Goal: Information Seeking & Learning: Learn about a topic

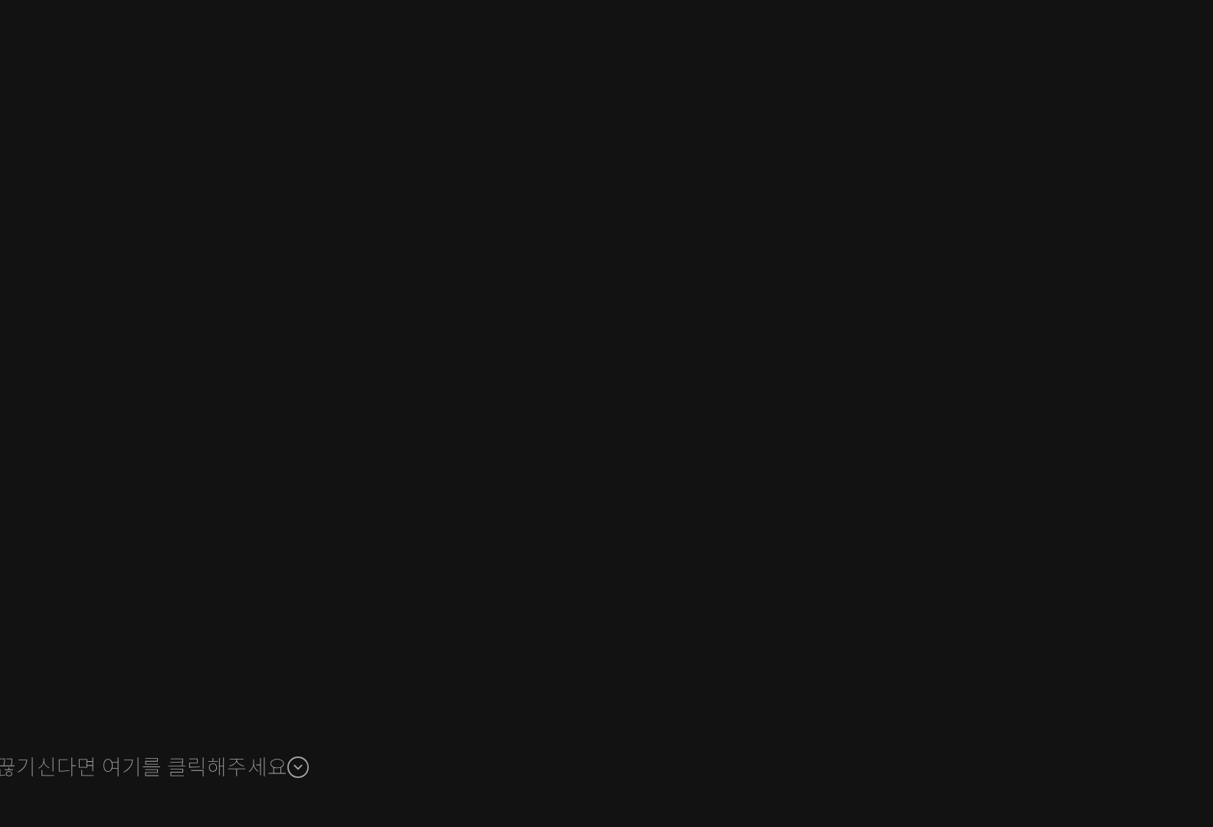
scroll to position [1150, 0]
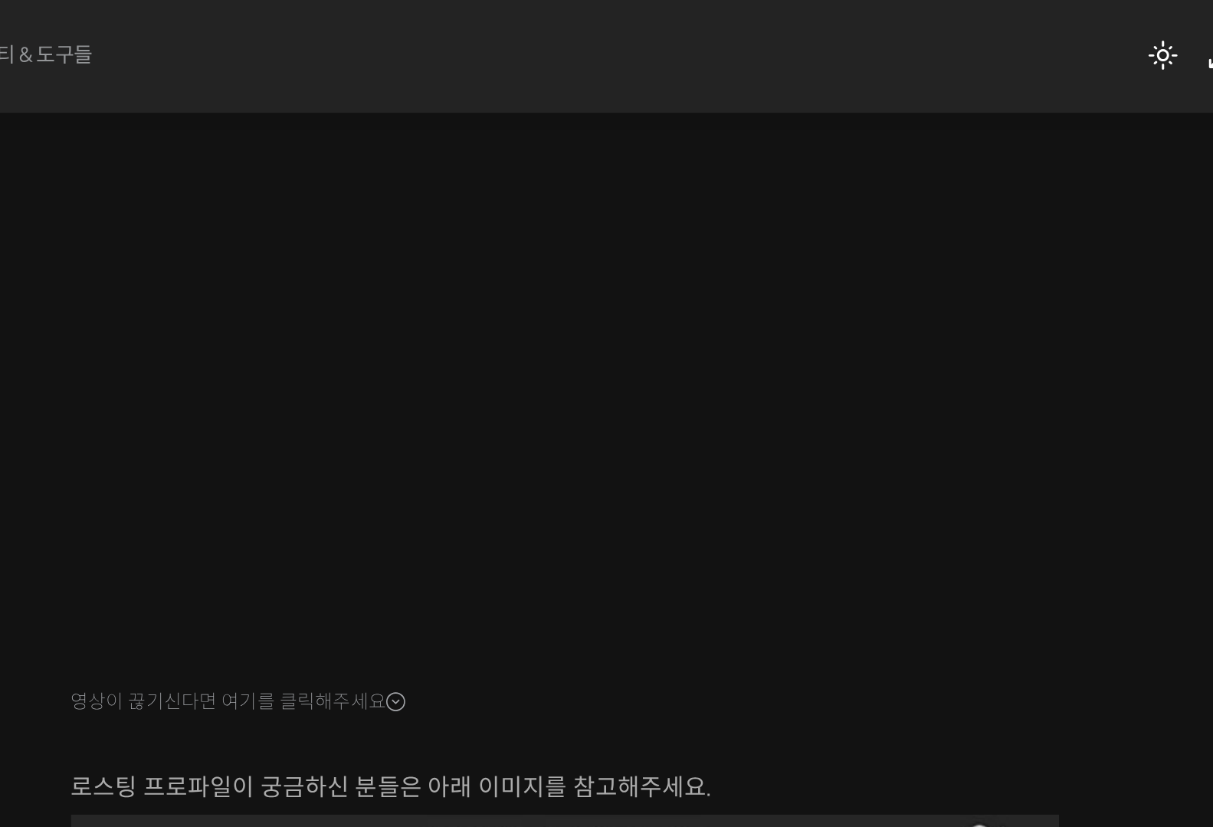
scroll to position [146, 0]
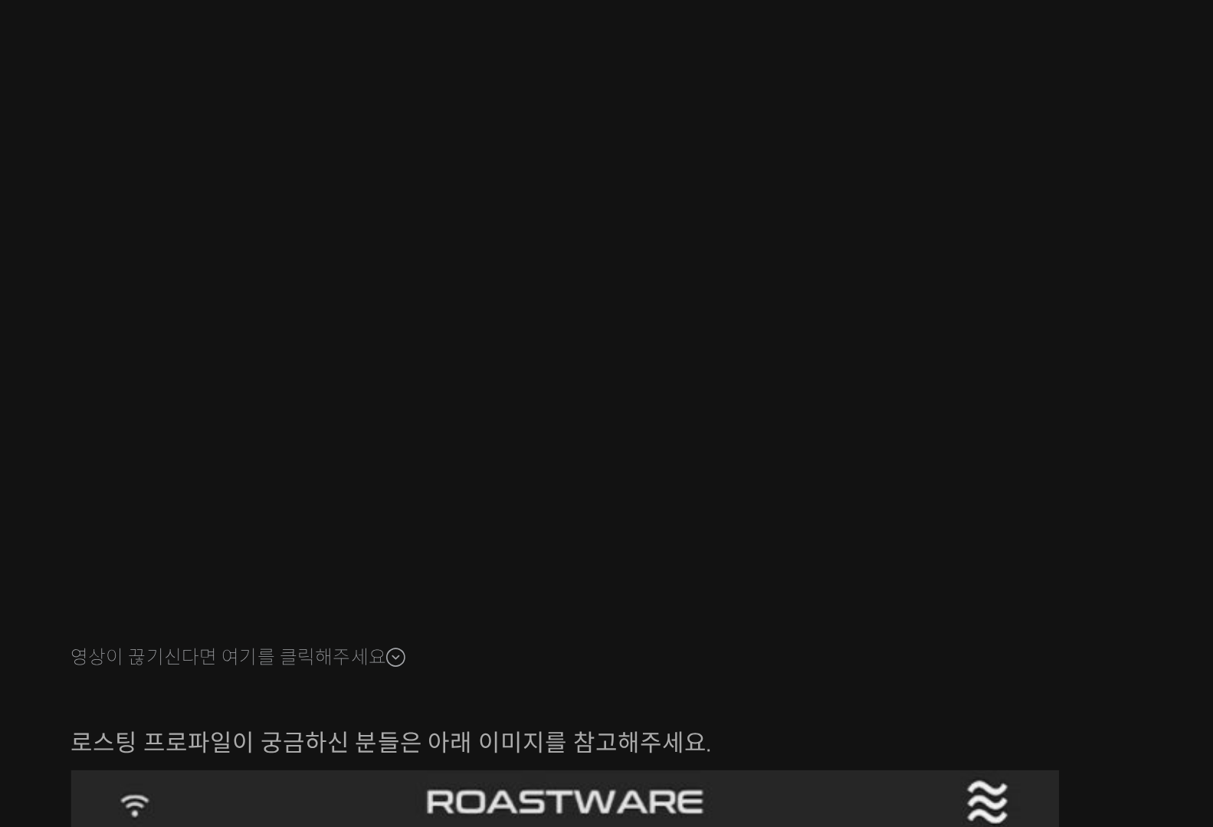
click at [443, 489] on div "스트롱홀드 로스팅 올인원 클래스: 탑티어 로스터가 알려주는 스트롱홀드 A to Z 가이드 4-5강. 실전 로스팅: 파카마라 품종 (알이 크고 …" at bounding box center [749, 651] width 792 height 1457
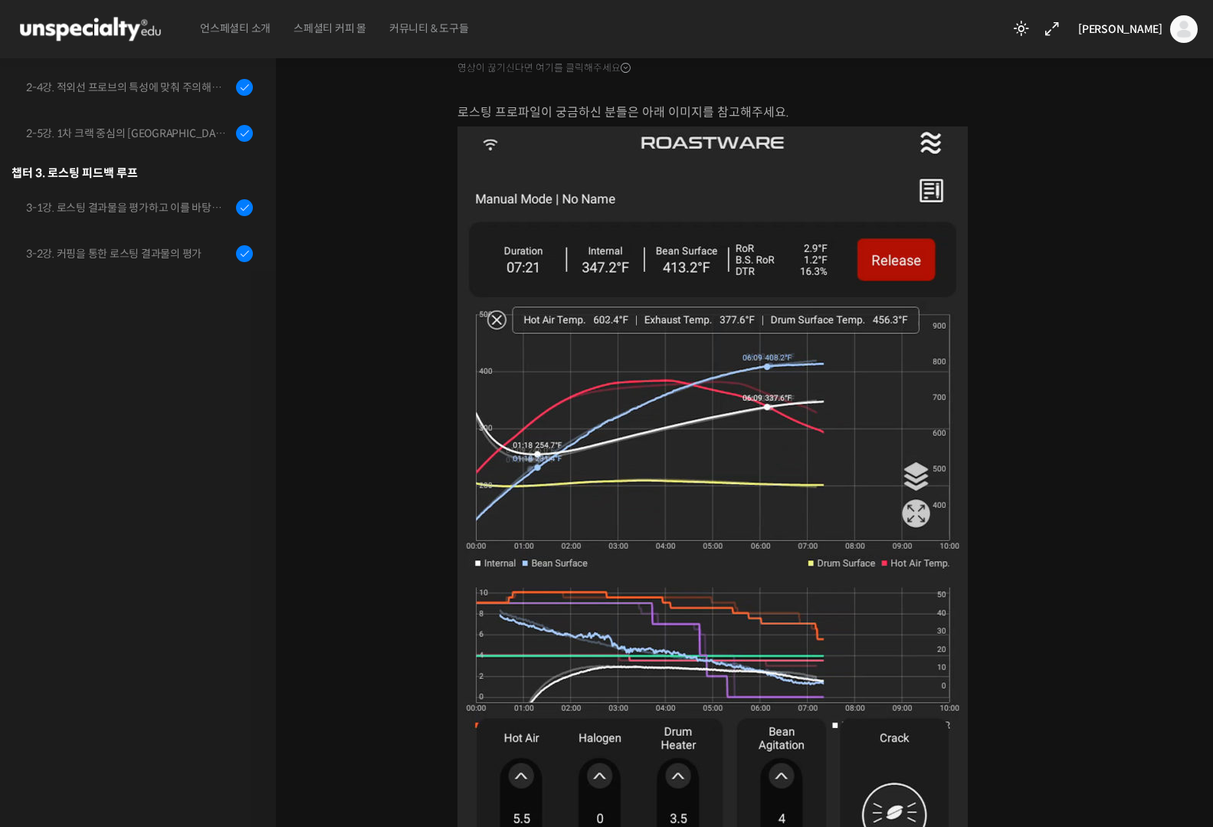
scroll to position [0, 0]
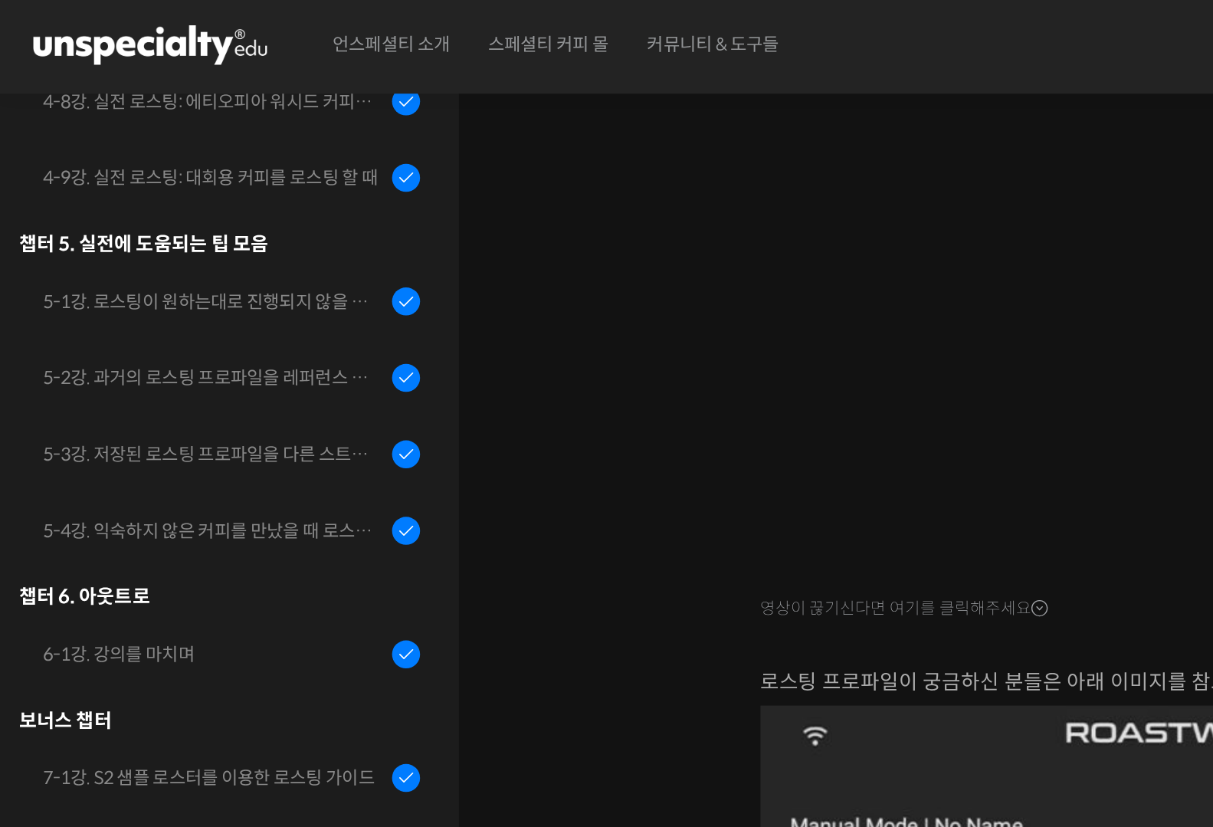
scroll to position [1150, 0]
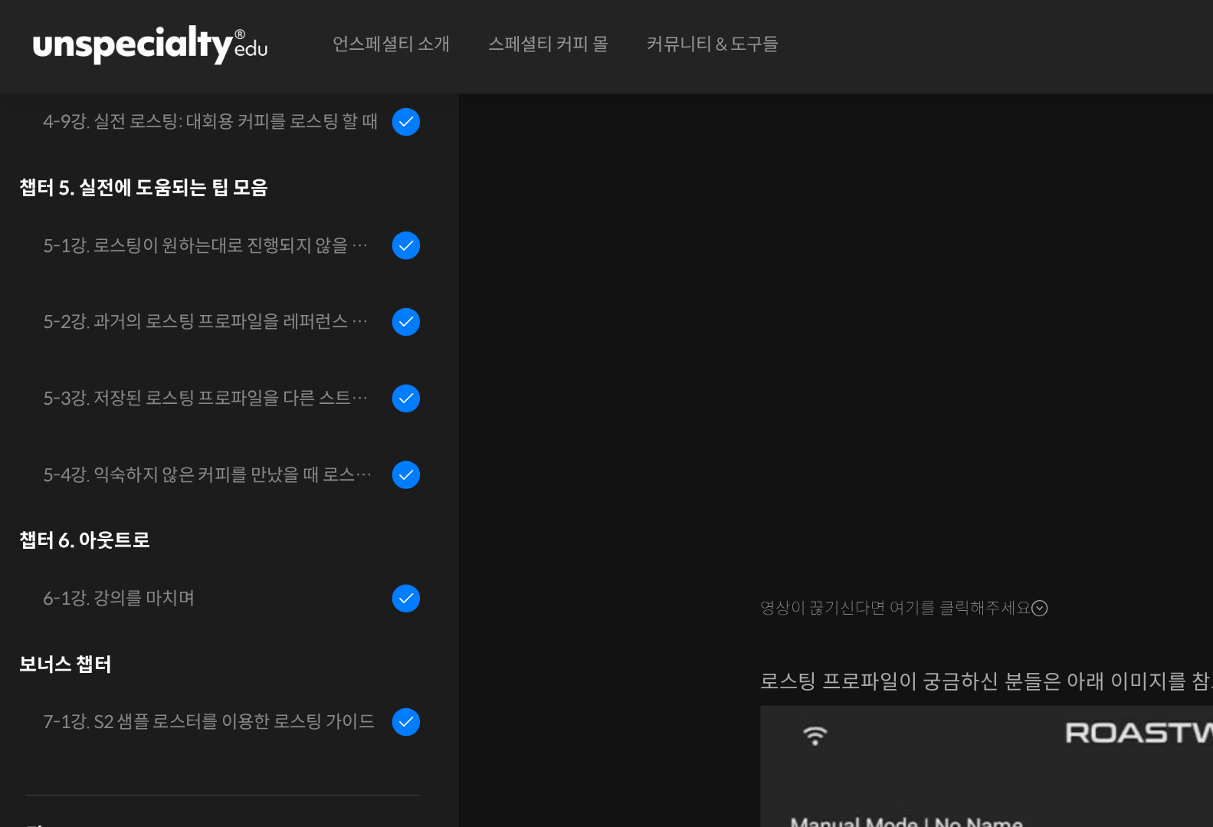
click at [336, 254] on div "스트롱홀드 로스팅 올인원 클래스: 탑티어 로스터가 알려주는 스트롱홀드 A to Z 가이드 4-3강. 실전 로스팅: 파나마 게이샤 워시드 커피 …" at bounding box center [748, 556] width 945 height 1511
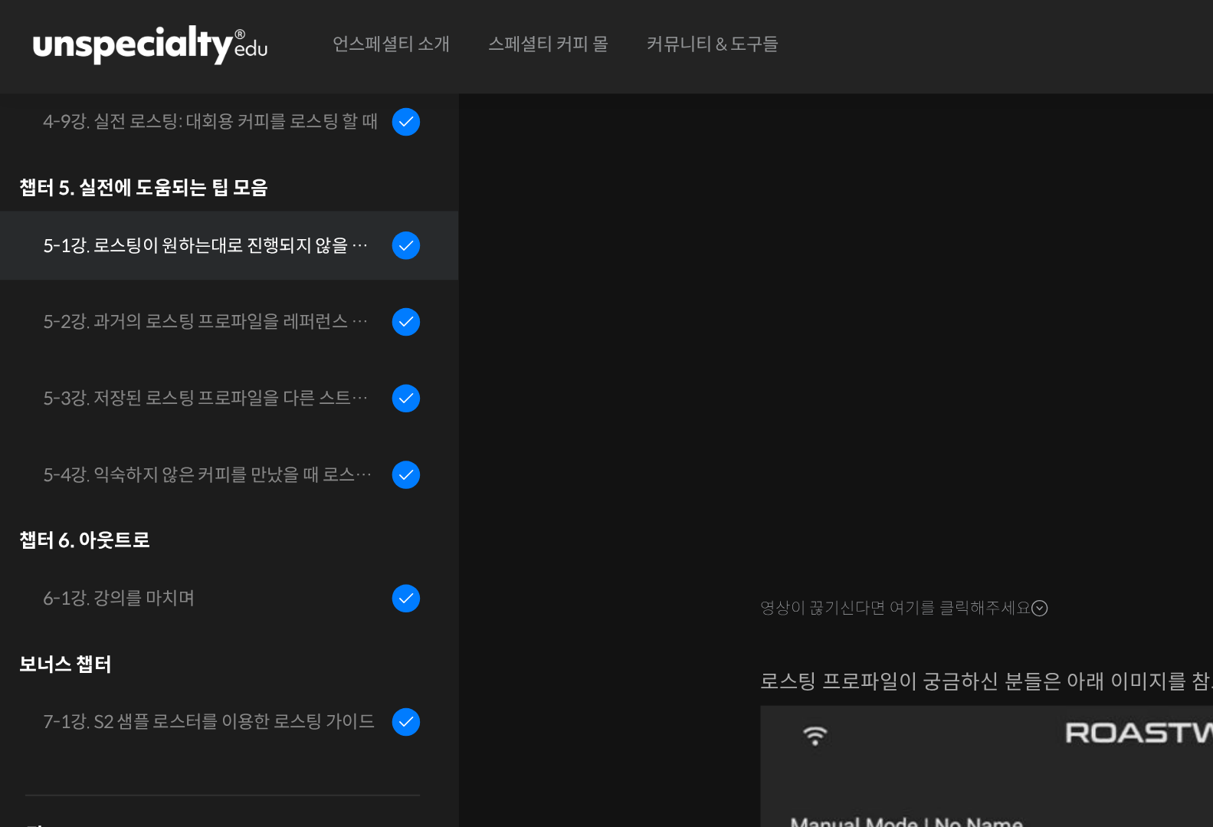
click at [123, 146] on div "5-1강. 로스팅이 원하는대로 진행되지 않을 때, 일관성이 떨어질 때" at bounding box center [128, 149] width 205 height 17
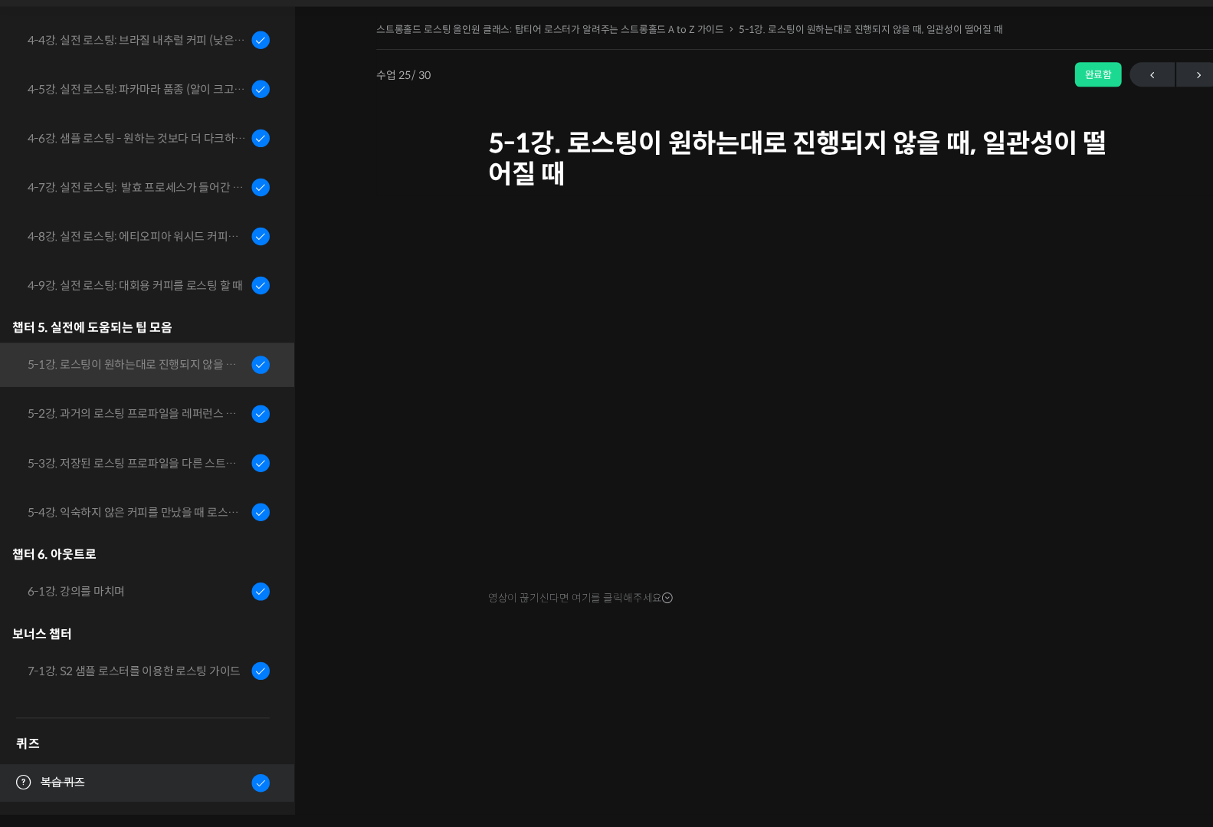
click at [65, 790] on span "복습 퀴즈" at bounding box center [58, 785] width 41 height 16
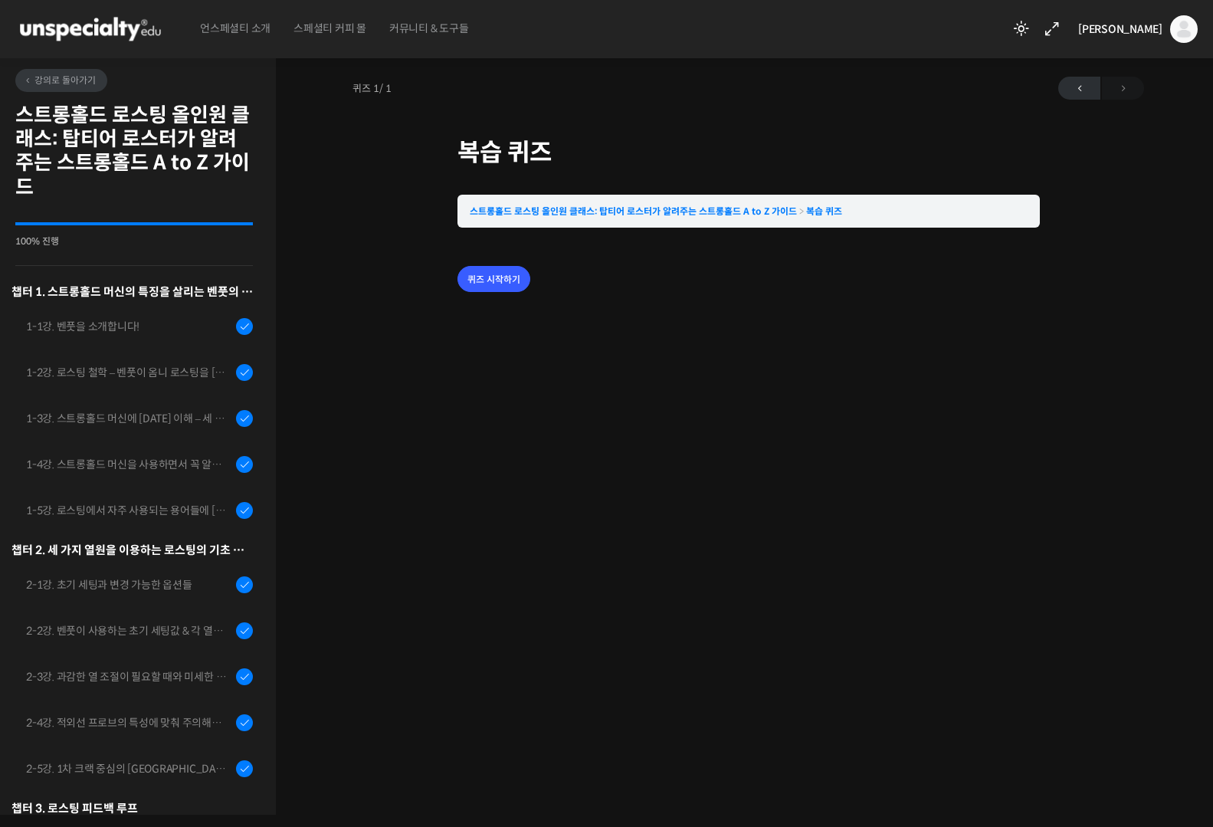
scroll to position [1150, 0]
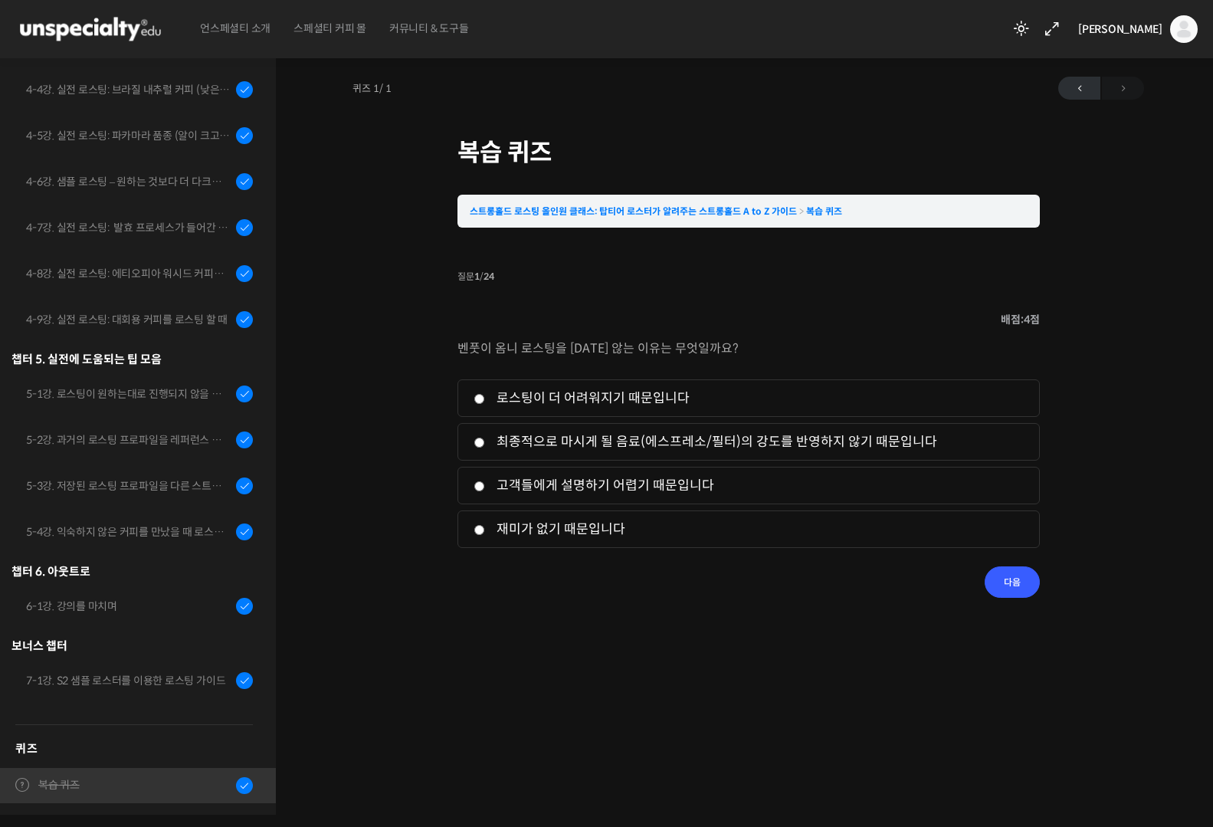
click at [780, 444] on label "최종적으로 마시게 될 음료(에스프레소/필터)의 강도를 반영하지 않기 때문입니다" at bounding box center [749, 442] width 550 height 21
click at [485, 444] on input "최종적으로 마시게 될 음료(에스프레소/필터)의 강도를 반영하지 않기 때문입니다" at bounding box center [479, 443] width 11 height 10
radio input "true"
click at [997, 574] on input "다음" at bounding box center [1012, 581] width 55 height 31
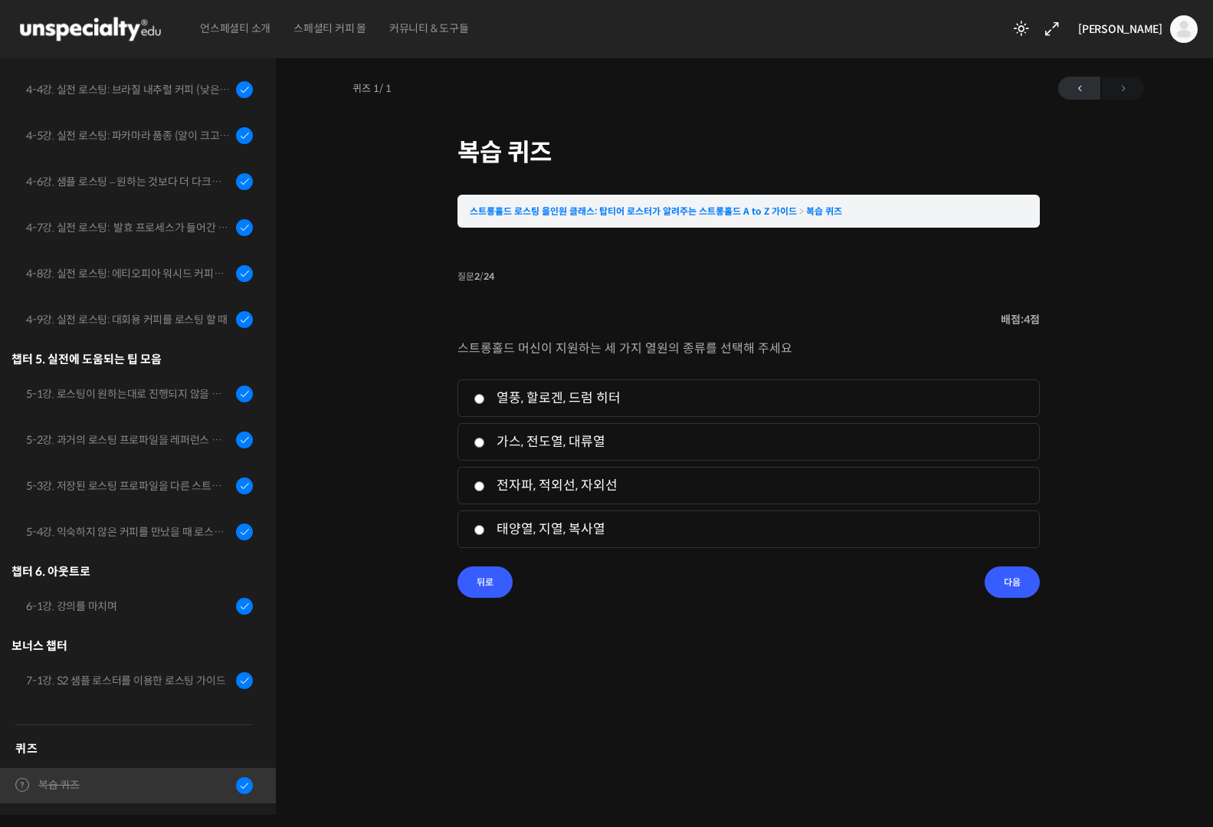
click at [663, 435] on label "가스, 전도열, 대류열" at bounding box center [749, 442] width 550 height 21
click at [485, 438] on input "가스, 전도열, 대류열" at bounding box center [479, 443] width 11 height 10
radio input "true"
click at [591, 473] on li "3. 전자파, 적외선, 자외선" at bounding box center [749, 486] width 583 height 38
click at [562, 396] on label "열풍, 할로겐, 드럼 히터" at bounding box center [749, 398] width 550 height 21
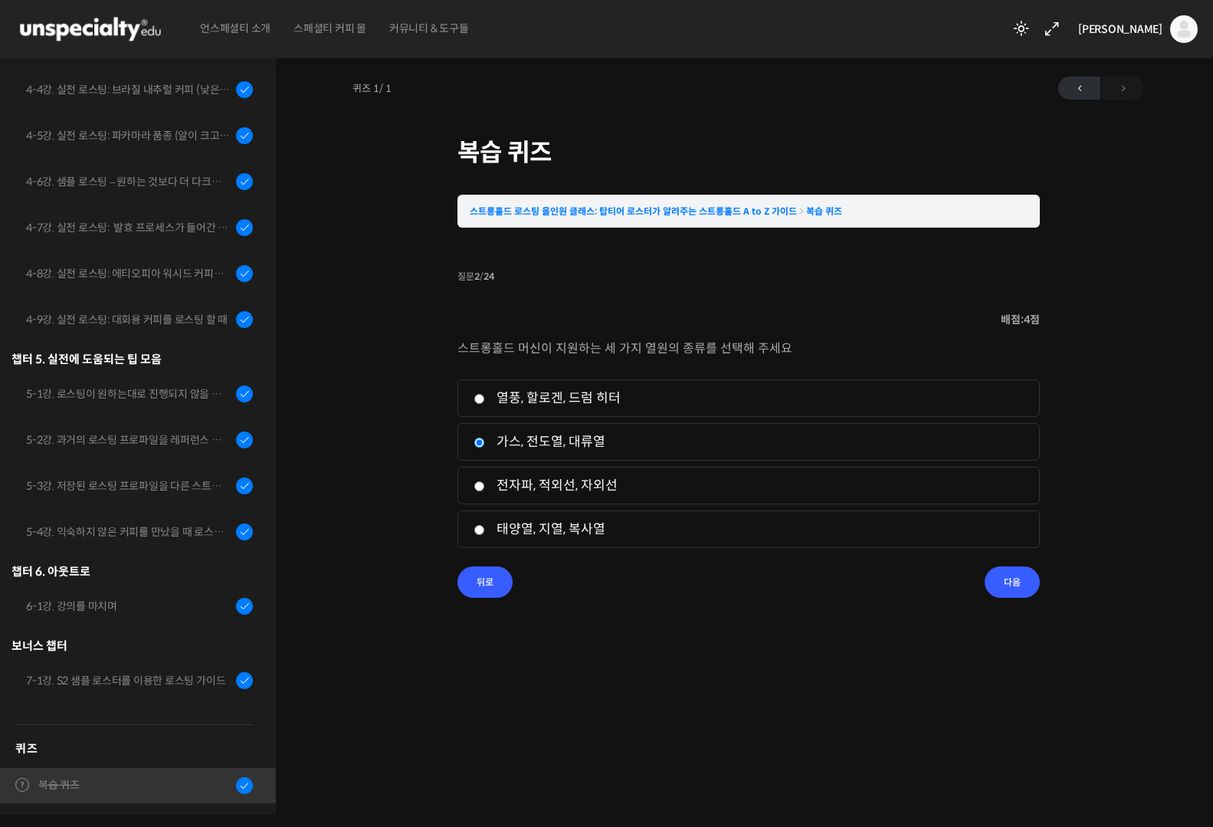
click at [485, 396] on input "열풍, 할로겐, 드럼 히터" at bounding box center [479, 399] width 11 height 10
radio input "true"
click at [1029, 597] on li "질문 2 / 24 2 . 질문 배점: 4 점 스트롱홀드 머신이 지원하는 세 가지 열원의 종류를 선택해 주세요 1. 열풍, 할로겐, 드럼 히터 …" at bounding box center [749, 432] width 583 height 332
click at [1002, 573] on input "다음" at bounding box center [1012, 581] width 55 height 31
click at [516, 491] on label "1차 크랙" at bounding box center [749, 485] width 550 height 21
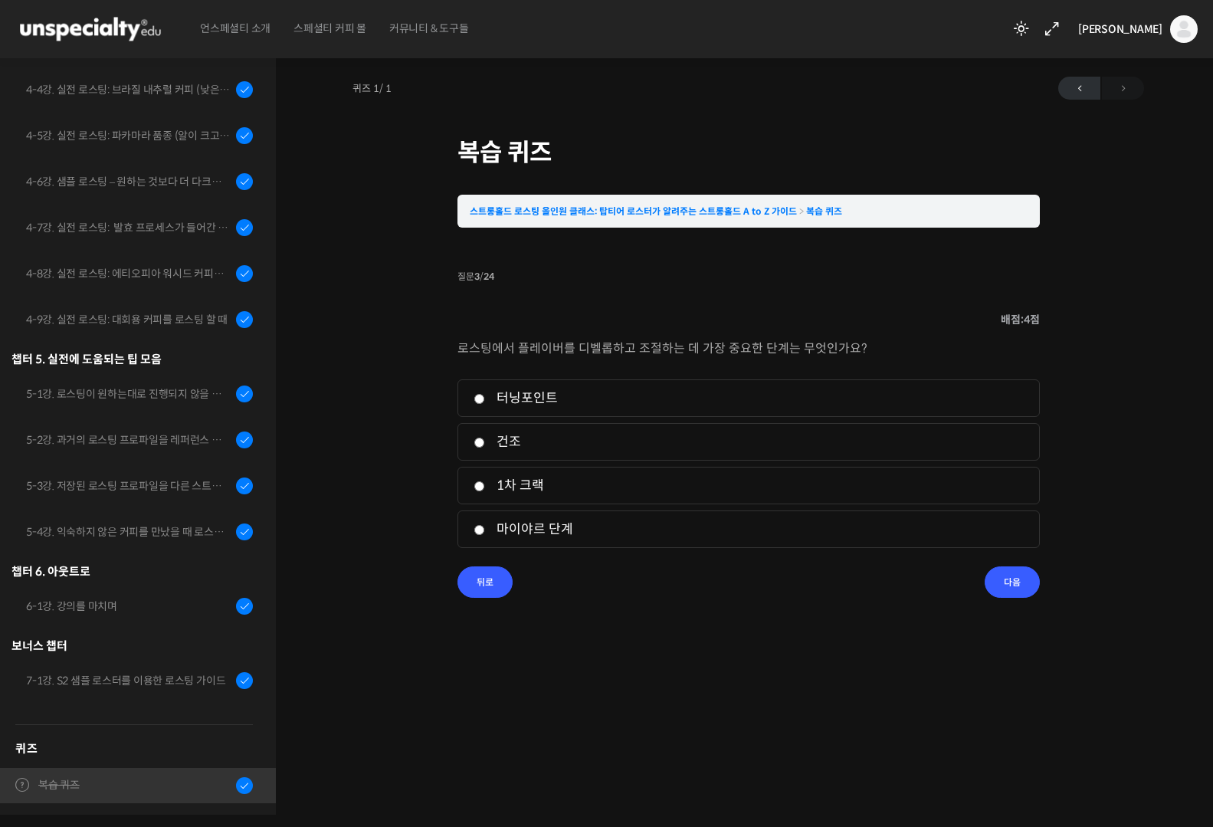
click at [485, 491] on input "1차 크랙" at bounding box center [479, 486] width 11 height 10
radio input "true"
click at [996, 579] on input "다음" at bounding box center [1012, 581] width 55 height 31
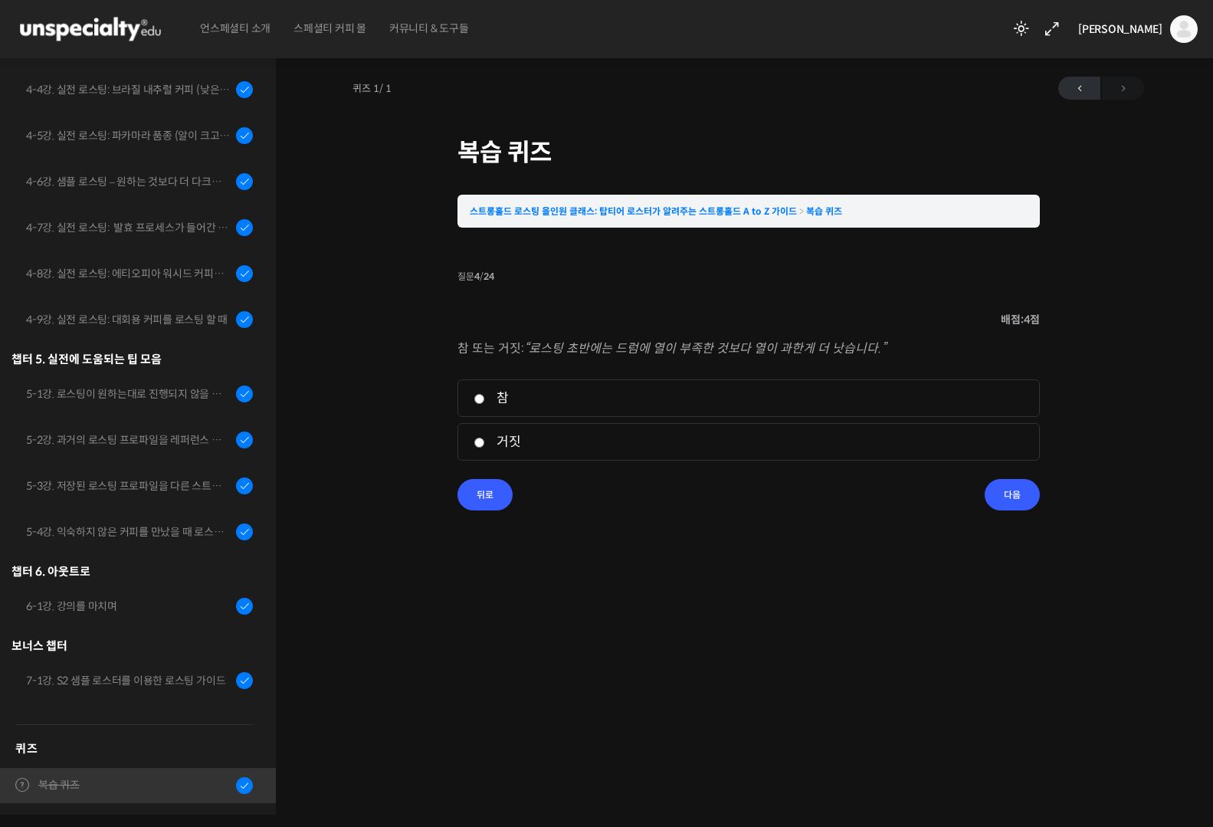
click at [512, 396] on label "참" at bounding box center [749, 398] width 550 height 21
click at [485, 396] on input "참" at bounding box center [479, 399] width 11 height 10
radio input "true"
click at [1006, 489] on input "다음" at bounding box center [1012, 494] width 55 height 31
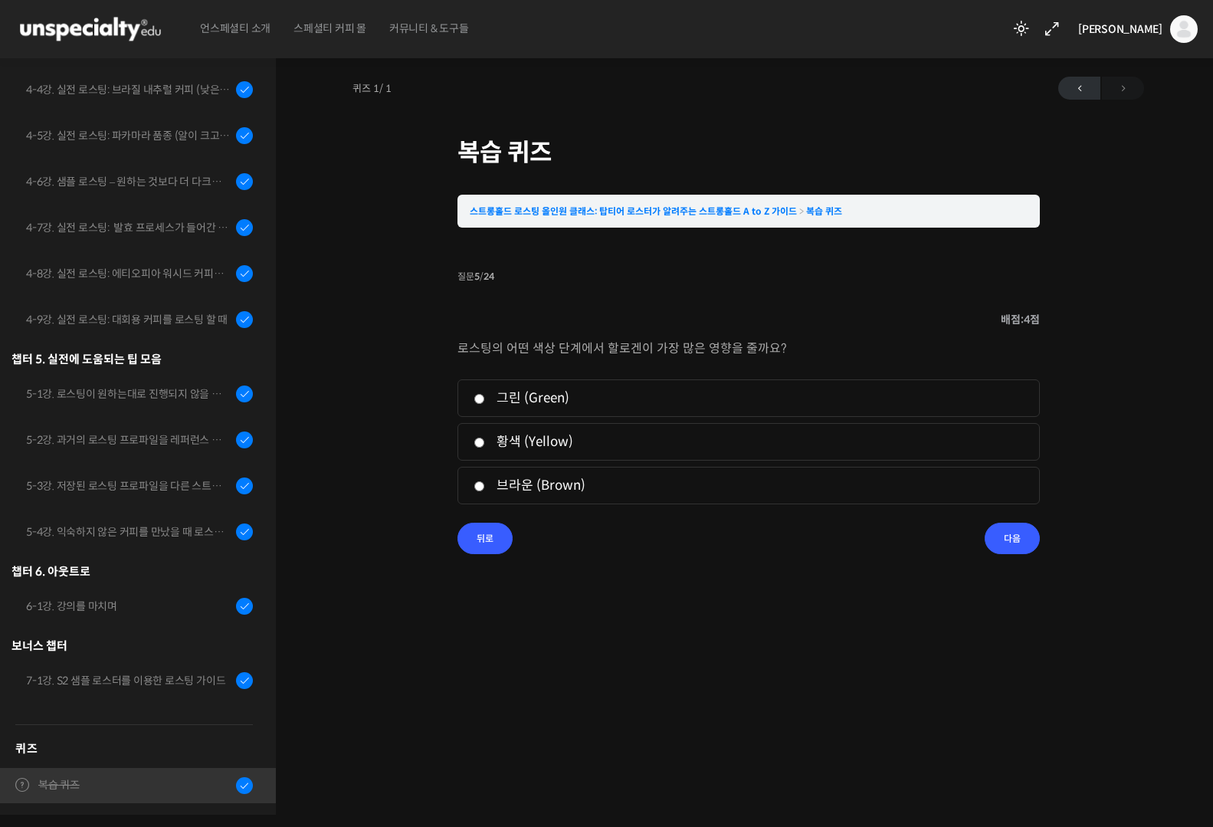
click at [490, 409] on li "1. 그린 (Green)" at bounding box center [749, 398] width 583 height 38
click at [497, 399] on label "그린 (Green)" at bounding box center [749, 398] width 550 height 21
click at [485, 399] on input "그린 (Green)" at bounding box center [479, 399] width 11 height 10
radio input "true"
click at [1003, 535] on input "다음" at bounding box center [1012, 538] width 55 height 31
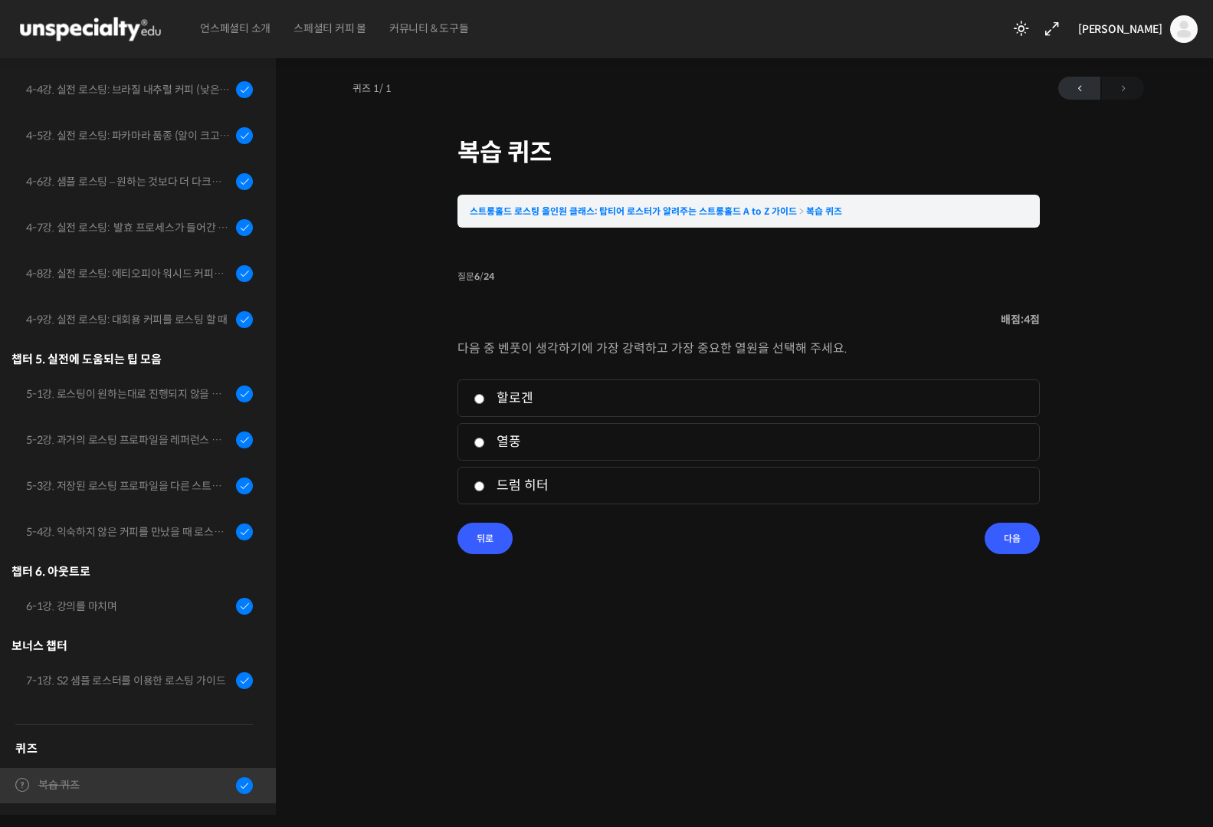
click at [485, 446] on label "열풍" at bounding box center [749, 442] width 550 height 21
click at [485, 446] on input "열풍" at bounding box center [479, 443] width 11 height 10
radio input "true"
click at [1015, 535] on input "다음" at bounding box center [1012, 538] width 55 height 31
click at [494, 405] on label "참" at bounding box center [749, 398] width 550 height 21
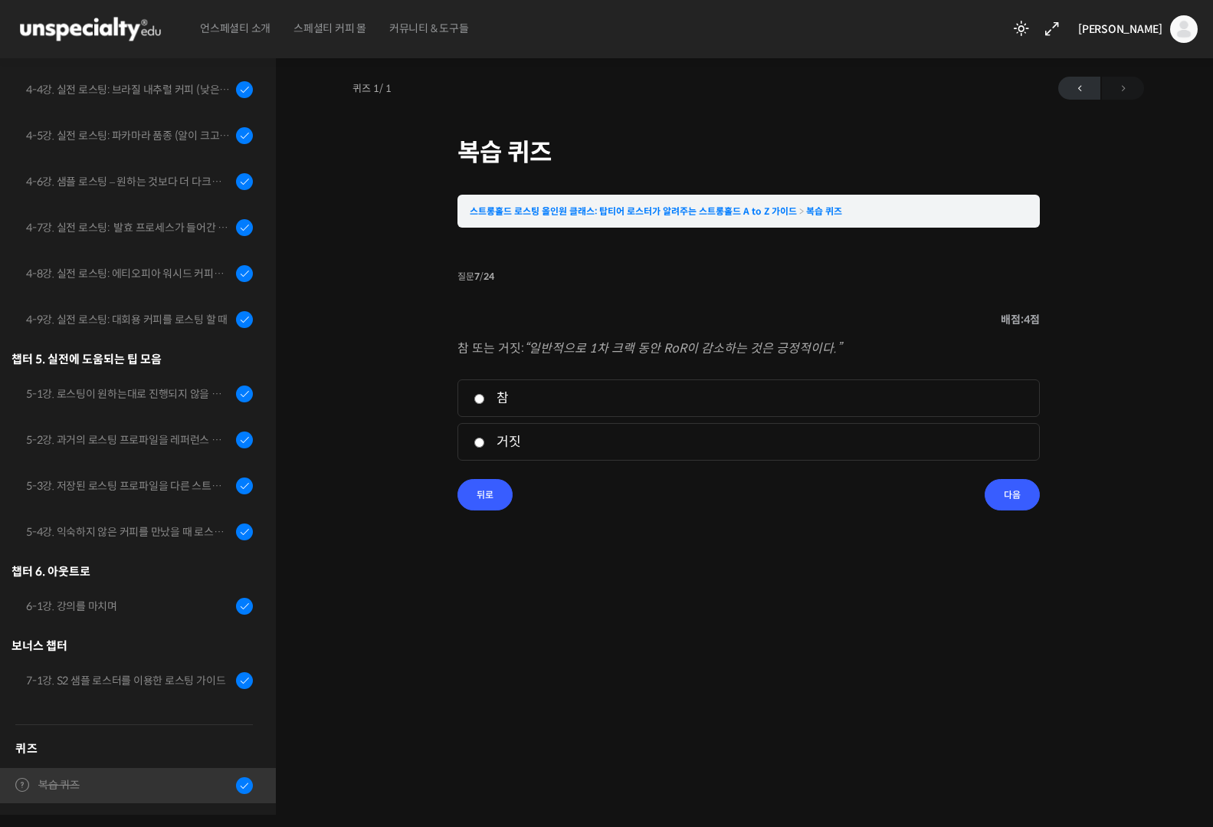
click at [485, 404] on input "참" at bounding box center [479, 399] width 11 height 10
radio input "true"
click at [1018, 500] on input "다음" at bounding box center [1012, 494] width 55 height 31
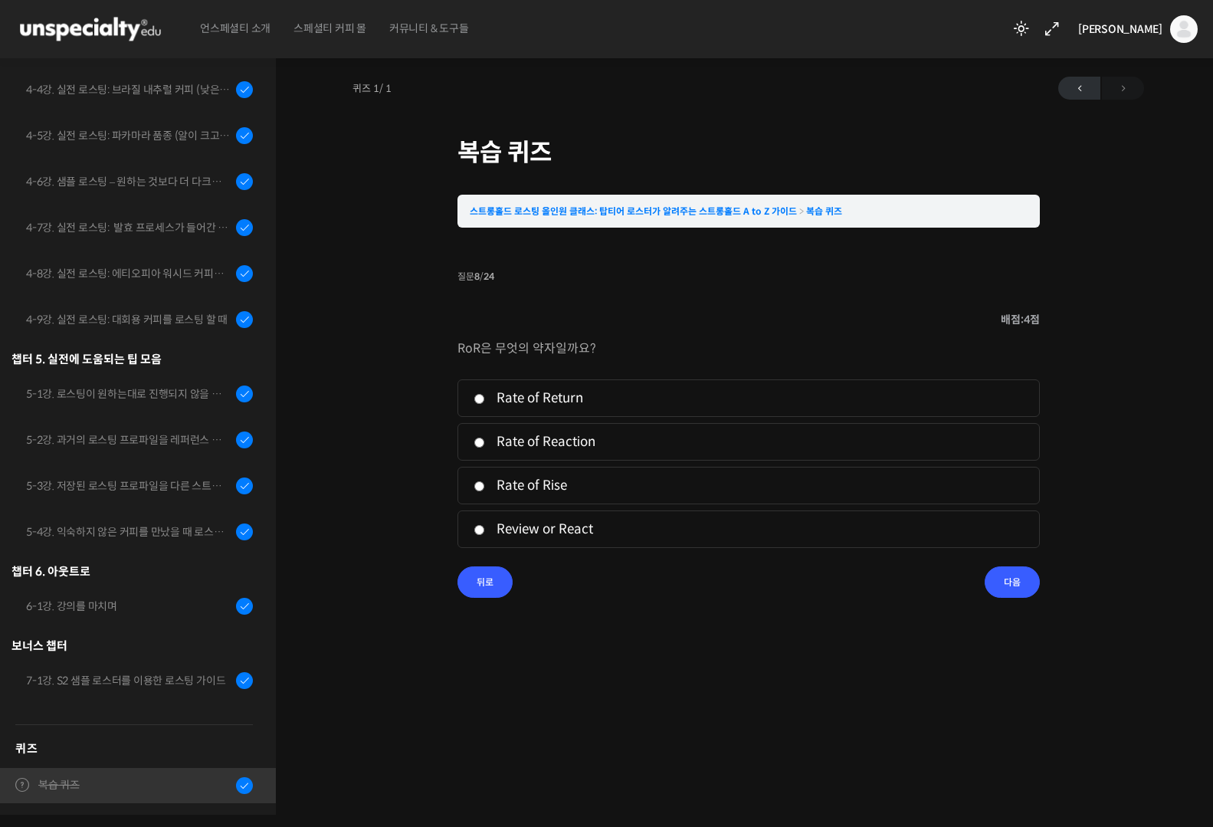
click at [474, 492] on label "Rate of Rise" at bounding box center [749, 485] width 550 height 21
click at [474, 491] on input "Rate of Rise" at bounding box center [479, 486] width 11 height 10
radio input "true"
click at [1014, 576] on input "다음" at bounding box center [1012, 581] width 55 height 31
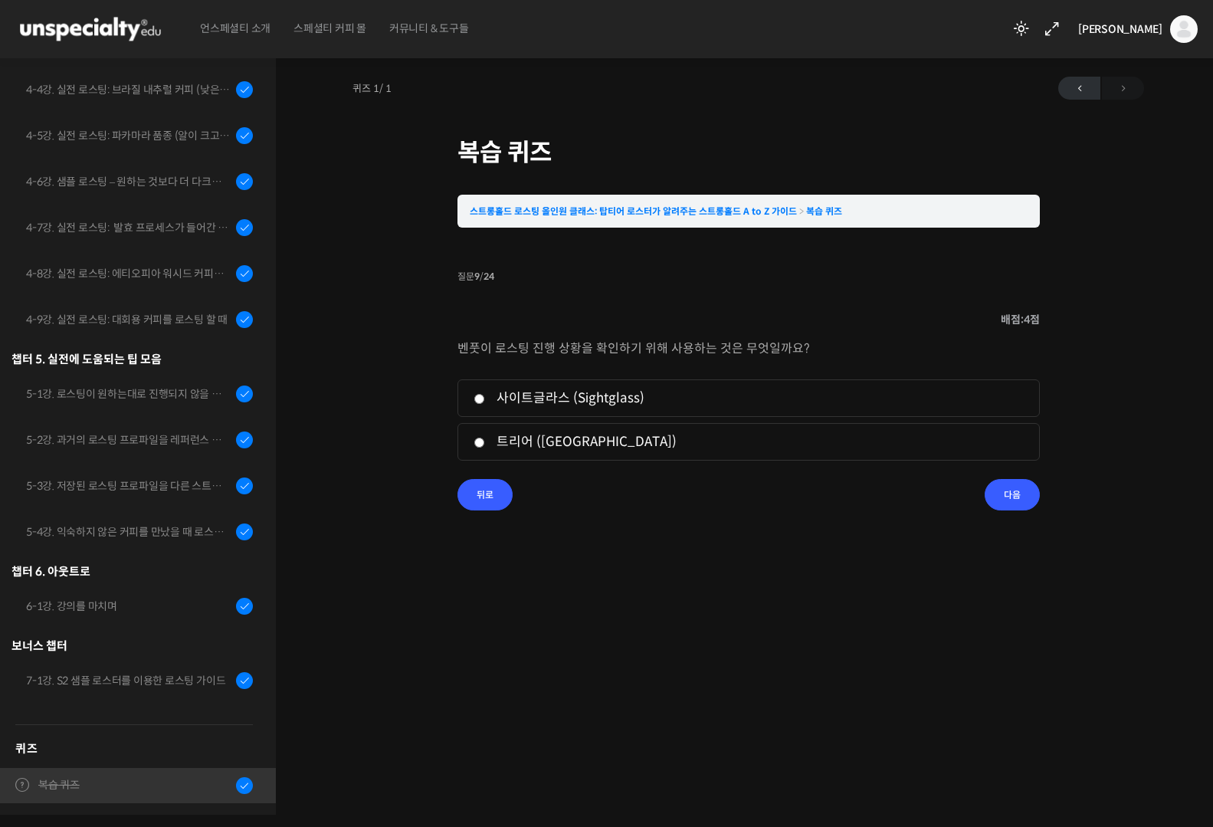
click at [581, 401] on label "사이트글라스 (Sightglass)" at bounding box center [749, 398] width 550 height 21
click at [485, 401] on input "사이트글라스 (Sightglass)" at bounding box center [479, 399] width 11 height 10
radio input "true"
click at [553, 430] on li "2. 트리어 (Trier)" at bounding box center [749, 442] width 583 height 38
click at [1023, 511] on div "퀴즈 1 / 1 2025년 11월 10일 5:51 오후 ← 이전 복습 퀴즈 스트롱홀드 로스팅 올인원 클래스: 탑티어 로스터가 알려주는 스트롱홀…" at bounding box center [749, 305] width 792 height 472
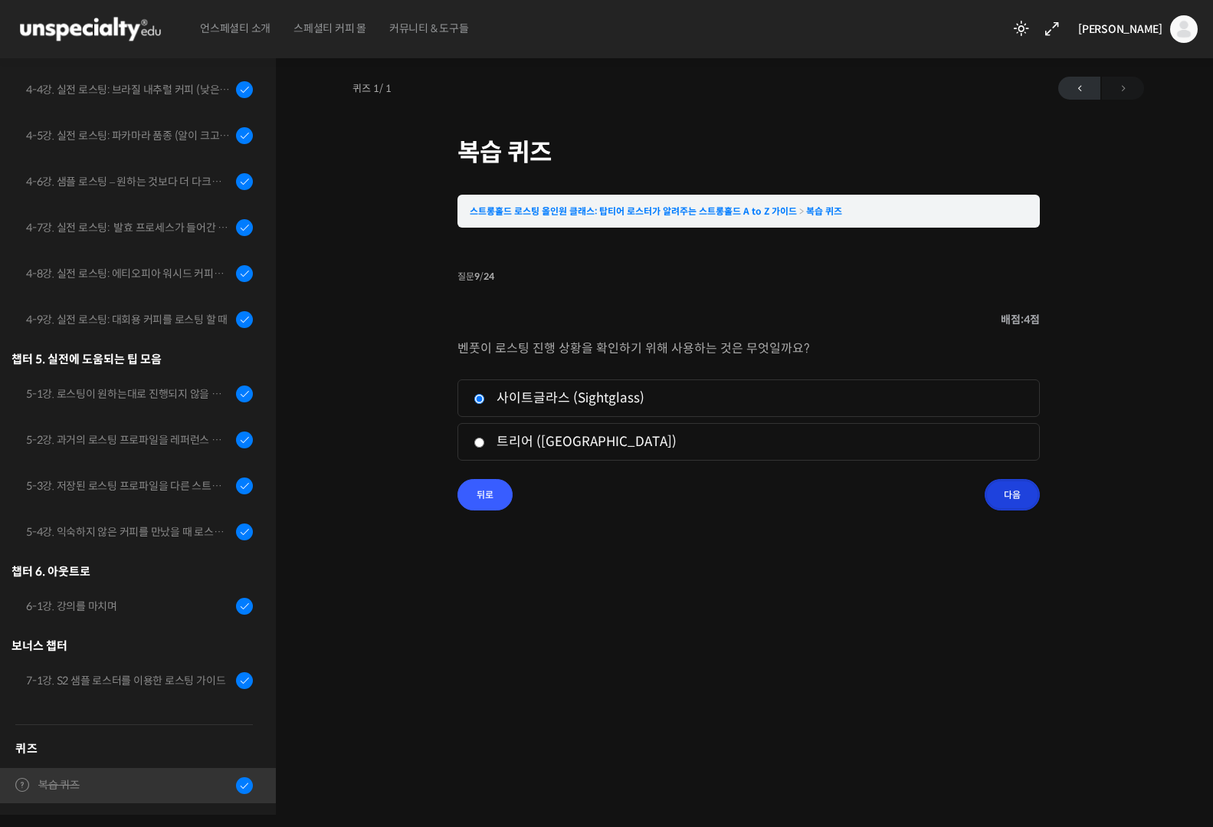
click at [1023, 497] on input "다음" at bounding box center [1012, 494] width 55 height 31
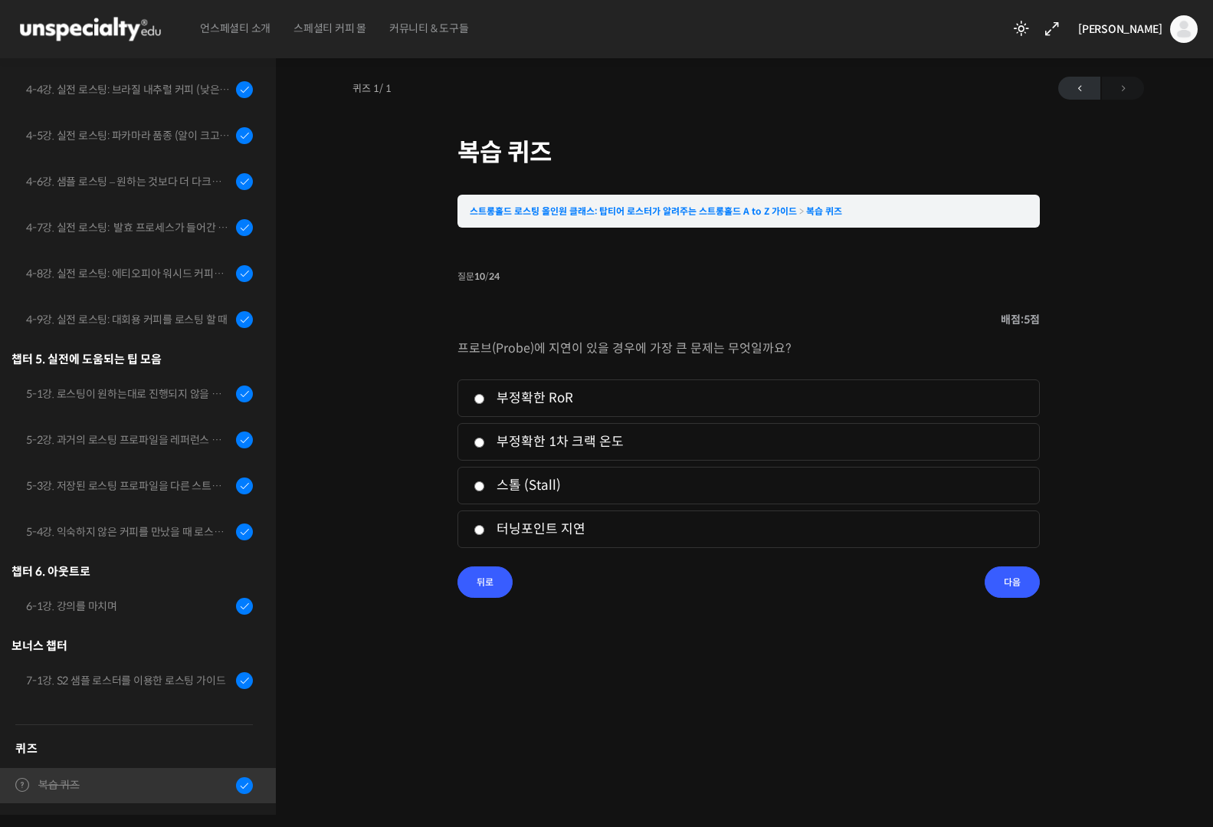
click at [515, 402] on label "부정확한 RoR" at bounding box center [749, 398] width 550 height 21
click at [485, 402] on input "부정확한 RoR" at bounding box center [479, 399] width 11 height 10
radio input "true"
click at [1008, 592] on input "다음" at bounding box center [1012, 581] width 55 height 31
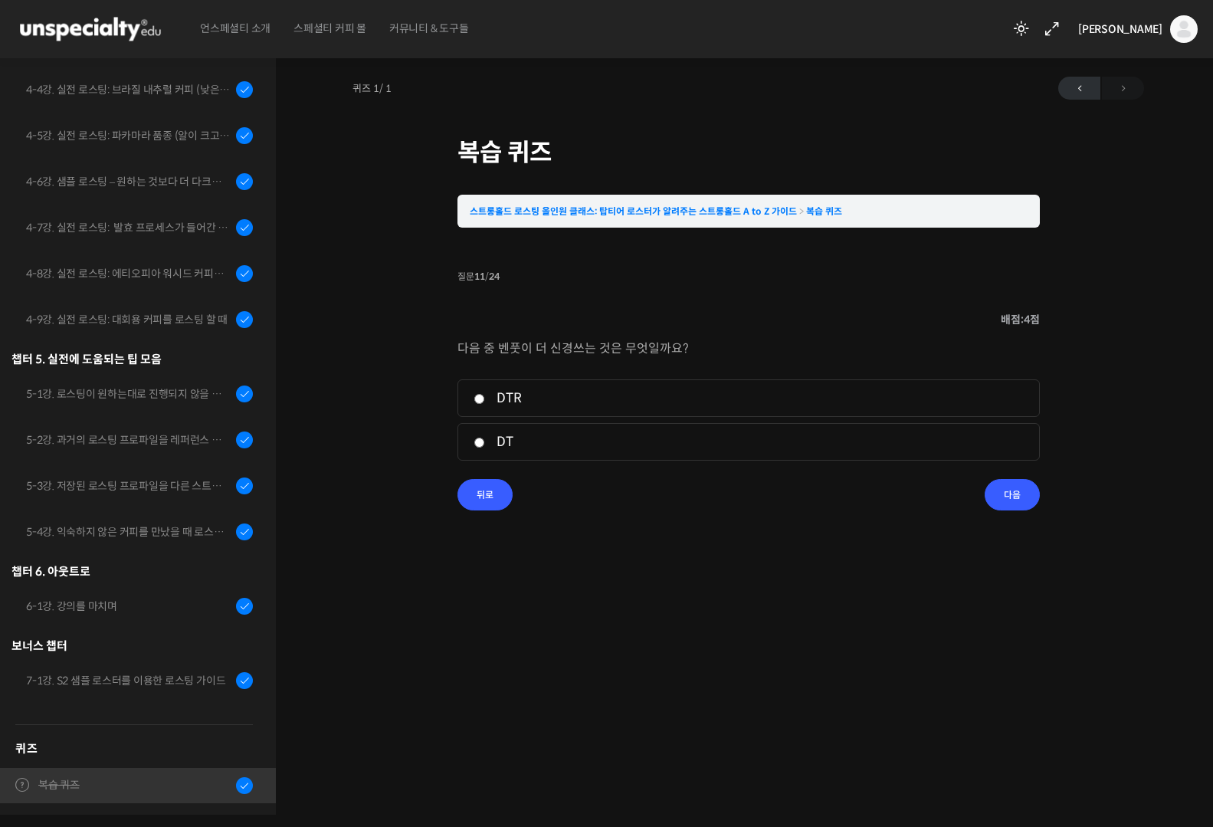
click at [551, 400] on label "DTR" at bounding box center [749, 398] width 550 height 21
click at [485, 400] on input "DTR" at bounding box center [479, 399] width 11 height 10
radio input "true"
click at [524, 449] on label "DT" at bounding box center [749, 442] width 550 height 21
click at [485, 448] on input "DT" at bounding box center [479, 443] width 11 height 10
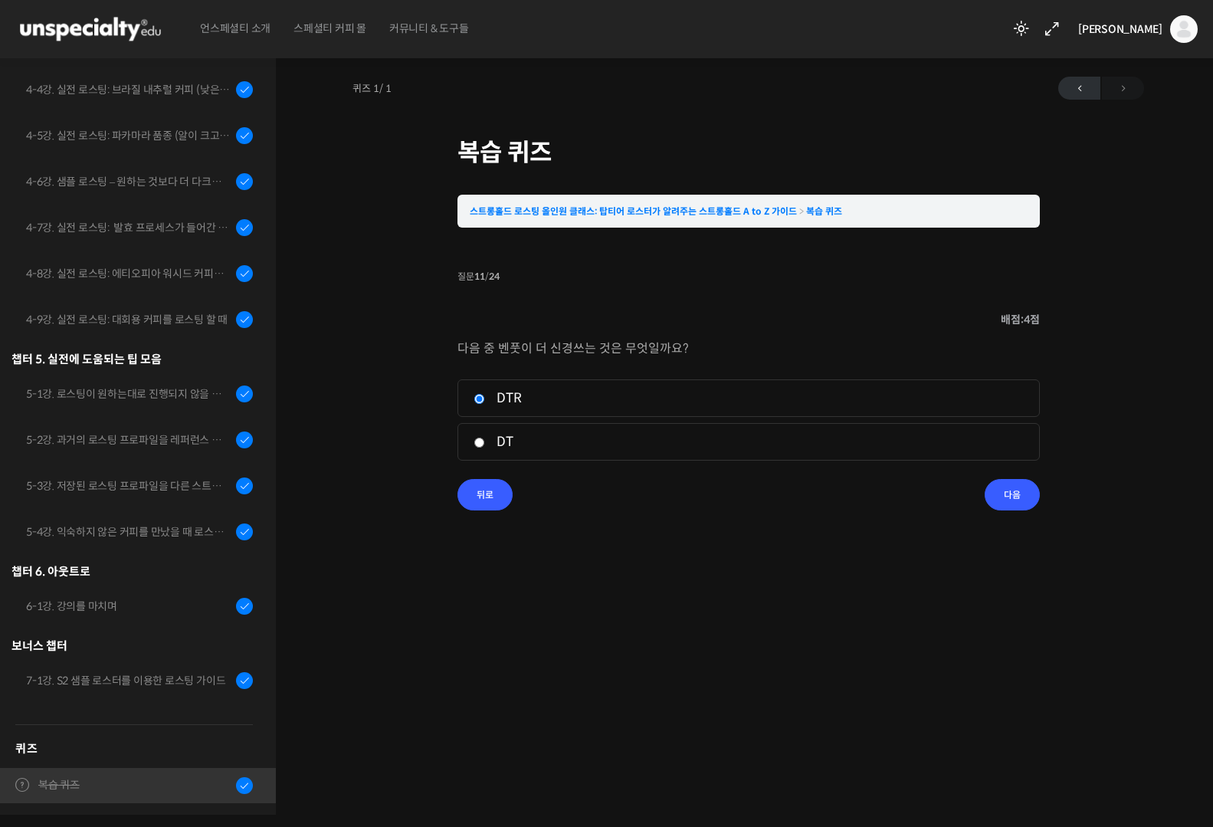
radio input "true"
click at [1006, 501] on input "다음" at bounding box center [1012, 494] width 55 height 31
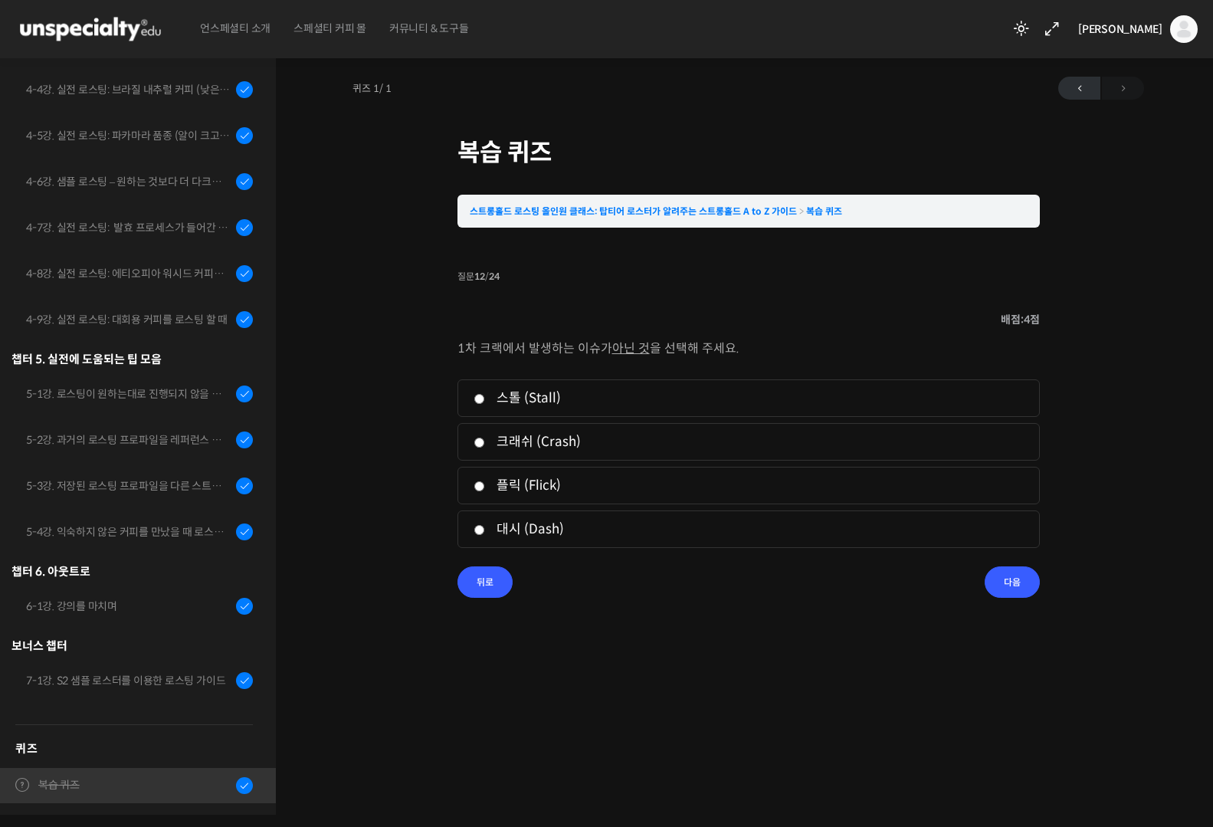
click at [553, 529] on label "대시 (Dash)" at bounding box center [749, 529] width 550 height 21
click at [485, 529] on input "대시 (Dash)" at bounding box center [479, 530] width 11 height 10
radio input "true"
click at [1030, 573] on input "다음" at bounding box center [1012, 581] width 55 height 31
click at [480, 455] on li "2. 생두를 에이징" at bounding box center [749, 442] width 583 height 38
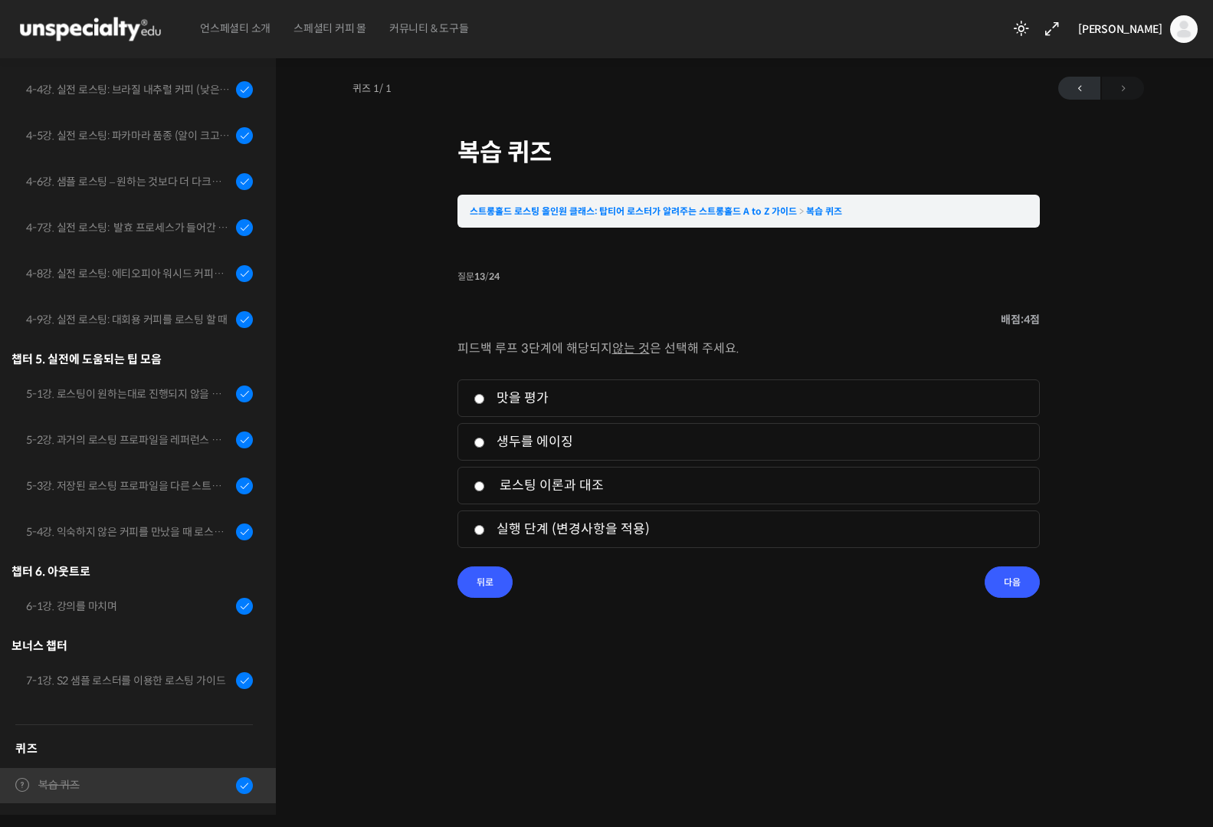
click at [487, 445] on label "생두를 에이징" at bounding box center [749, 442] width 550 height 21
click at [485, 445] on input "생두를 에이징" at bounding box center [479, 443] width 11 height 10
radio input "true"
click at [1009, 586] on input "다음" at bounding box center [1012, 581] width 55 height 31
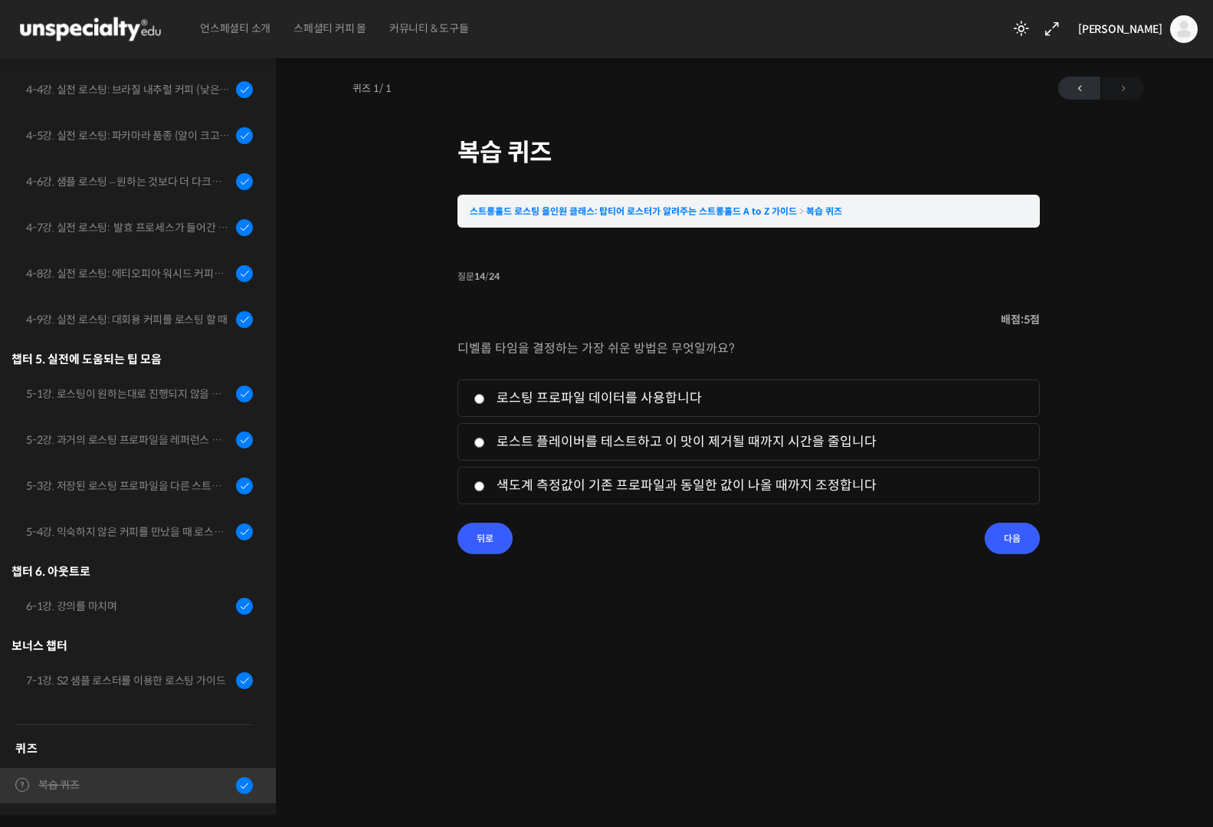
click at [742, 457] on li "2. 로스트 플레이버를 테스트하고 이 맛이 제거될 때까지 시간을 줄입니다" at bounding box center [749, 442] width 583 height 38
click at [792, 448] on label "로스트 플레이버를 테스트하고 이 맛이 제거될 때까지 시간을 줄입니다" at bounding box center [749, 442] width 550 height 21
click at [485, 448] on input "로스트 플레이버를 테스트하고 이 맛이 제거될 때까지 시간을 줄입니다" at bounding box center [479, 443] width 11 height 10
radio input "true"
click at [1010, 543] on input "다음" at bounding box center [1012, 538] width 55 height 31
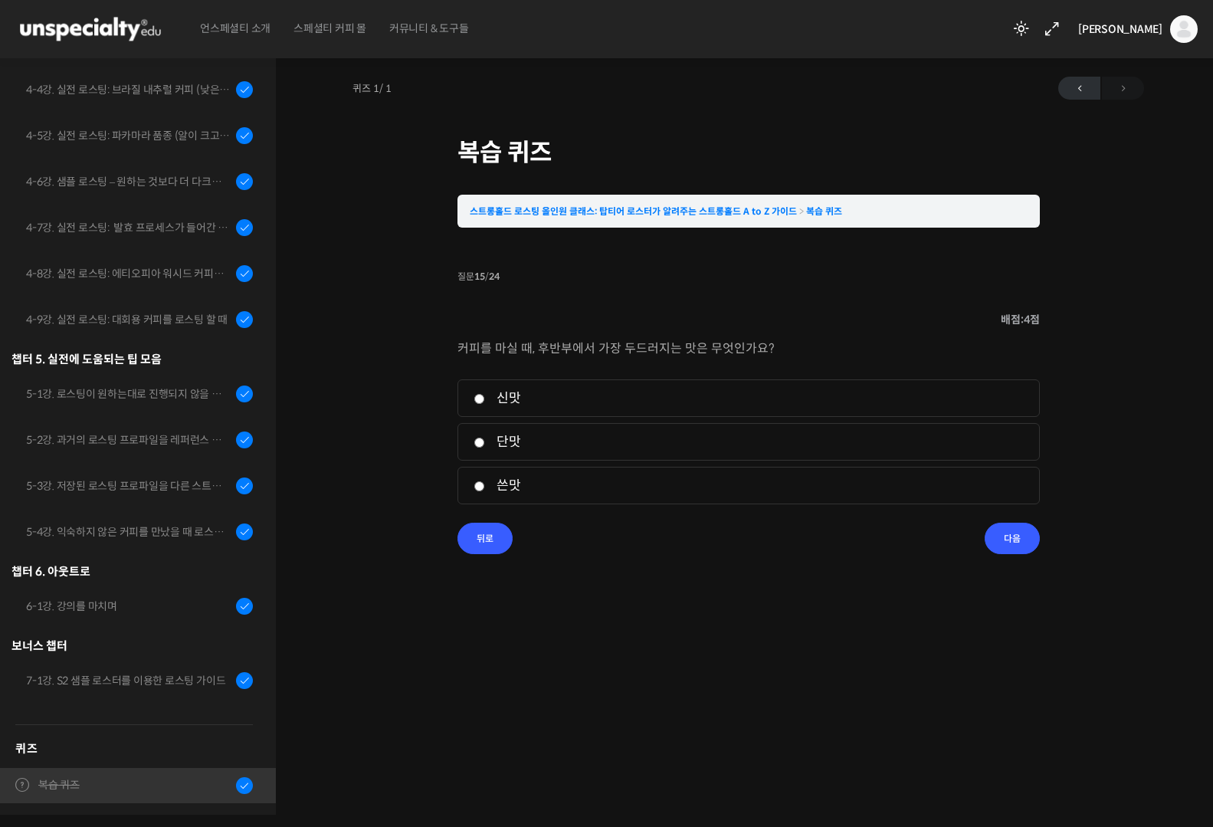
click at [483, 485] on input "쓴맛" at bounding box center [479, 486] width 11 height 10
radio input "true"
click at [1015, 543] on input "다음" at bounding box center [1012, 538] width 55 height 31
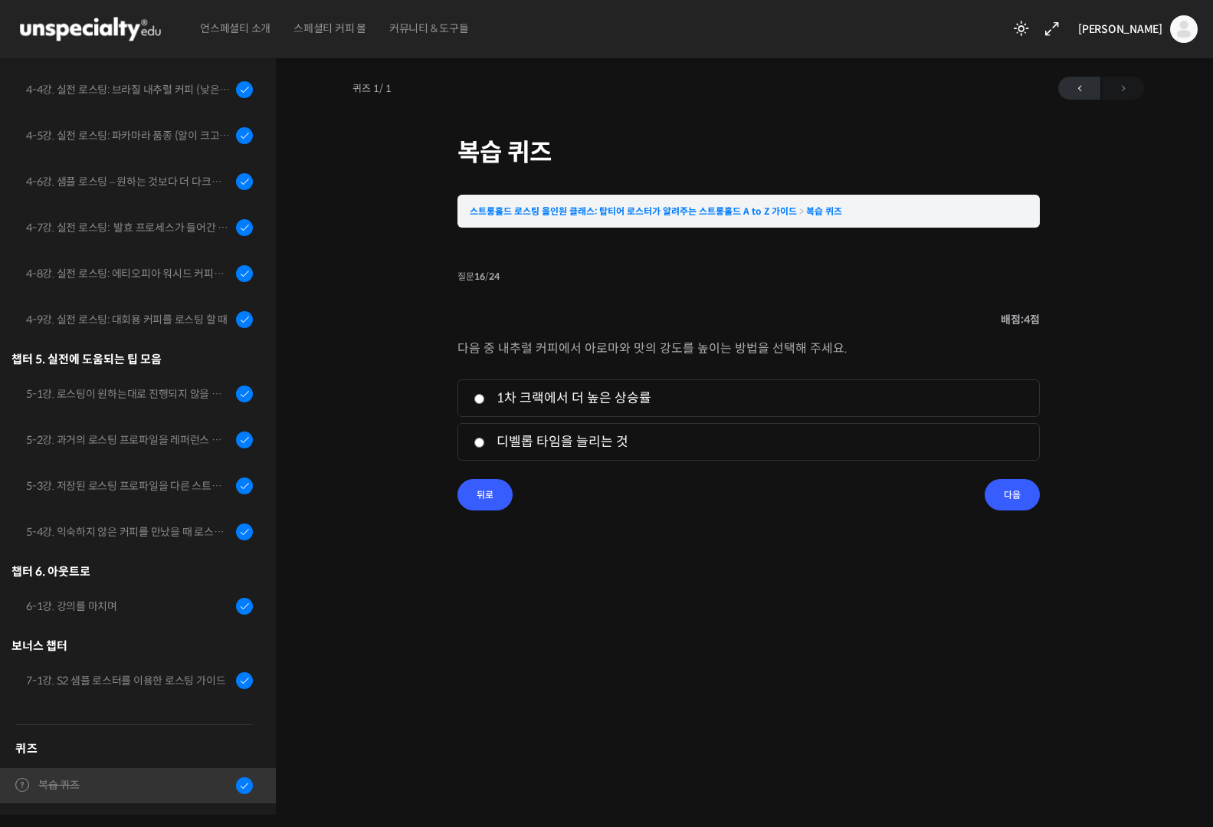
click at [594, 443] on label "디벨롭 타임을 늘리는 것" at bounding box center [749, 442] width 550 height 21
click at [485, 443] on input "디벨롭 타임을 늘리는 것" at bounding box center [479, 443] width 11 height 10
radio input "true"
click at [636, 398] on label "1차 크랙에서 더 높은 상승률" at bounding box center [749, 398] width 550 height 21
click at [485, 398] on input "1차 크랙에서 더 높은 상승률" at bounding box center [479, 399] width 11 height 10
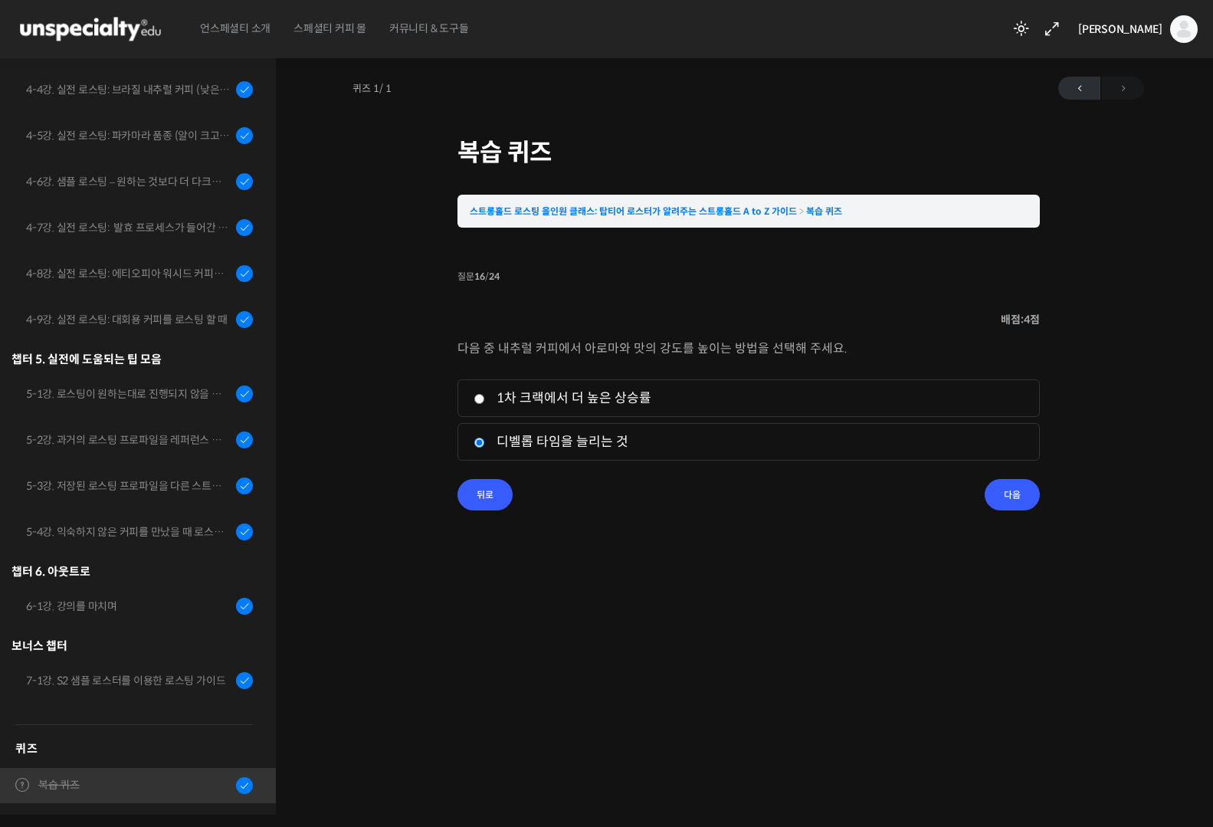
radio input "true"
click at [1010, 496] on input "다음" at bounding box center [1012, 494] width 55 height 31
click at [534, 403] on label "참" at bounding box center [749, 398] width 550 height 21
click at [485, 403] on input "참" at bounding box center [479, 399] width 11 height 10
radio input "true"
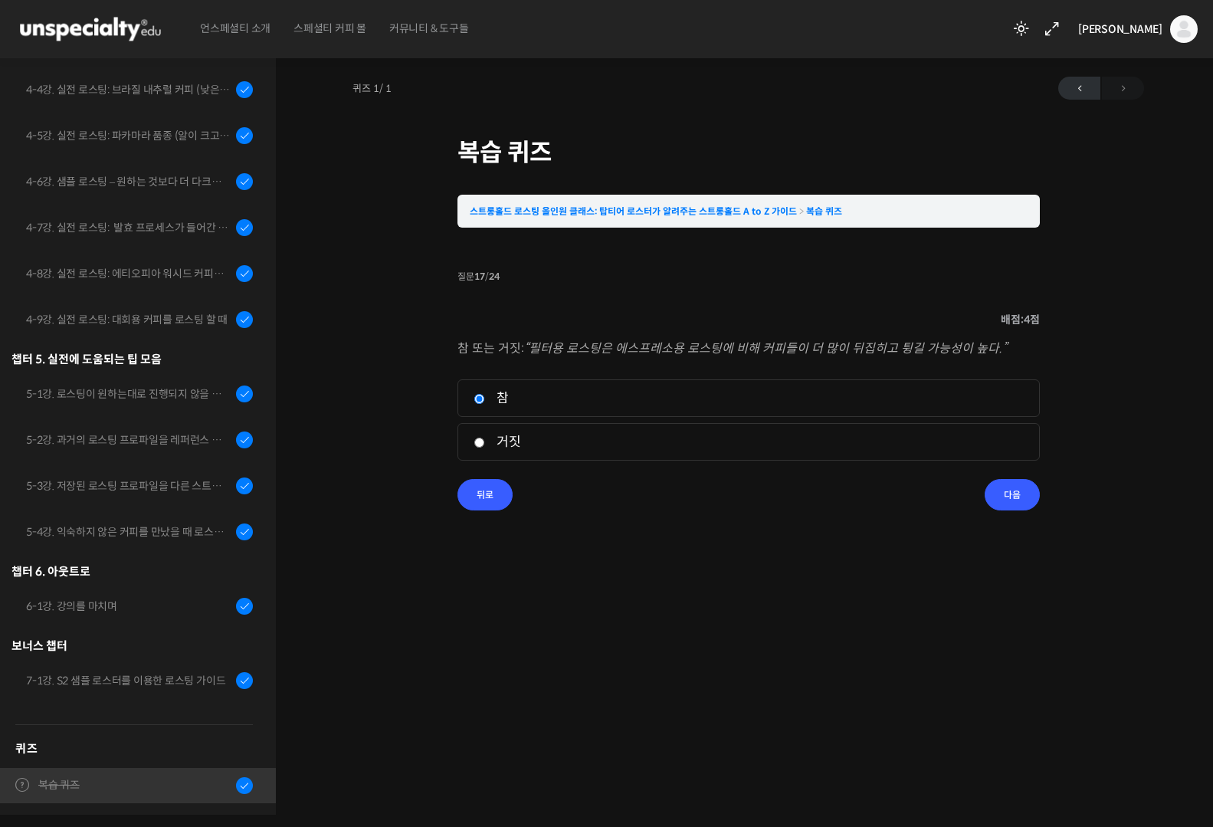
click at [507, 440] on label "거짓" at bounding box center [749, 442] width 550 height 21
click at [485, 440] on input "거짓" at bounding box center [479, 443] width 11 height 10
radio input "true"
click at [1038, 503] on li "질문 17 / 24 17 . 질문 배점: 4 점 참 또는 거짓: “필터용 로스팅은 에스프레소용 로스팅에 비해 커피들이 더 많이 뒤집히고 튕길 …" at bounding box center [749, 388] width 583 height 245
click at [1024, 501] on input "다음" at bounding box center [1012, 494] width 55 height 31
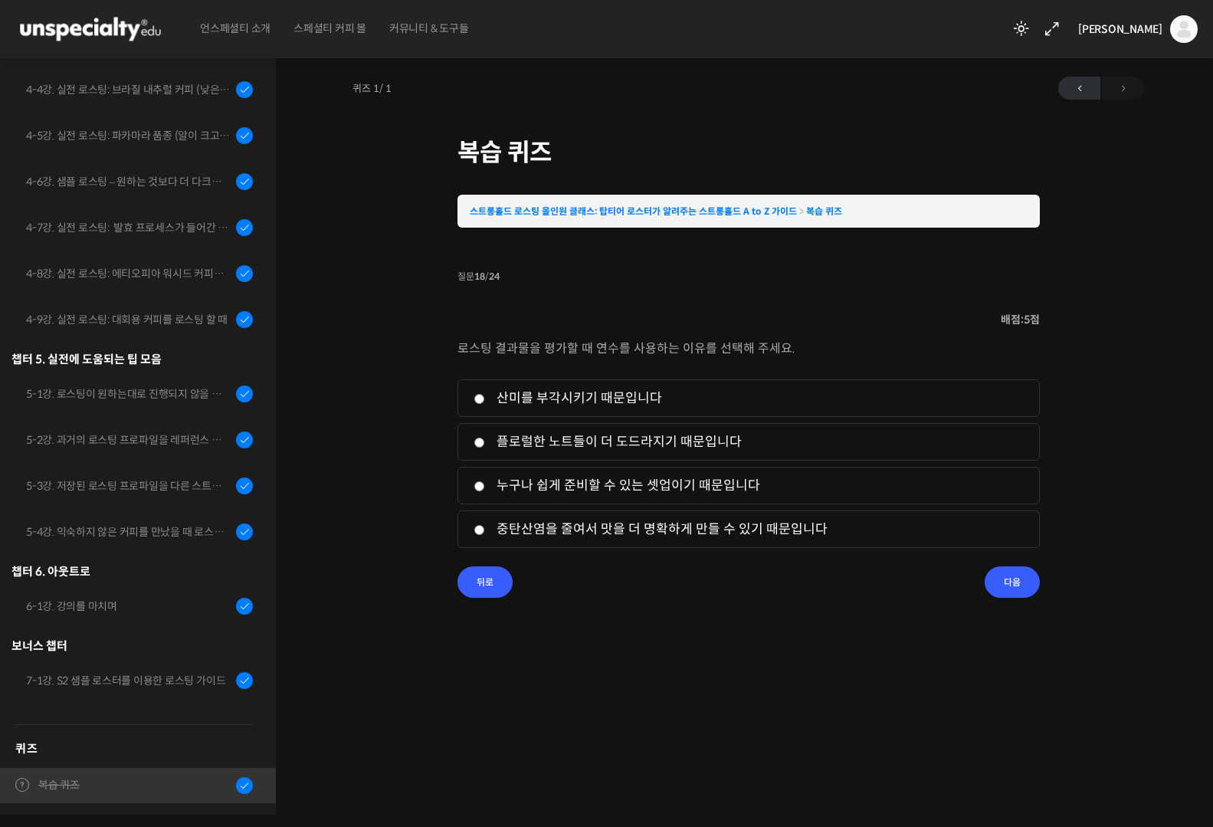
click at [740, 486] on label "누구나 쉽게 준비할 수 있는 셋업이기 때문입니다" at bounding box center [749, 485] width 550 height 21
click at [485, 486] on input "누구나 쉽게 준비할 수 있는 셋업이기 때문입니다" at bounding box center [479, 486] width 11 height 10
radio input "true"
click at [1016, 582] on input "다음" at bounding box center [1012, 581] width 55 height 31
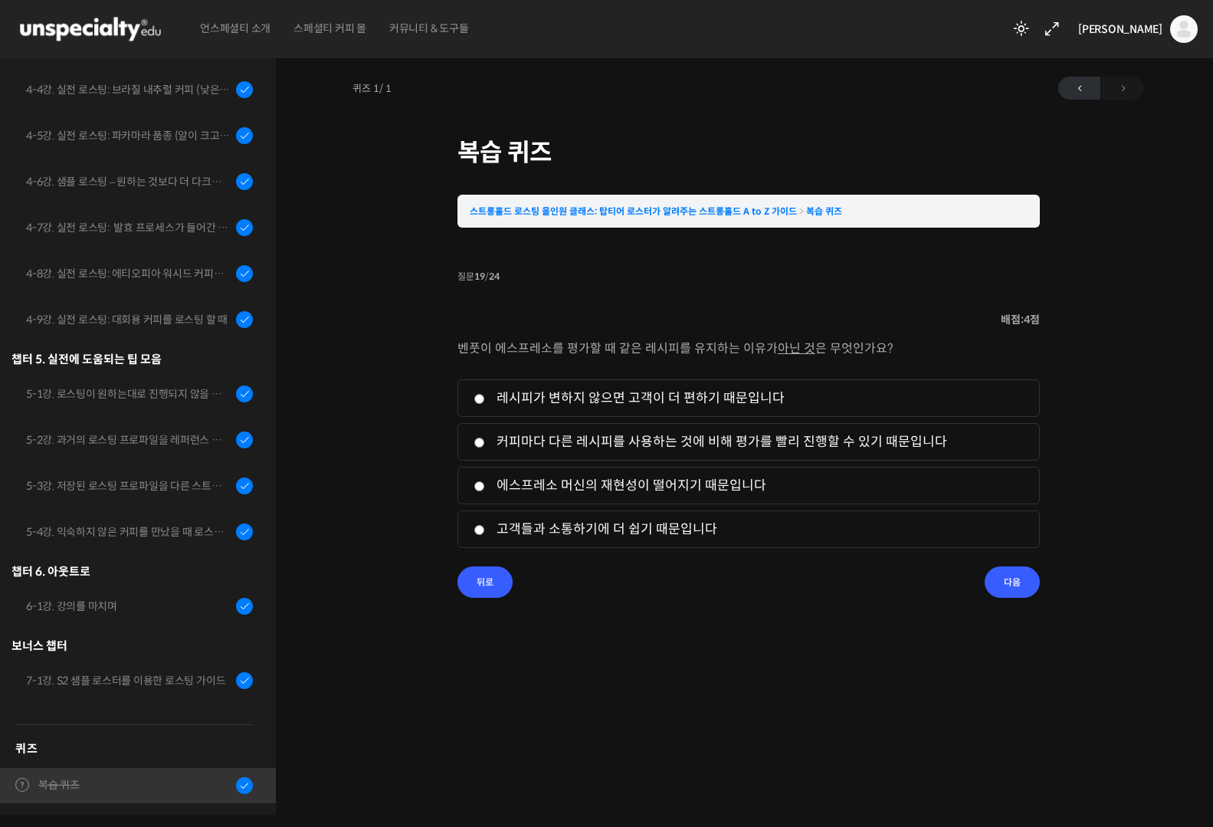
click at [803, 529] on label "고객들과 소통하기에 더 쉽기 때문입니다" at bounding box center [749, 529] width 550 height 21
click at [485, 529] on input "고객들과 소통하기에 더 쉽기 때문입니다" at bounding box center [479, 530] width 11 height 10
radio input "true"
click at [724, 496] on label "에스프레소 머신의 재현성이 떨어지기 때문입니다" at bounding box center [749, 485] width 550 height 21
click at [485, 491] on input "에스프레소 머신의 재현성이 떨어지기 때문입니다" at bounding box center [479, 486] width 11 height 10
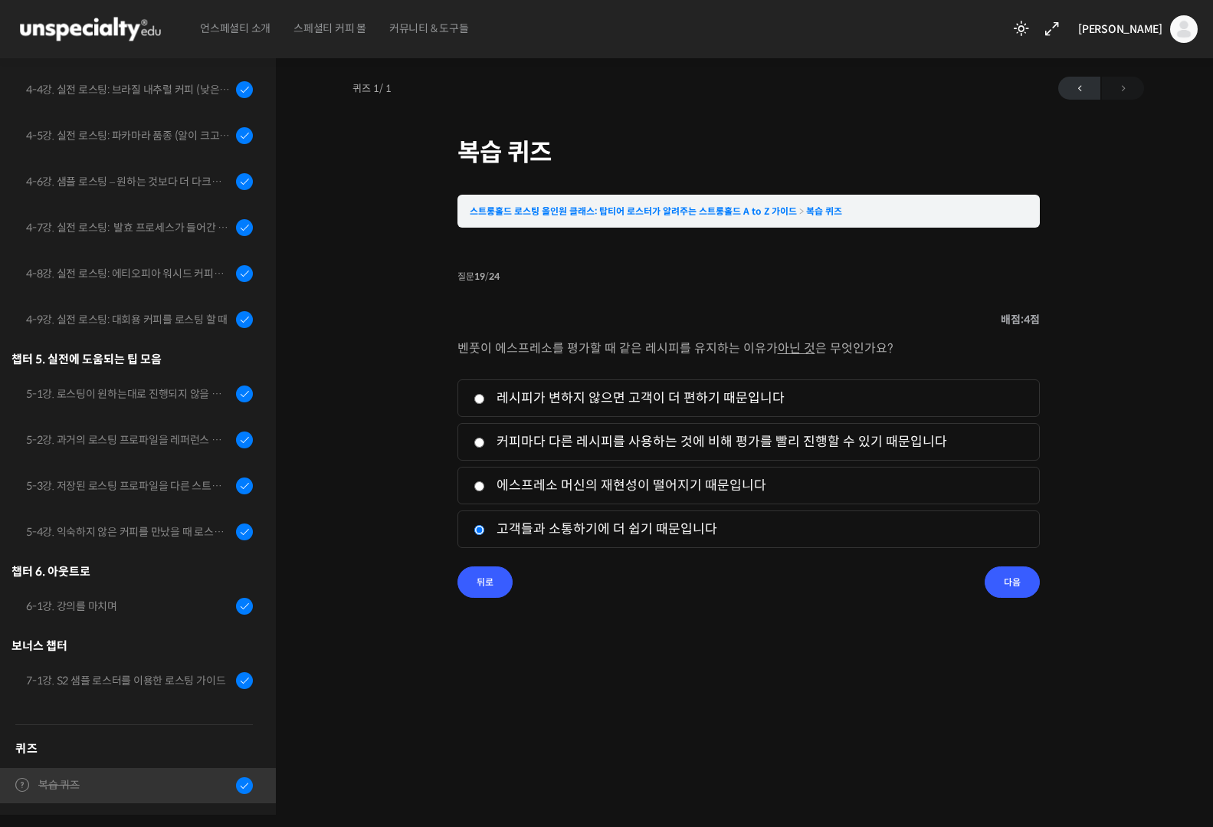
radio input "true"
click at [990, 591] on input "다음" at bounding box center [1012, 581] width 55 height 31
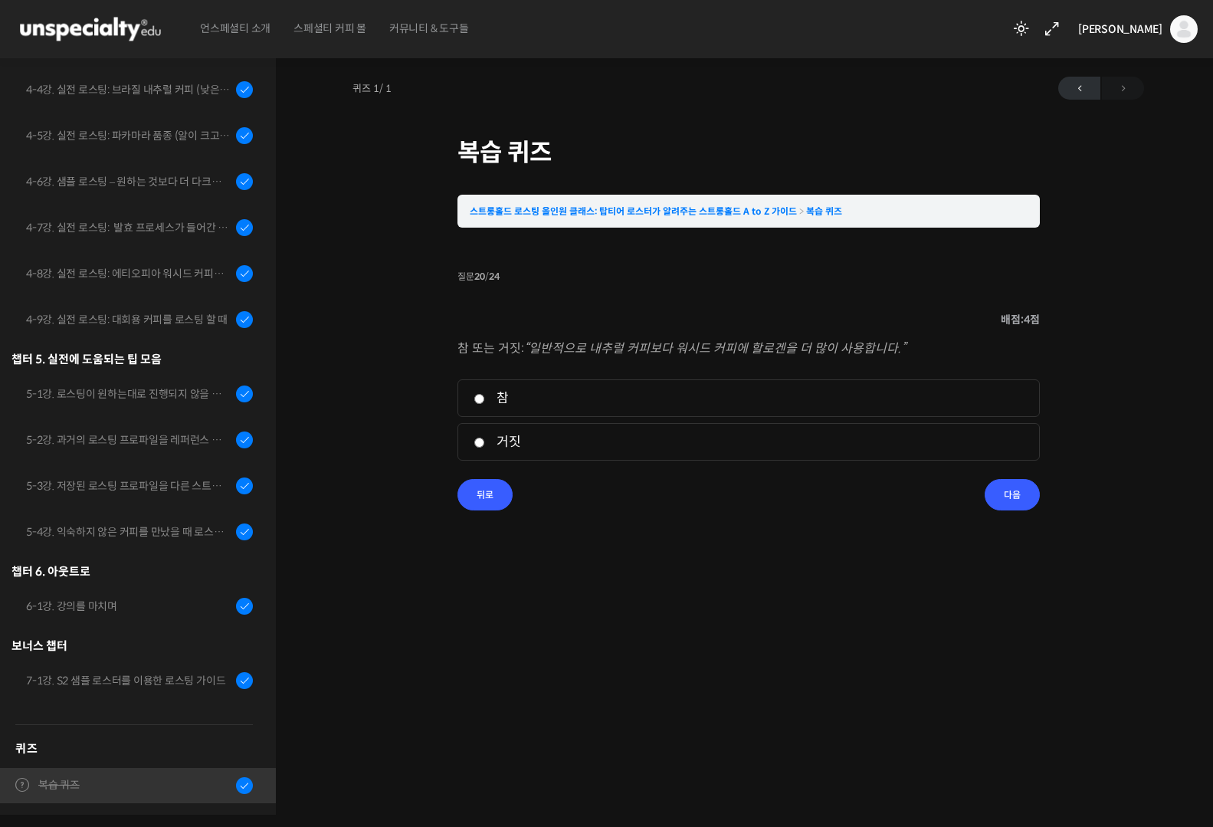
click at [483, 409] on li "1. 참" at bounding box center [749, 398] width 583 height 38
click at [486, 401] on label "참" at bounding box center [749, 398] width 550 height 21
click at [485, 401] on input "참" at bounding box center [479, 399] width 11 height 10
radio input "true"
click at [1012, 506] on input "다음" at bounding box center [1012, 494] width 55 height 31
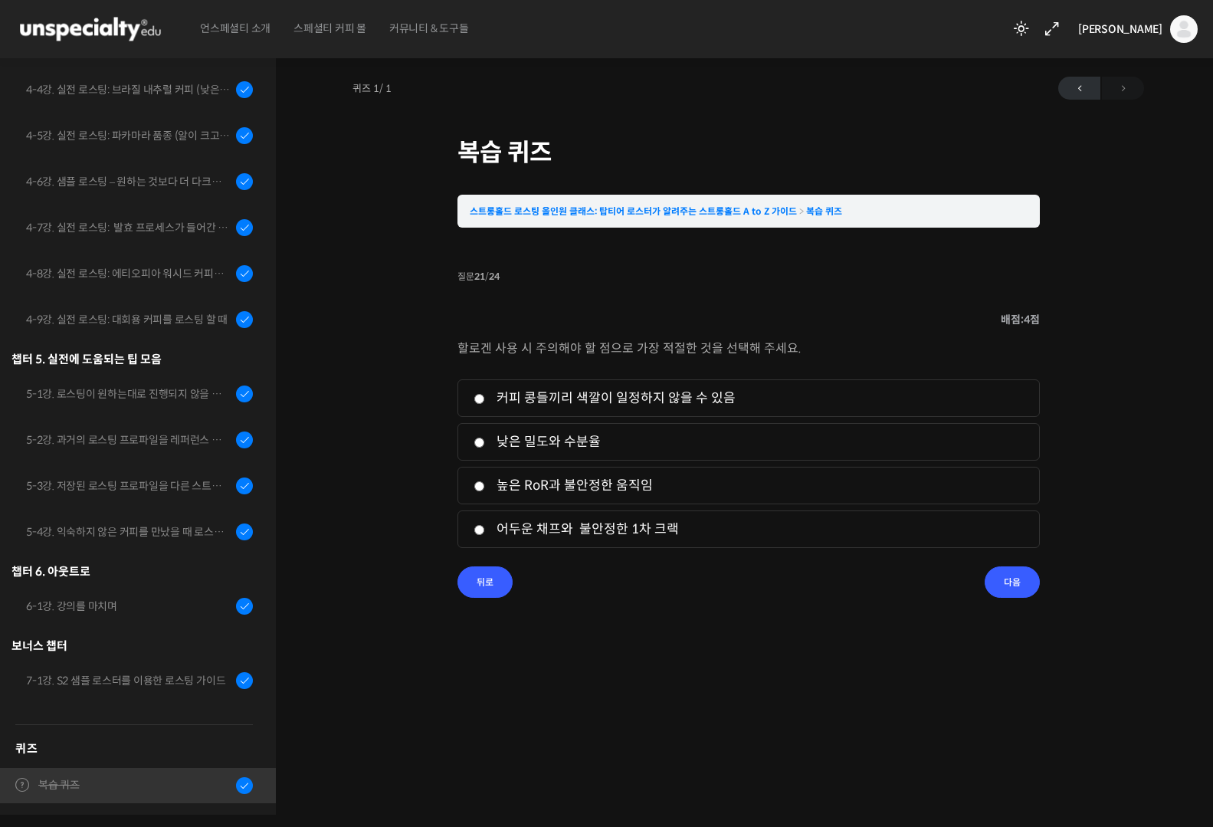
click at [671, 535] on label "어두운 채프와 불안정한 1차 크랙" at bounding box center [749, 529] width 550 height 21
click at [485, 535] on input "어두운 채프와 불안정한 1차 크랙" at bounding box center [479, 530] width 11 height 10
radio input "true"
click at [1003, 595] on input "다음" at bounding box center [1012, 581] width 55 height 31
click at [496, 403] on label "콜롬비아, 볼리비아" at bounding box center [749, 398] width 550 height 21
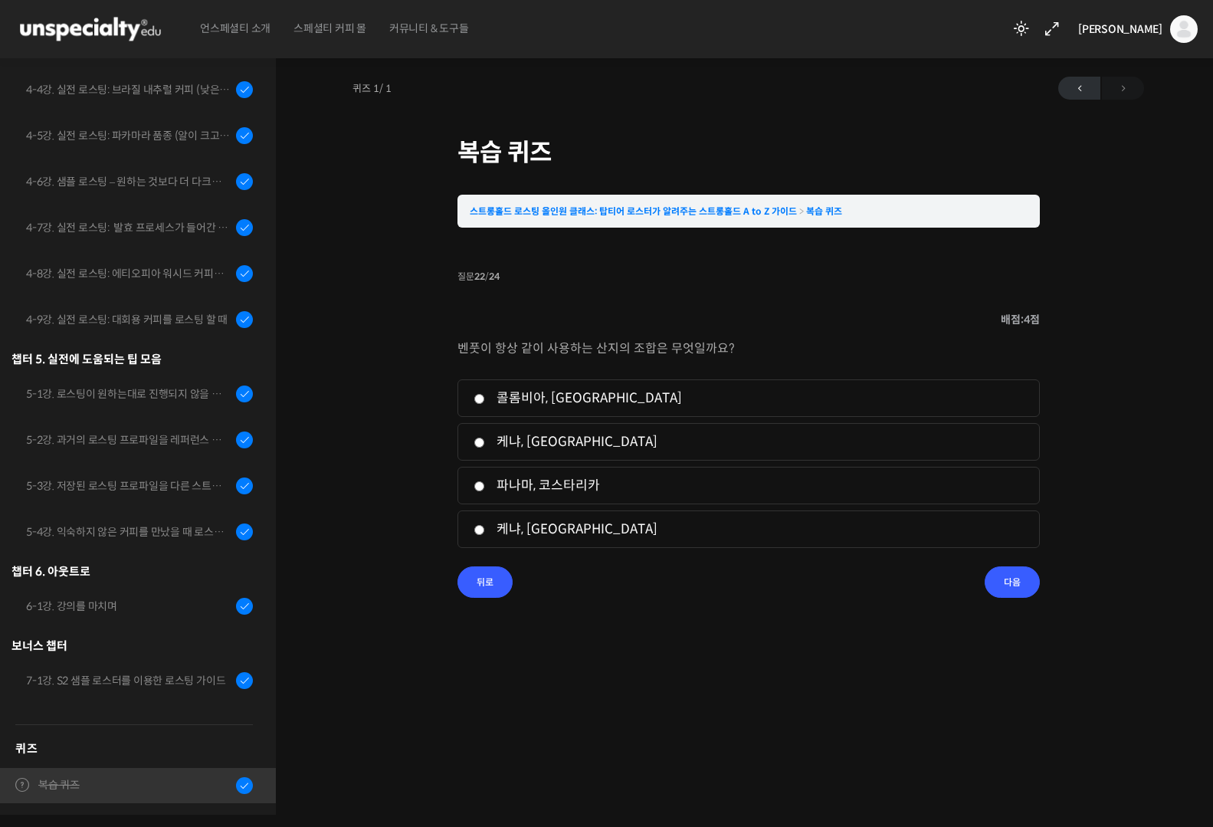
click at [485, 403] on input "콜롬비아, 볼리비아" at bounding box center [479, 399] width 11 height 10
radio input "true"
click at [1000, 587] on input "다음" at bounding box center [1012, 581] width 55 height 31
click at [584, 402] on label "상승률을 높이고 디벨롭 타임을 줄인다." at bounding box center [749, 398] width 550 height 21
click at [485, 402] on input "상승률을 높이고 디벨롭 타임을 줄인다." at bounding box center [479, 399] width 11 height 10
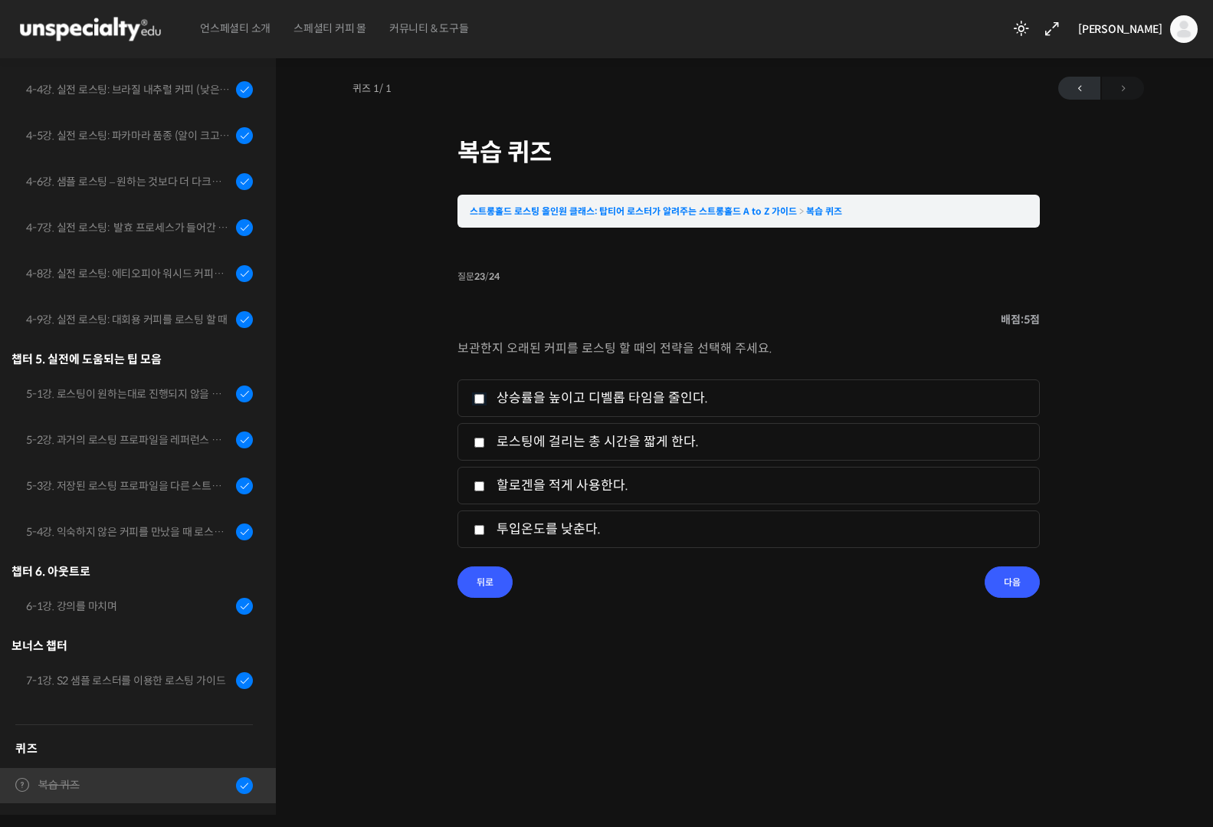
checkbox input "true"
click at [1011, 586] on input "다음" at bounding box center [1012, 581] width 55 height 31
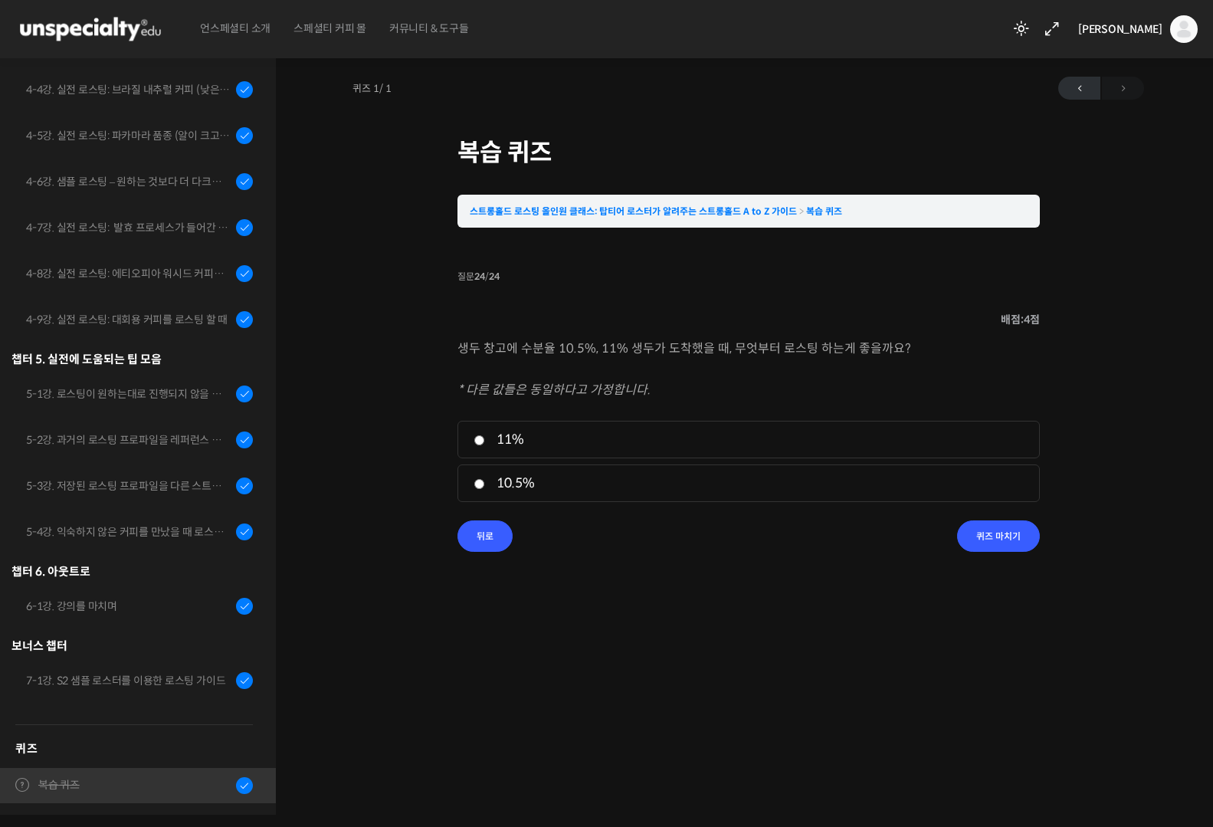
click at [520, 442] on label "11%" at bounding box center [749, 439] width 550 height 21
click at [485, 442] on input "11%" at bounding box center [479, 440] width 11 height 10
radio input "true"
click at [988, 541] on input "퀴즈 마치기" at bounding box center [998, 535] width 83 height 31
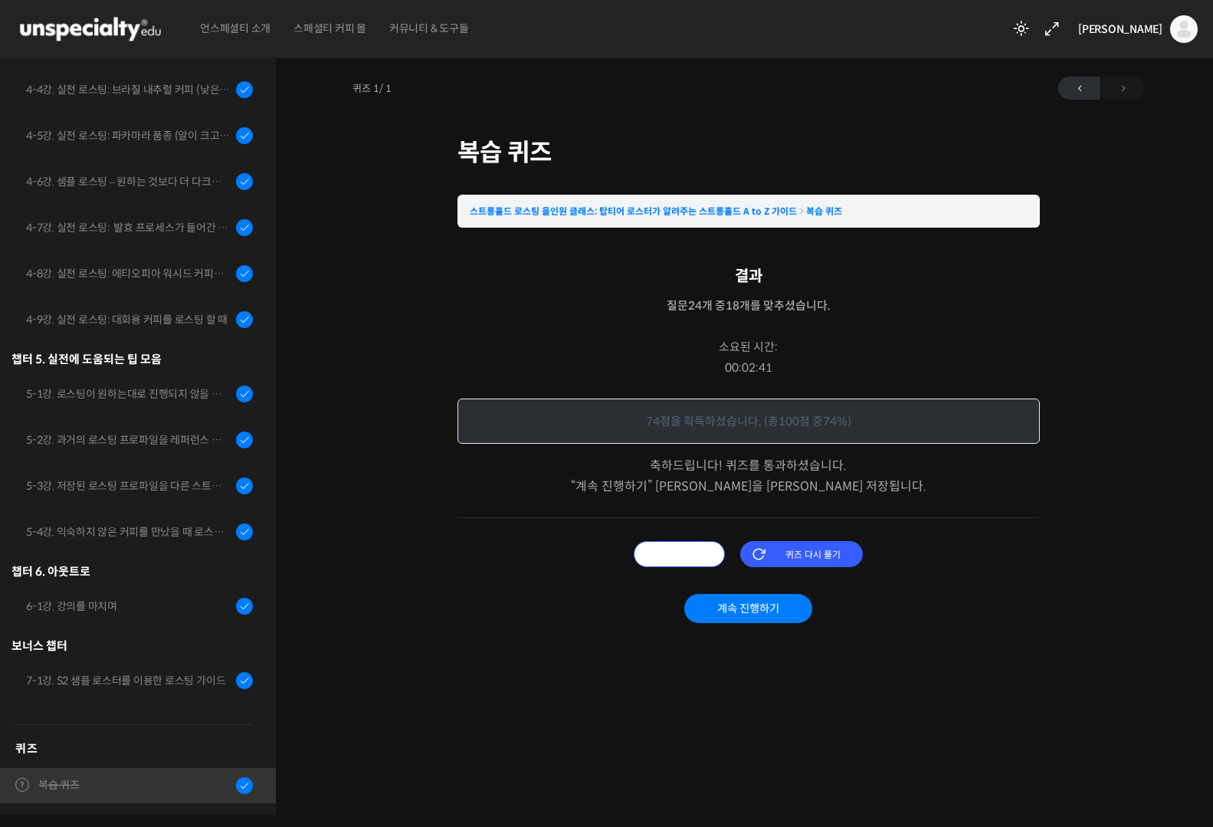
click at [685, 559] on input "오답 확인하기" at bounding box center [679, 554] width 91 height 26
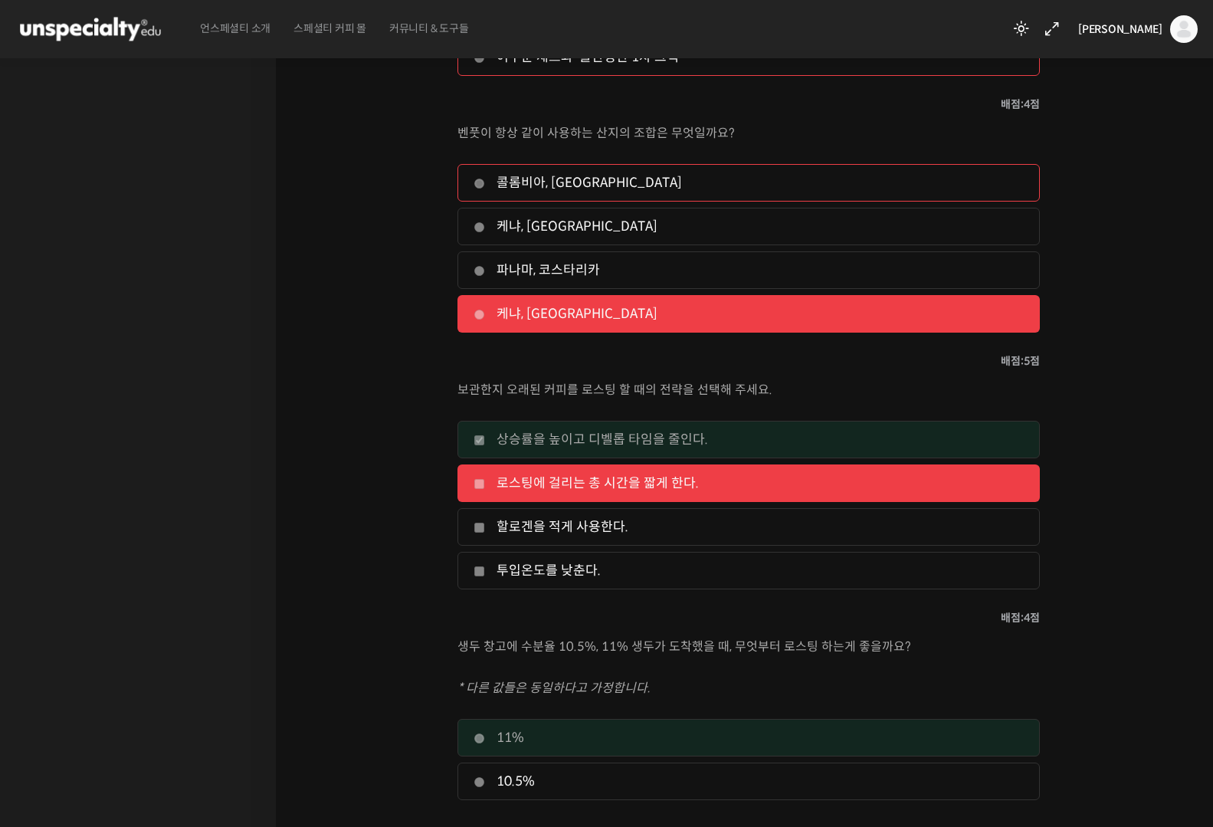
scroll to position [5196, 0]
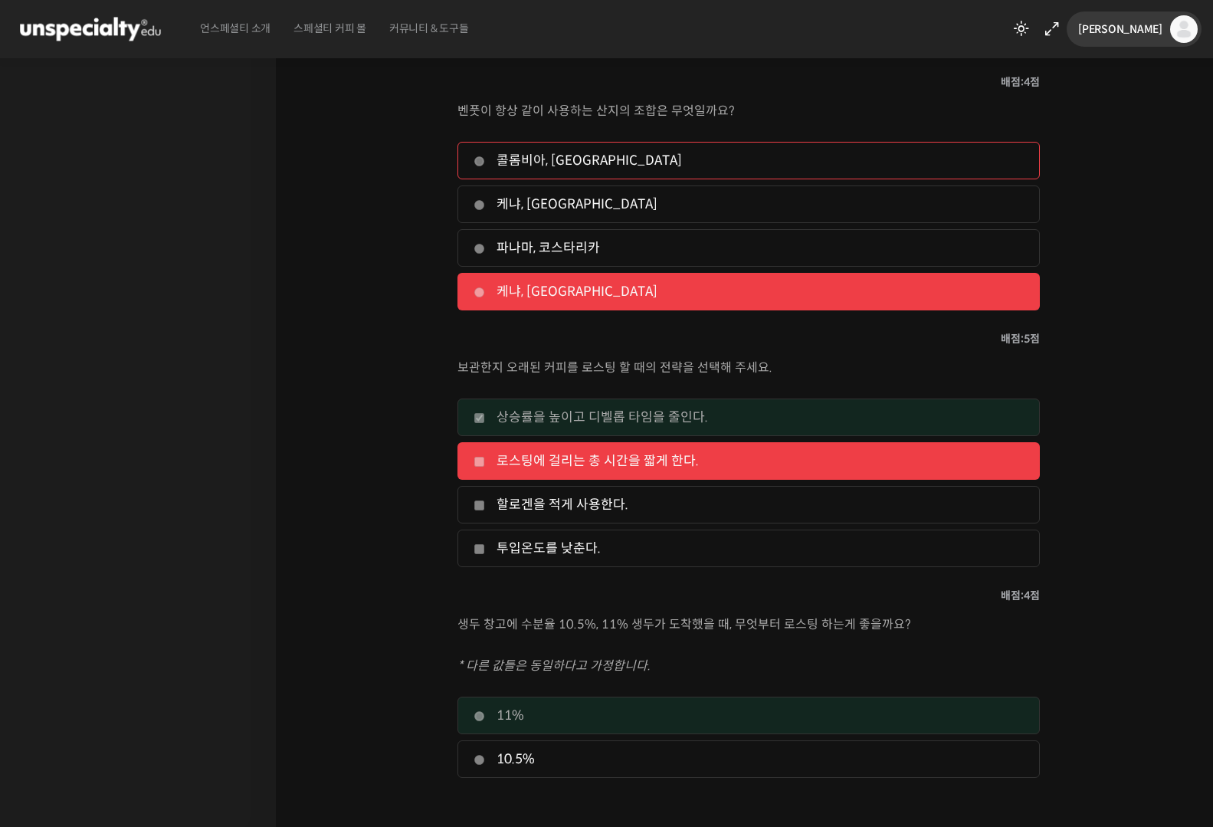
click at [1141, 18] on link "[PERSON_NAME]" at bounding box center [1139, 29] width 120 height 58
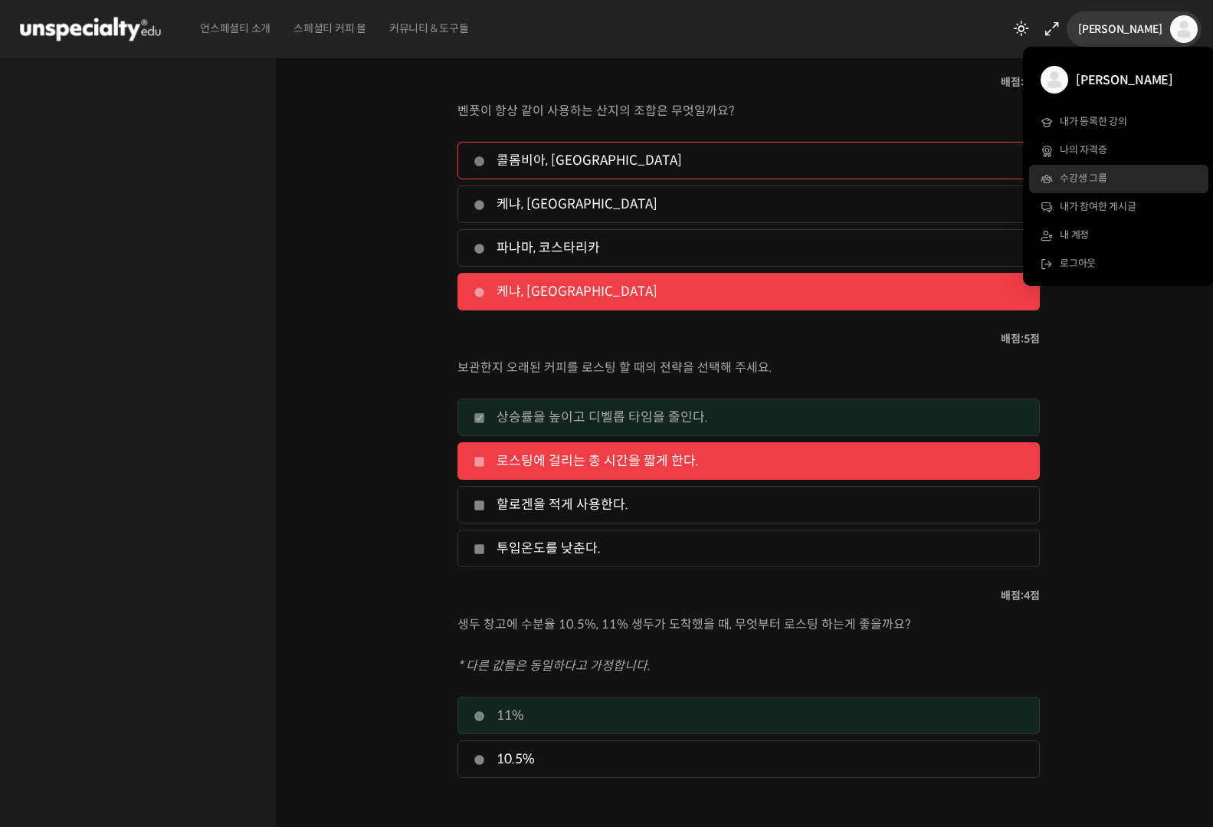
click at [1088, 180] on span "수강생 그룹" at bounding box center [1084, 178] width 48 height 13
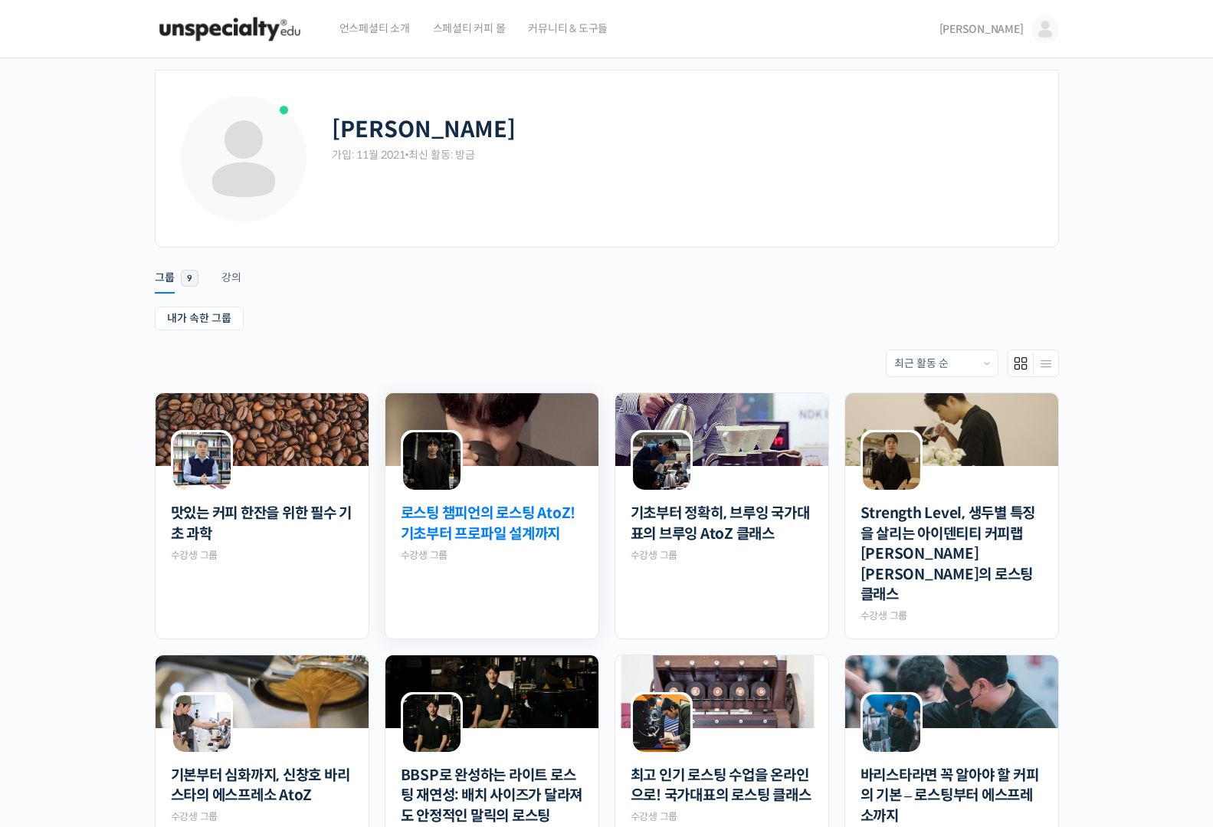
click at [481, 527] on link "로스팅 챔피언의 로스팅 AtoZ! 기초부터 프로파일 설계까지" at bounding box center [492, 524] width 182 height 41
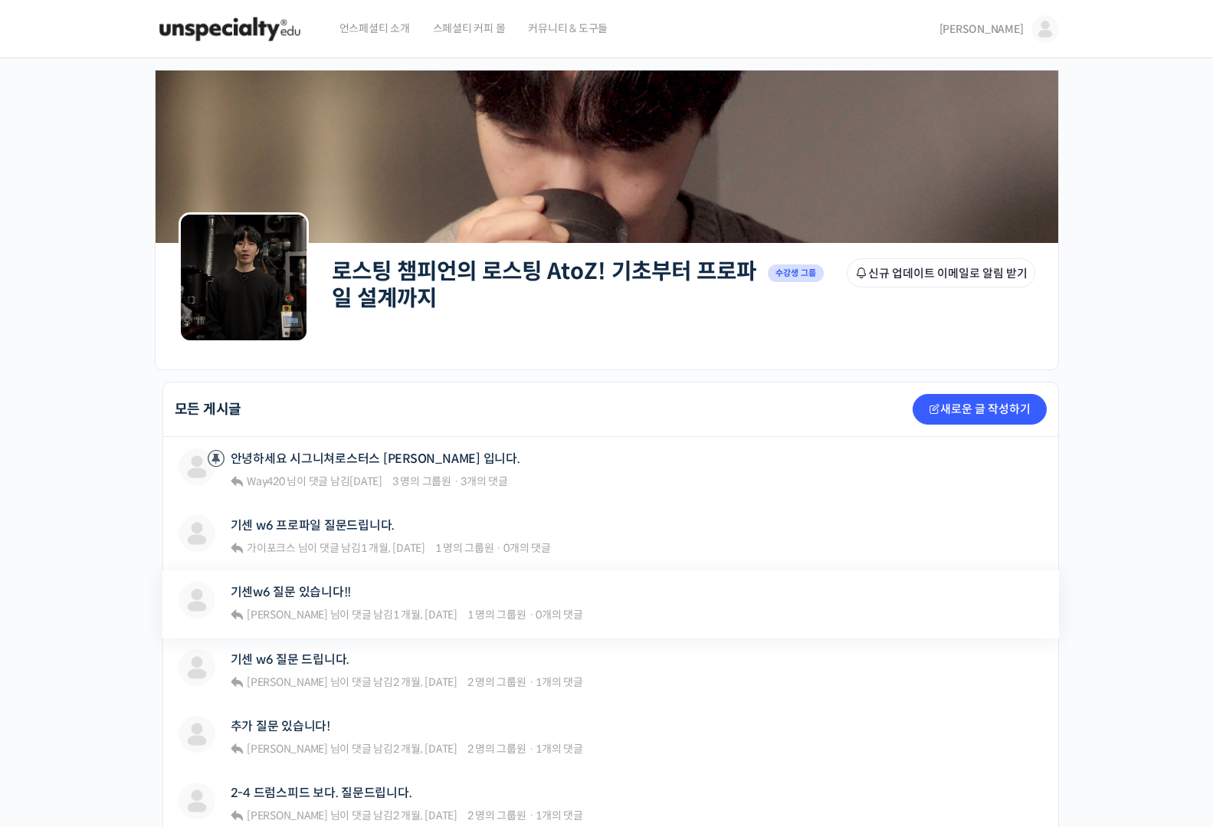
scroll to position [22, 0]
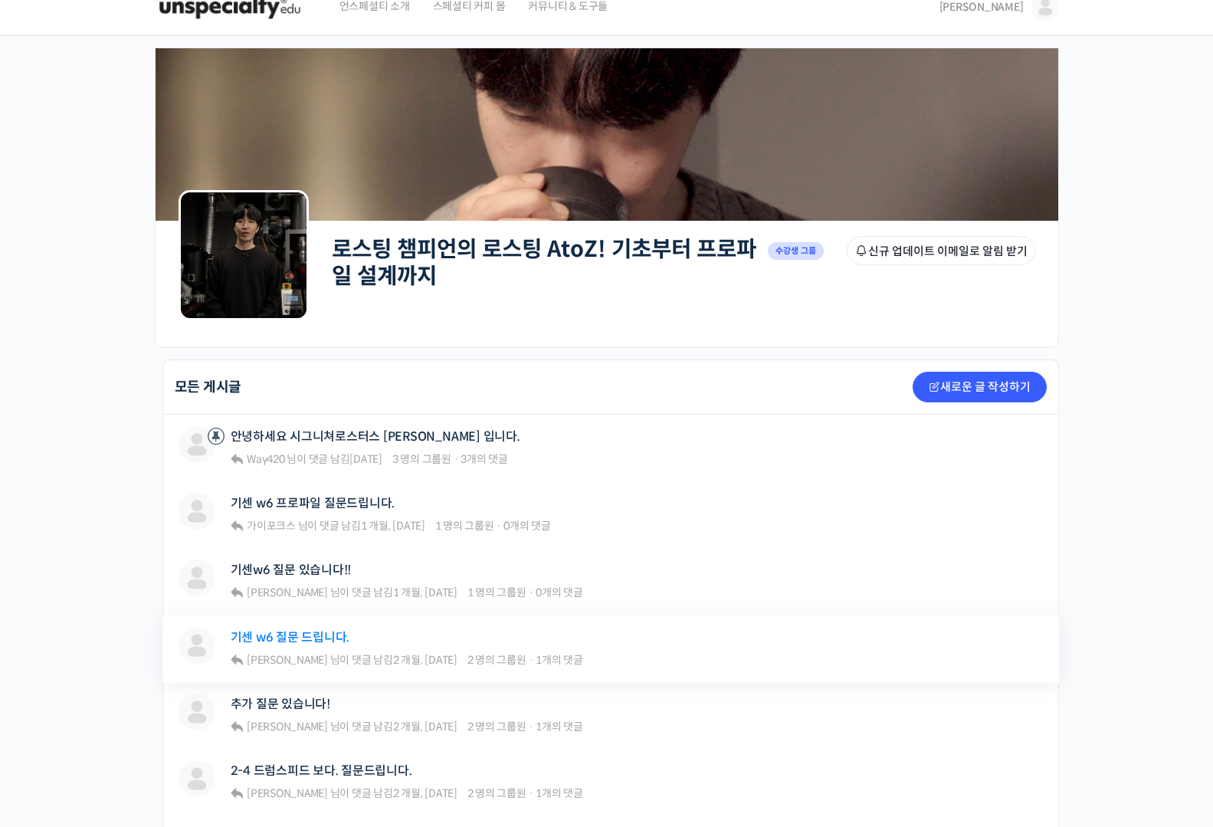
click at [294, 635] on link "기센 w6 질문 드립니다." at bounding box center [291, 637] width 120 height 15
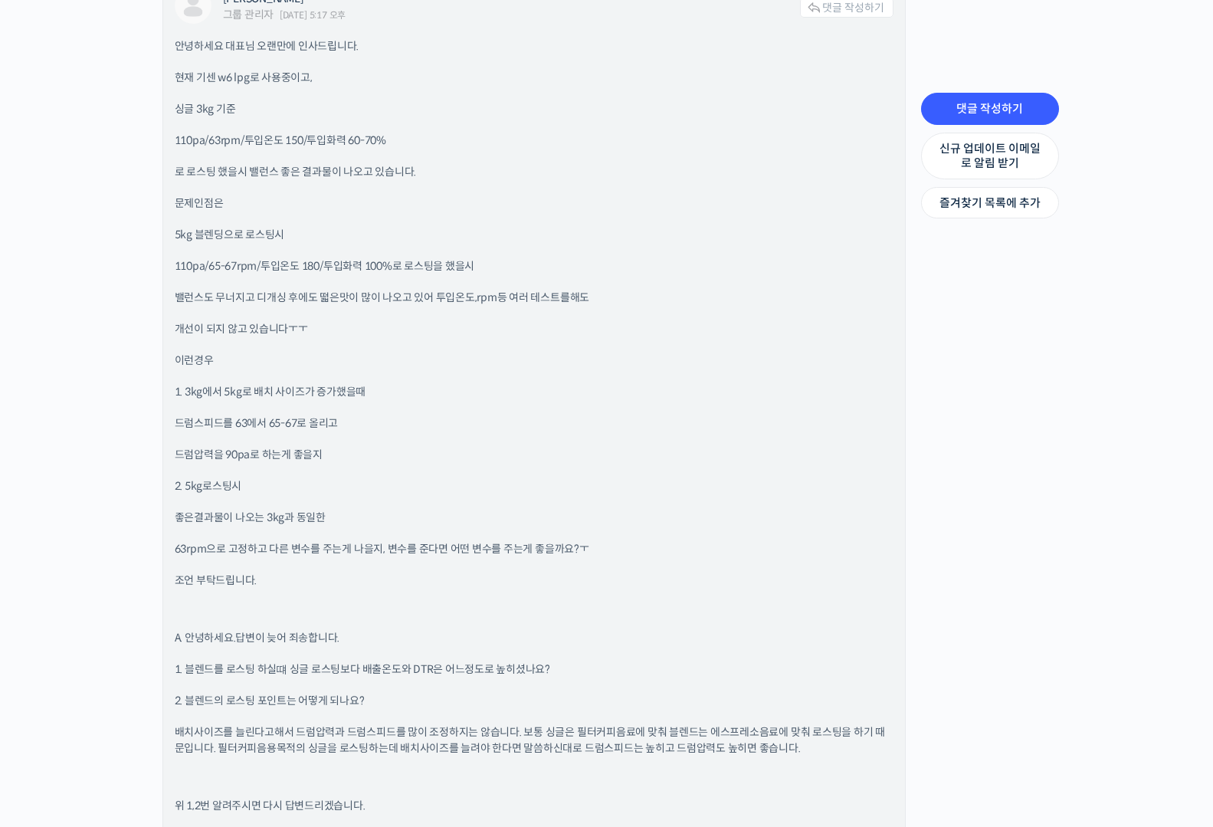
scroll to position [1307, 0]
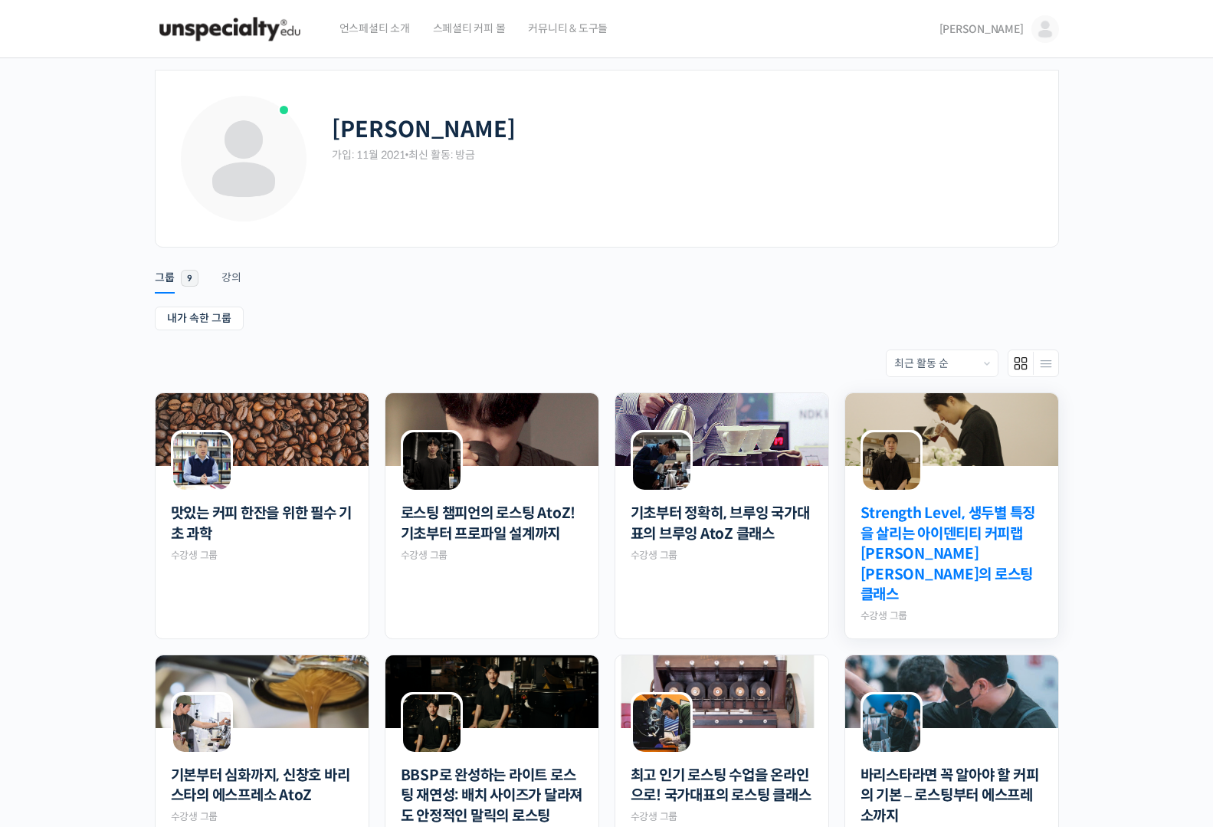
click at [985, 546] on link "Strength Level, 생두별 특징을 살리는 아이덴티티 커피랩 [PERSON_NAME] [PERSON_NAME]의 로스팅 클래스" at bounding box center [952, 555] width 182 height 102
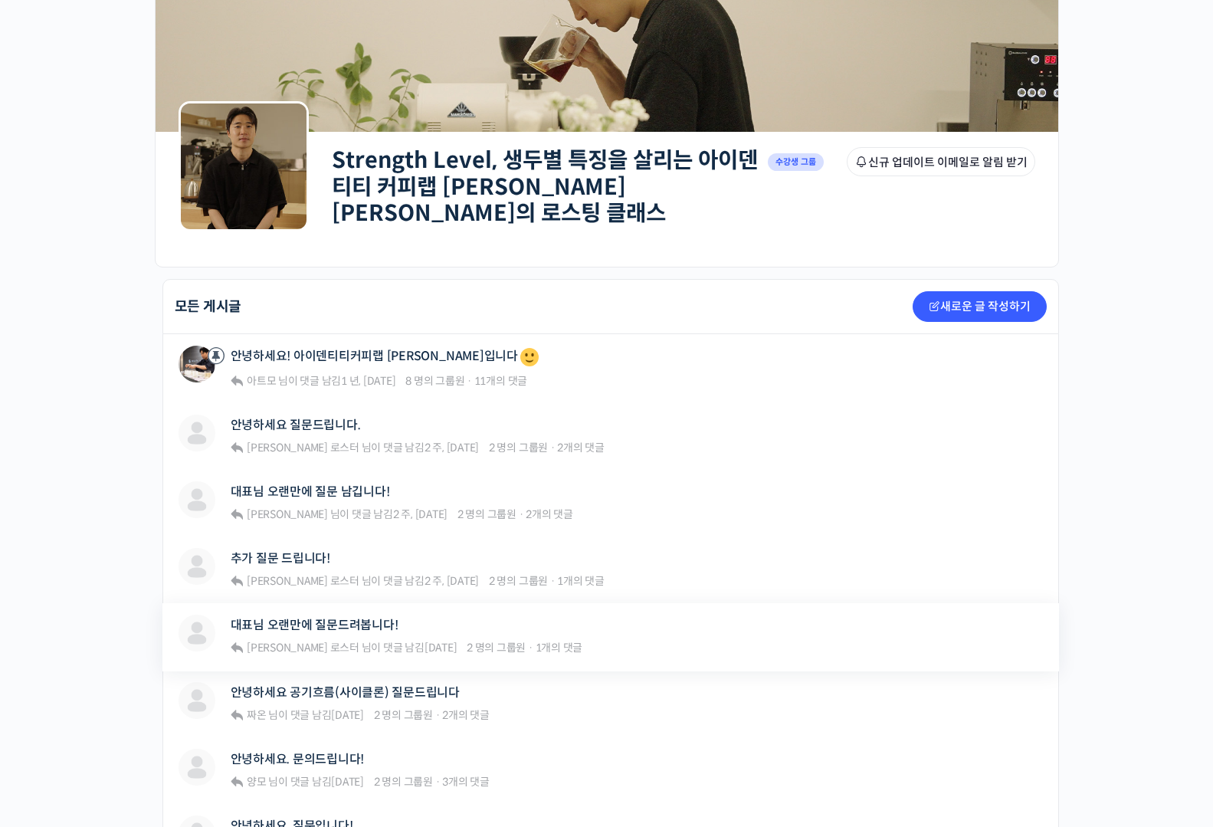
scroll to position [304, 0]
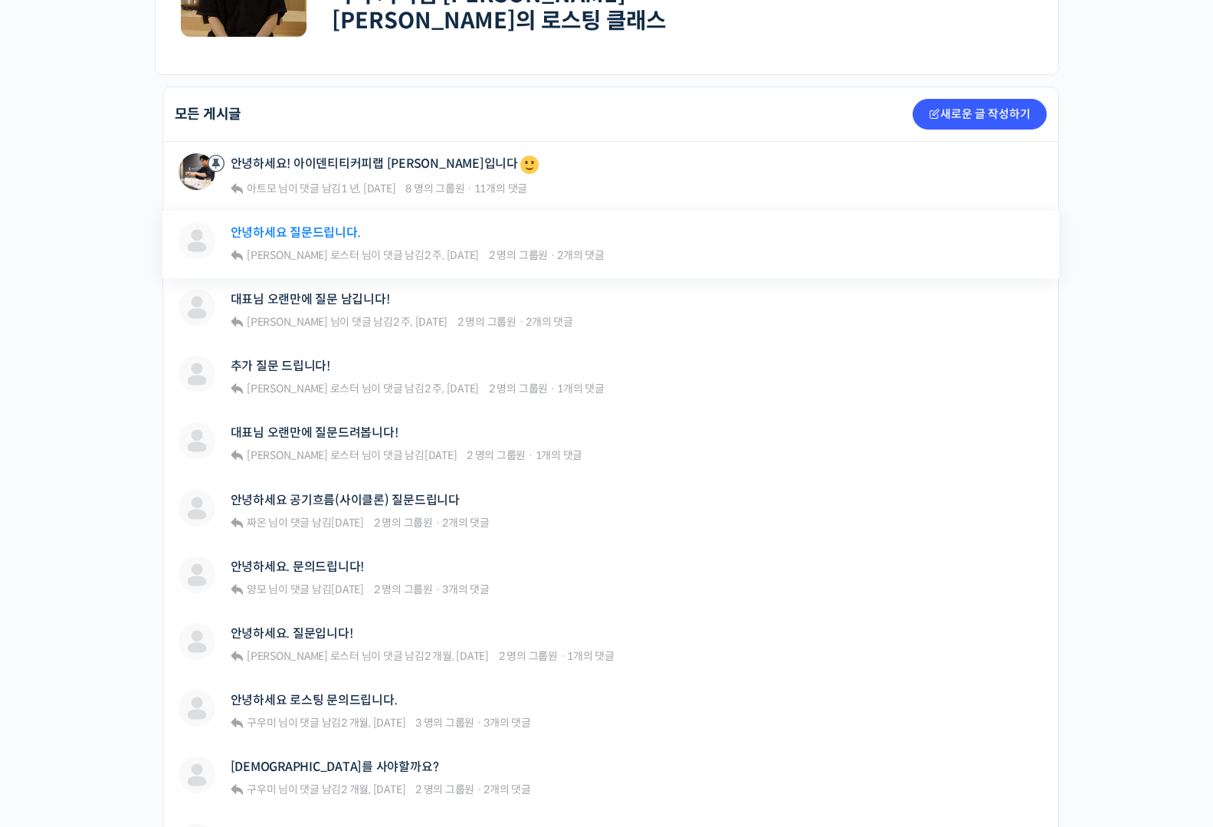
click at [314, 229] on link "안녕하세요 질문드립니다." at bounding box center [296, 232] width 130 height 15
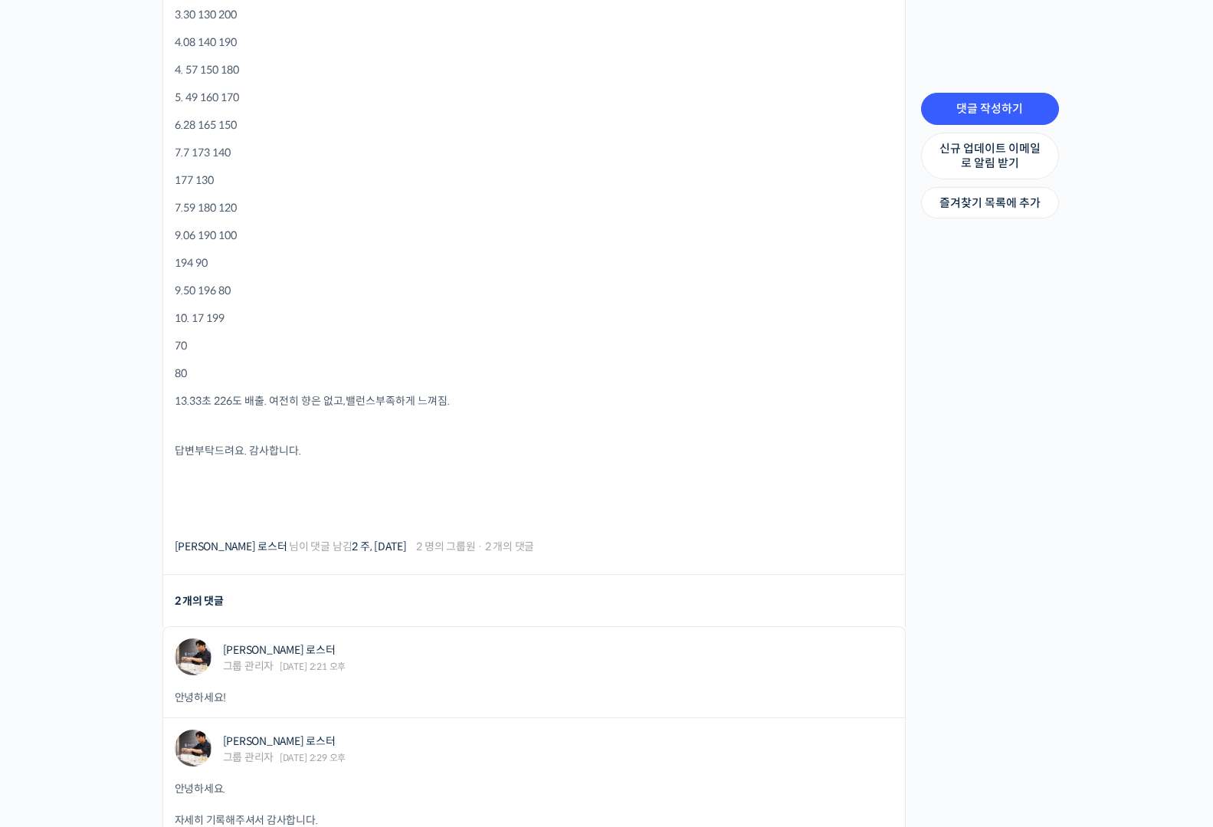
scroll to position [1836, 0]
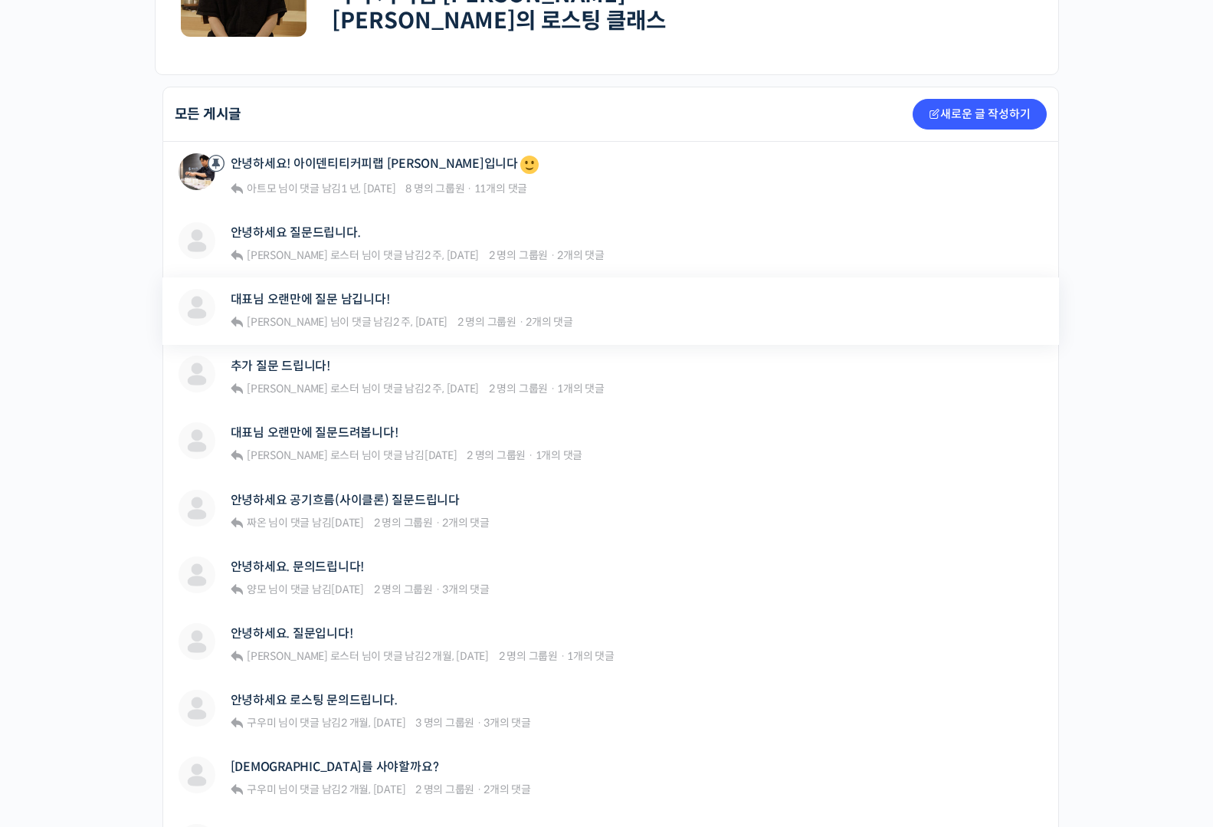
click at [327, 280] on div "김형하 대표님 오랜만에 질문 남깁니다! 김형하 님이 댓글 남김 2 주, 2 일 전 2 명의 그룹원 · 2개의 댓글 Strength Level,…" at bounding box center [611, 310] width 897 height 67
click at [327, 292] on link "대표님 오랜만에 질문 남깁니다!" at bounding box center [310, 299] width 159 height 15
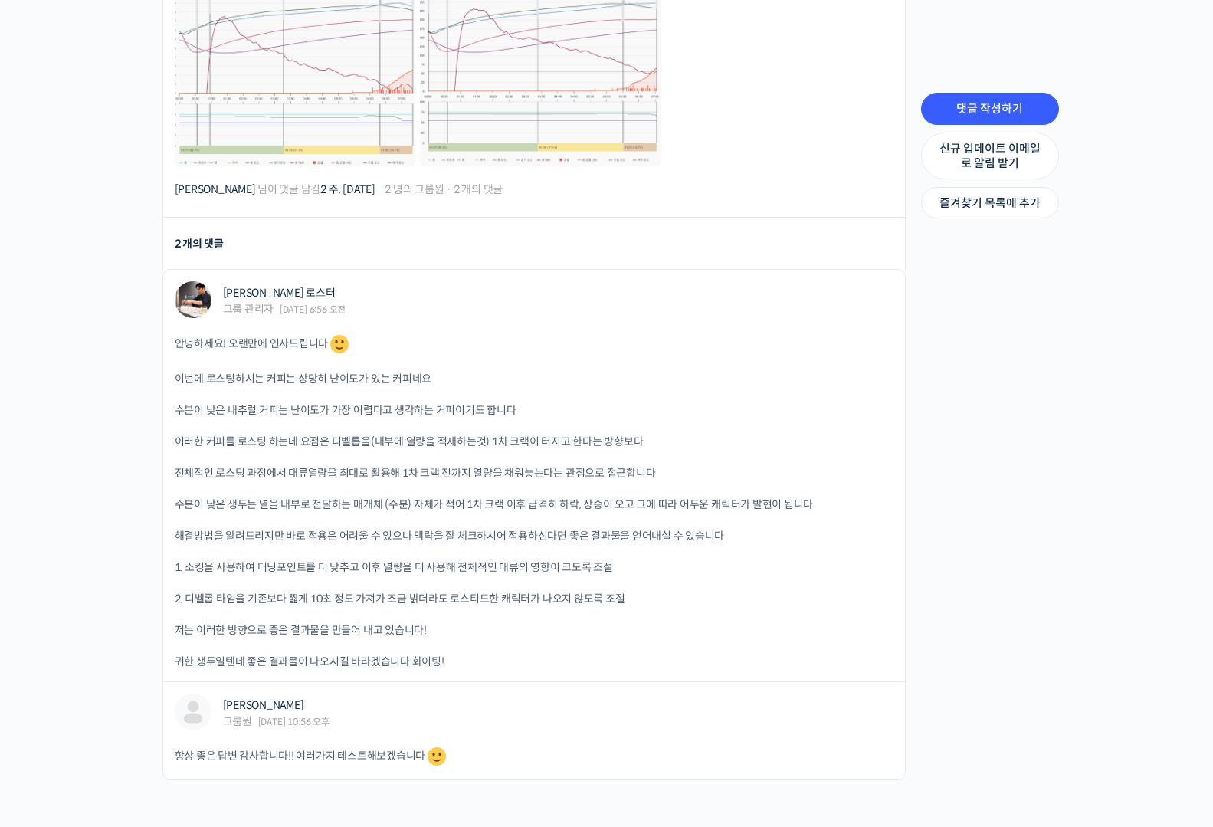
scroll to position [1026, 0]
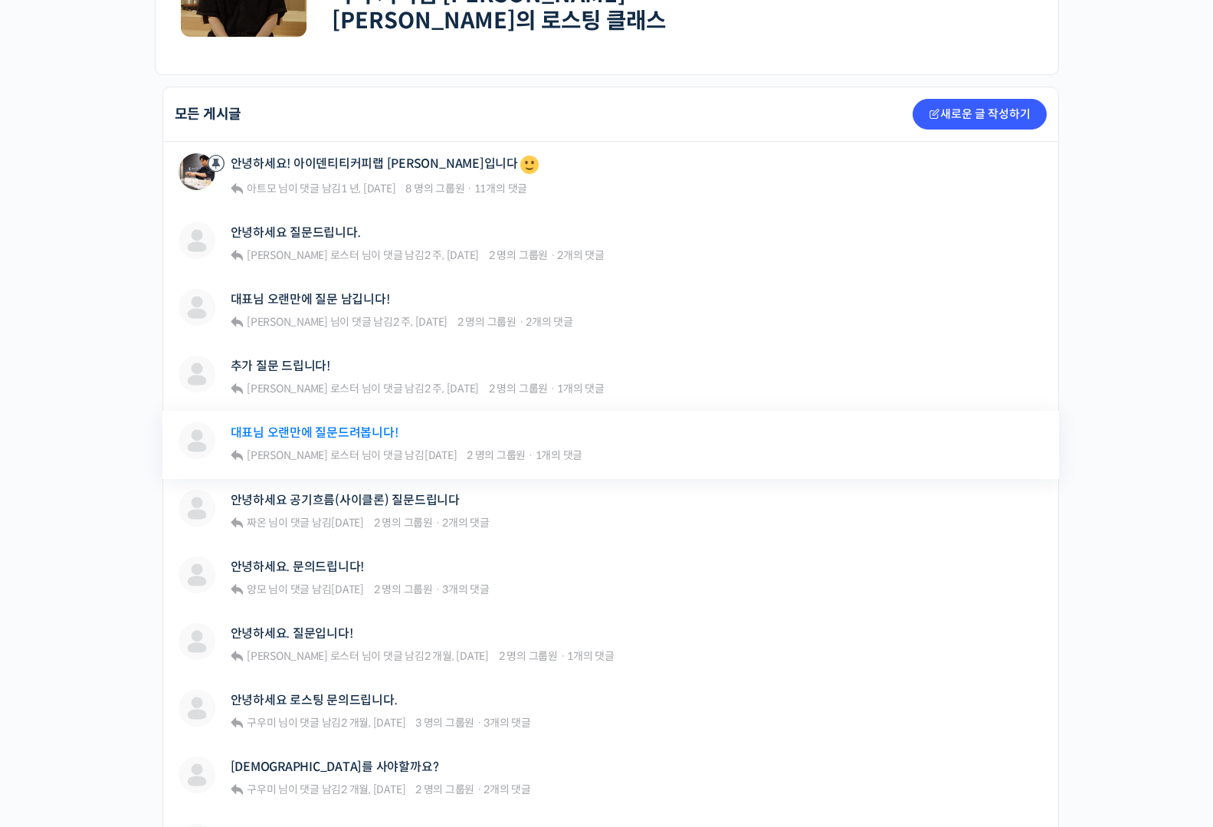
click at [330, 425] on link "대표님 오랜만에 질문드려봅니다!" at bounding box center [315, 432] width 168 height 15
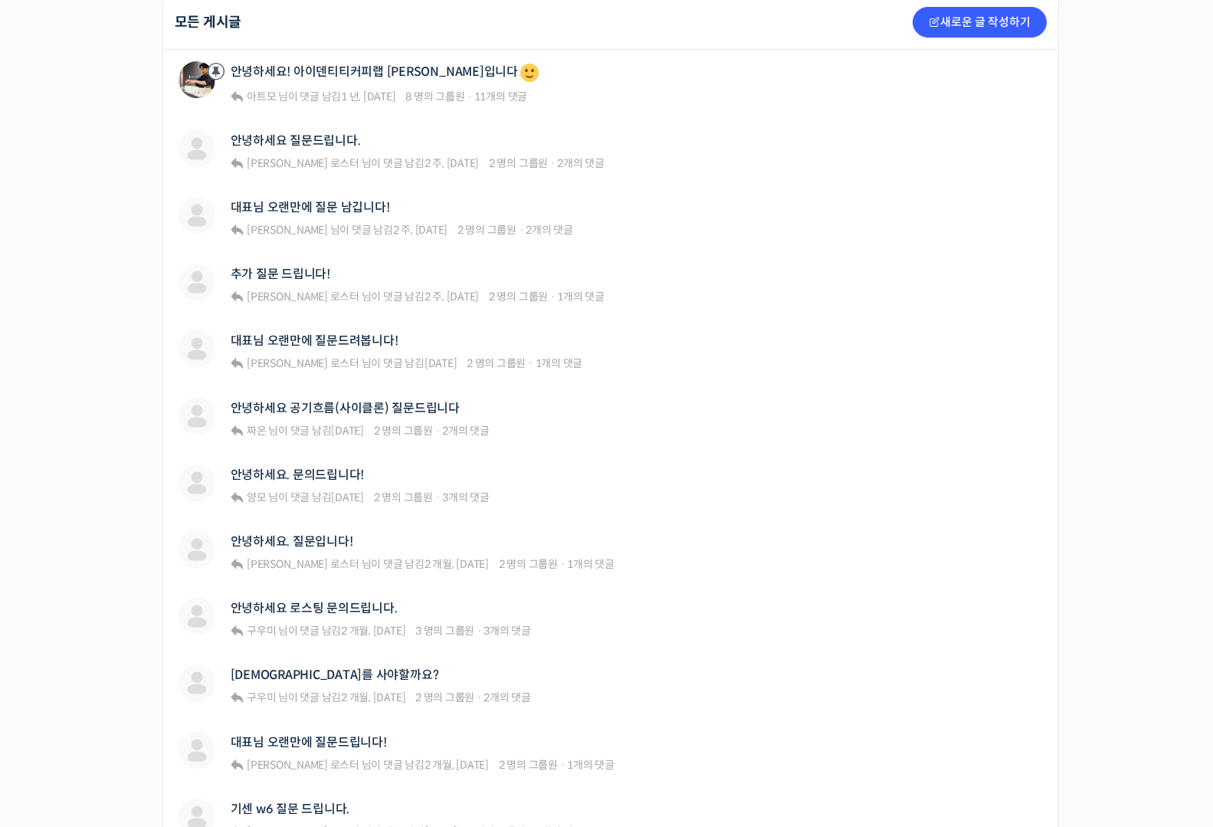
scroll to position [397, 0]
click at [353, 333] on link "대표님 오랜만에 질문드려봅니다!" at bounding box center [315, 339] width 168 height 15
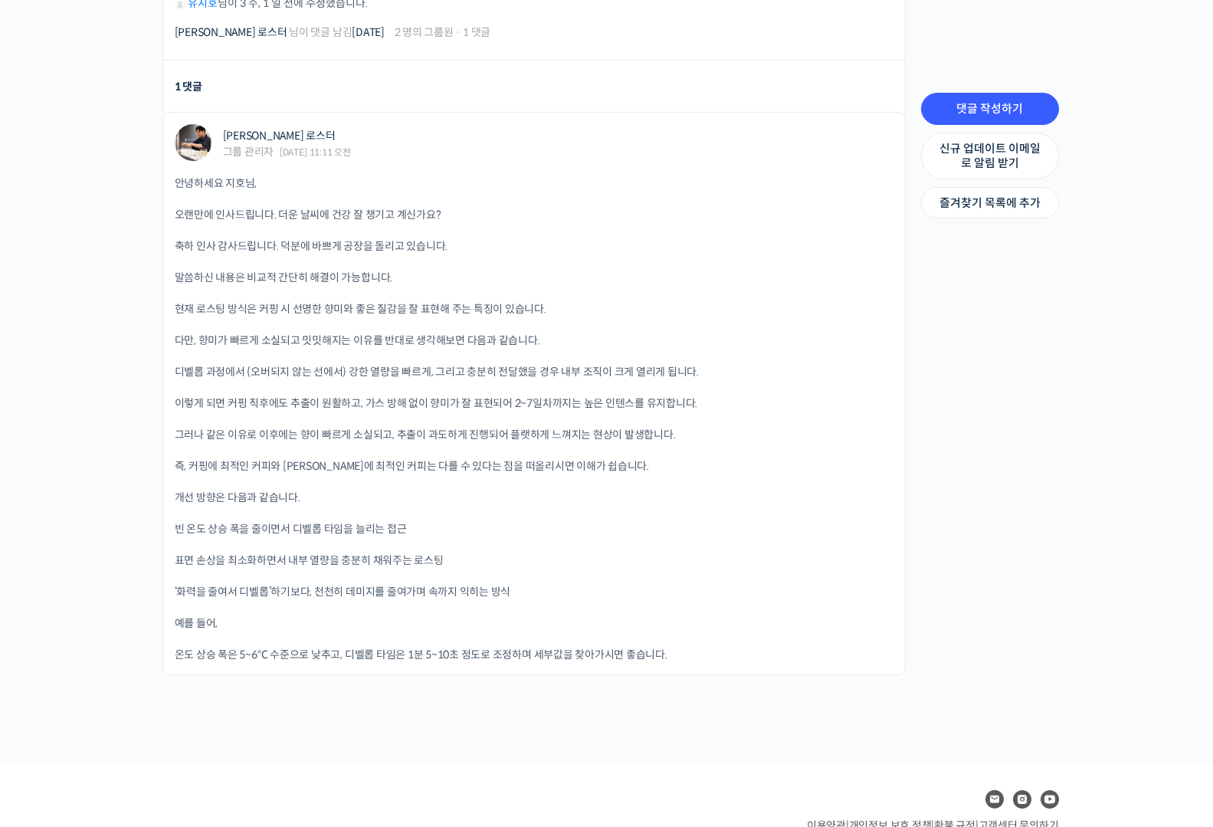
scroll to position [1145, 0]
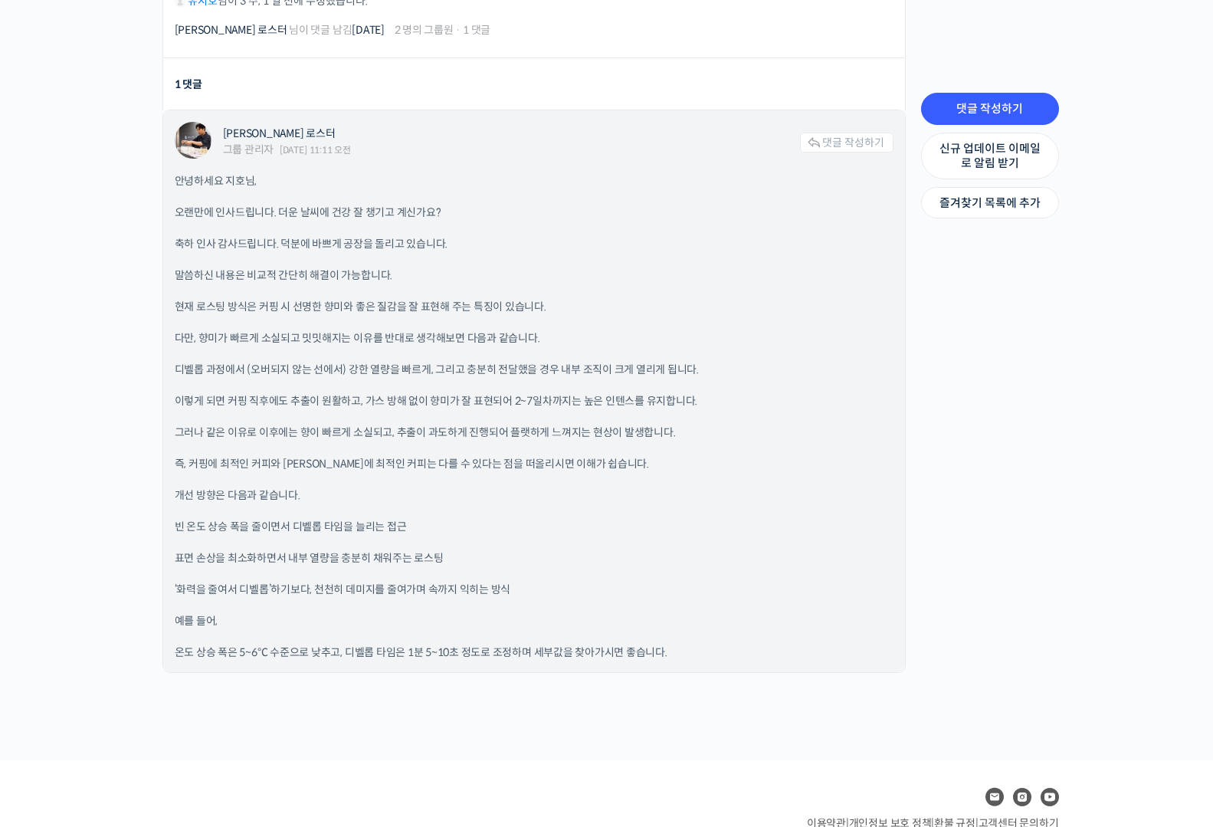
click at [673, 551] on p "표면 손상을 최소화하면서 내부 열량을 충분히 채워주는 로스팅" at bounding box center [534, 558] width 719 height 16
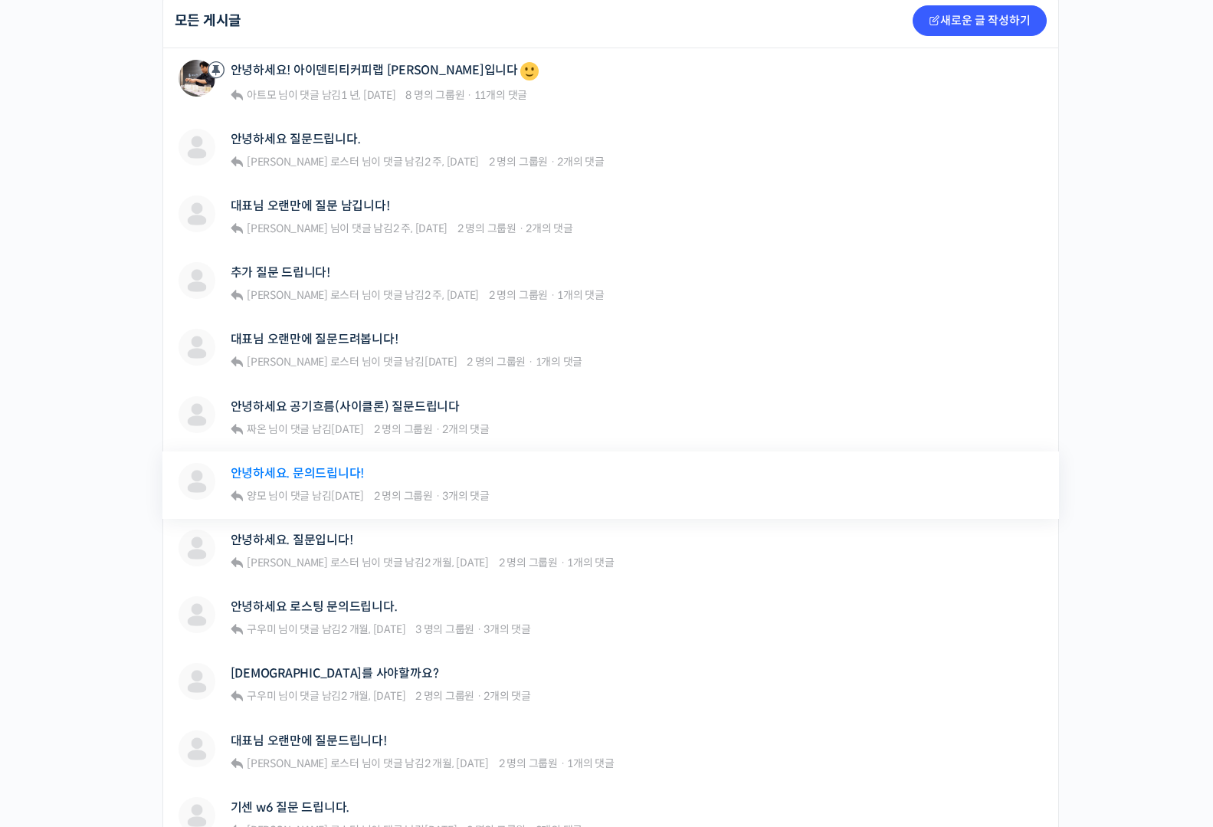
click at [337, 466] on link "안녕하세요. 문의드립니다!" at bounding box center [298, 473] width 134 height 15
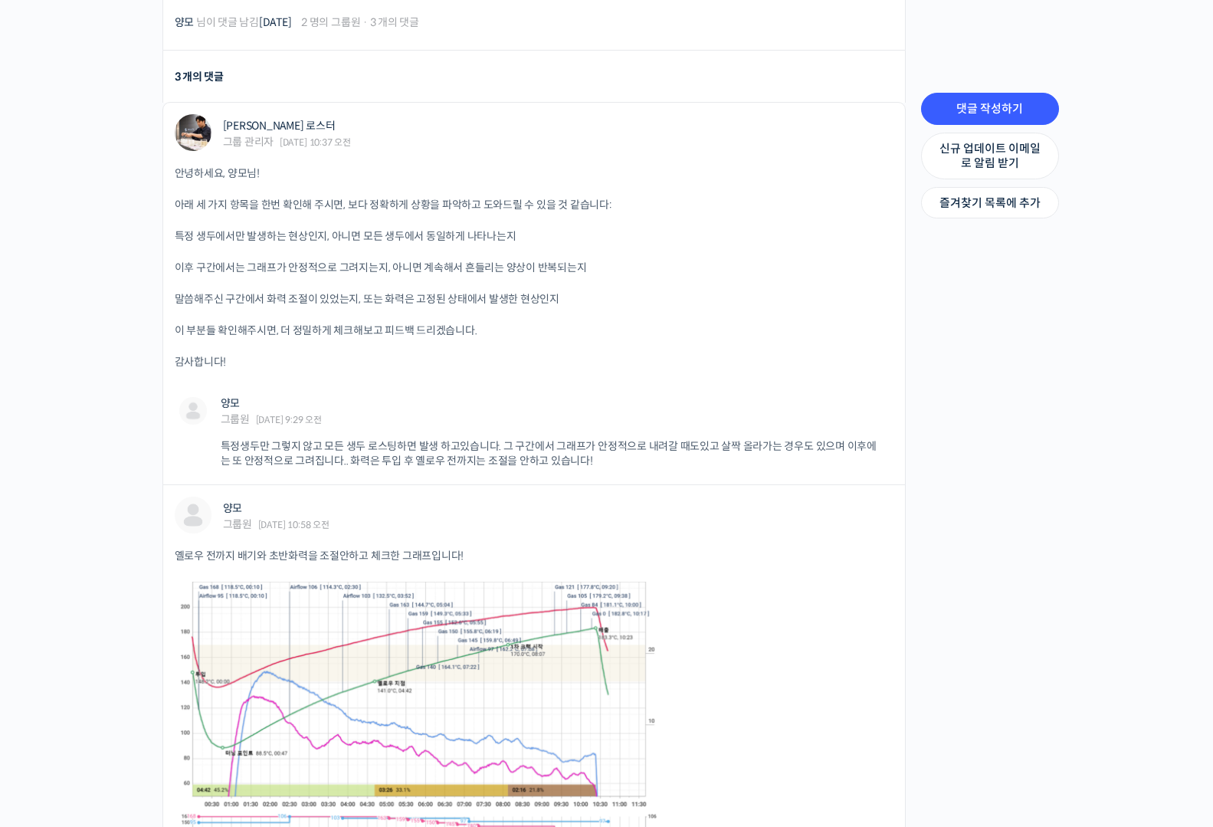
scroll to position [770, 0]
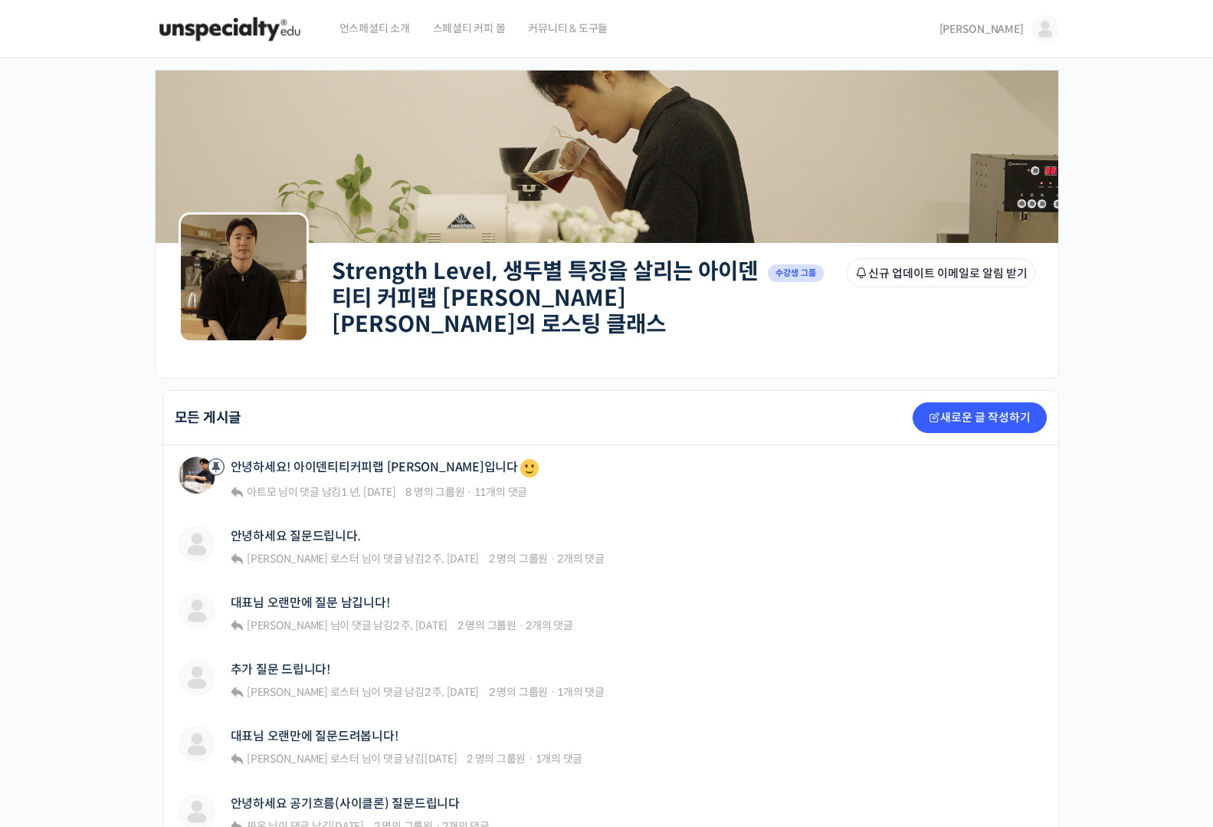
click at [1002, 42] on link "[PERSON_NAME]" at bounding box center [1000, 29] width 120 height 58
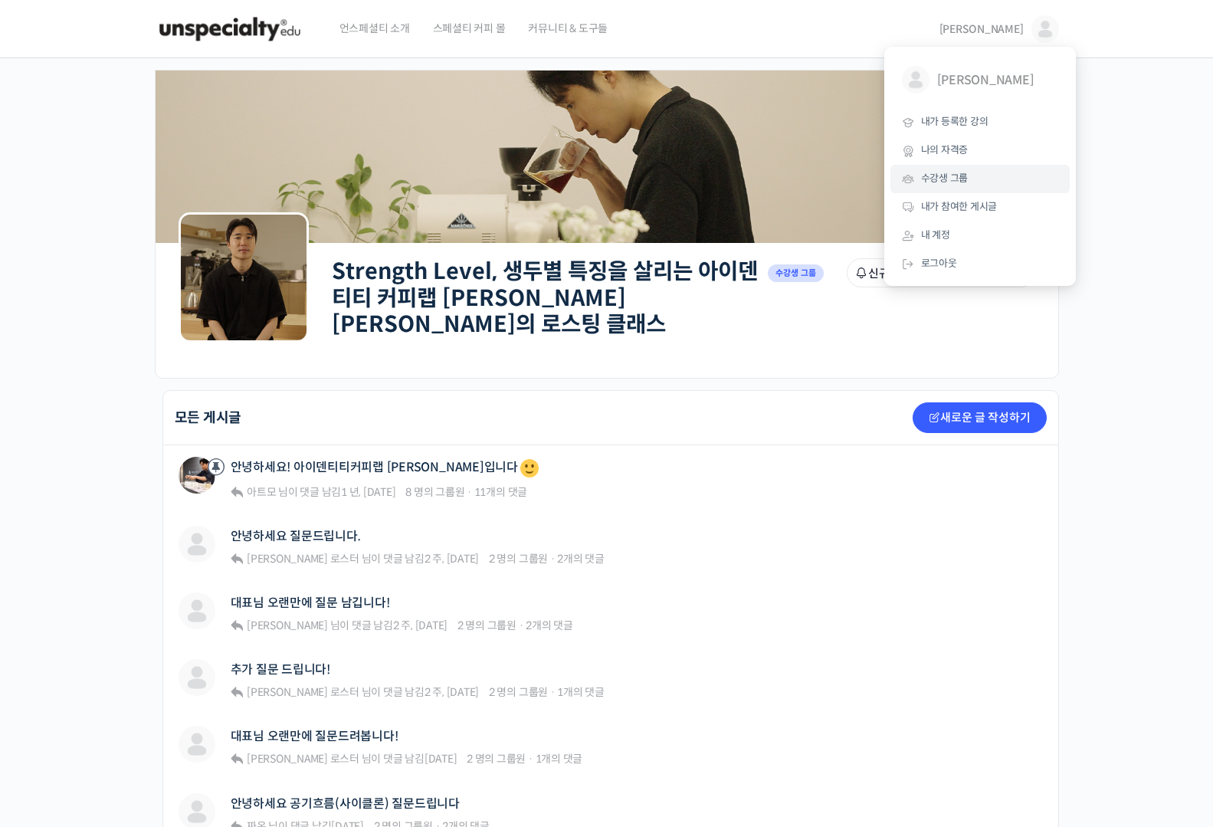
click at [978, 185] on link "수강생 그룹" at bounding box center [980, 179] width 179 height 28
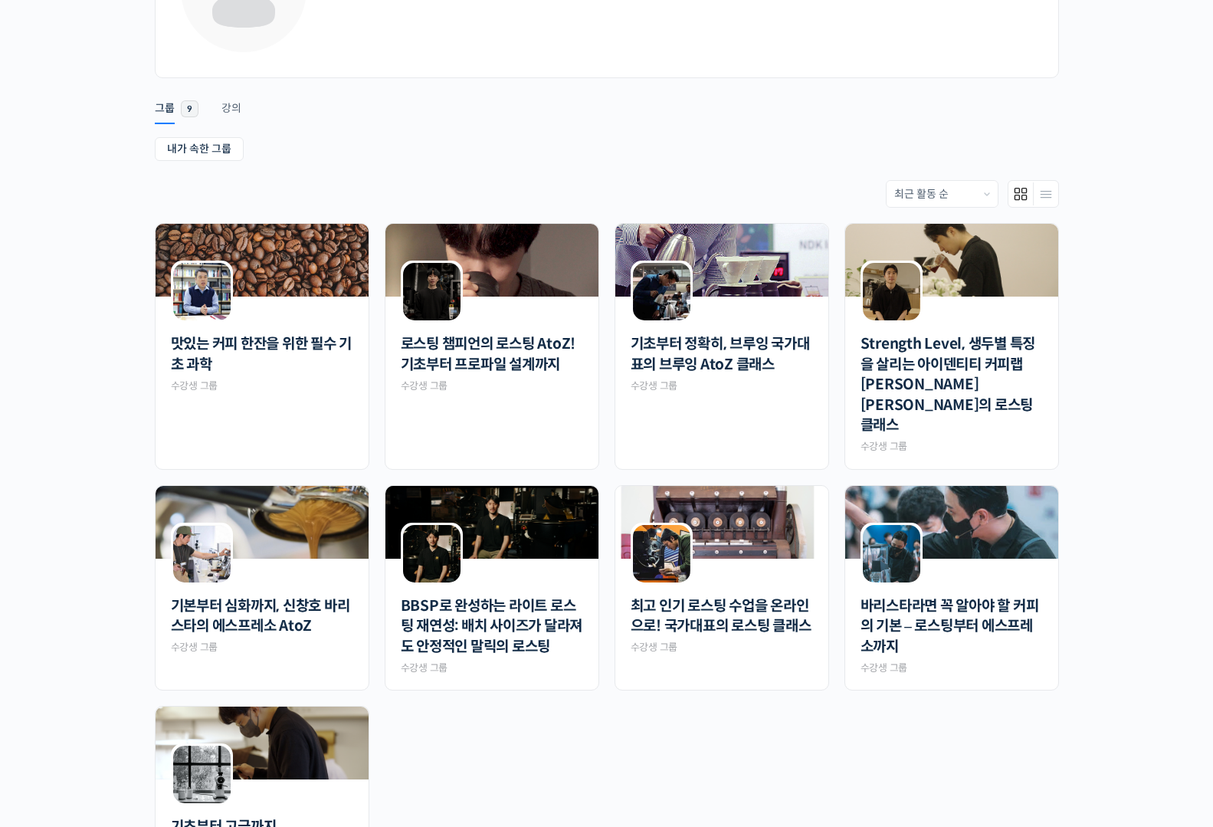
scroll to position [403, 0]
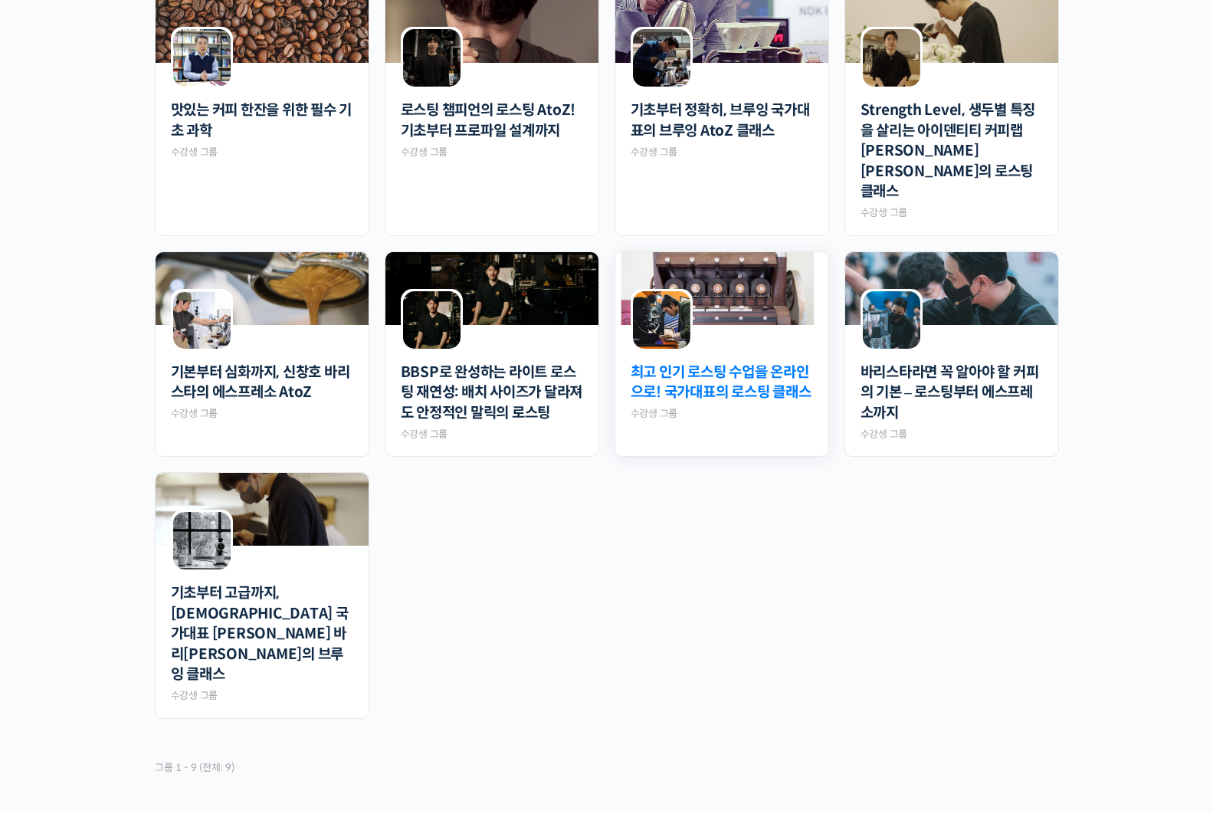
click at [752, 363] on link "최고 인기 로스팅 수업을 온라인으로! 국가대표의 로스팅 클래스" at bounding box center [722, 383] width 182 height 41
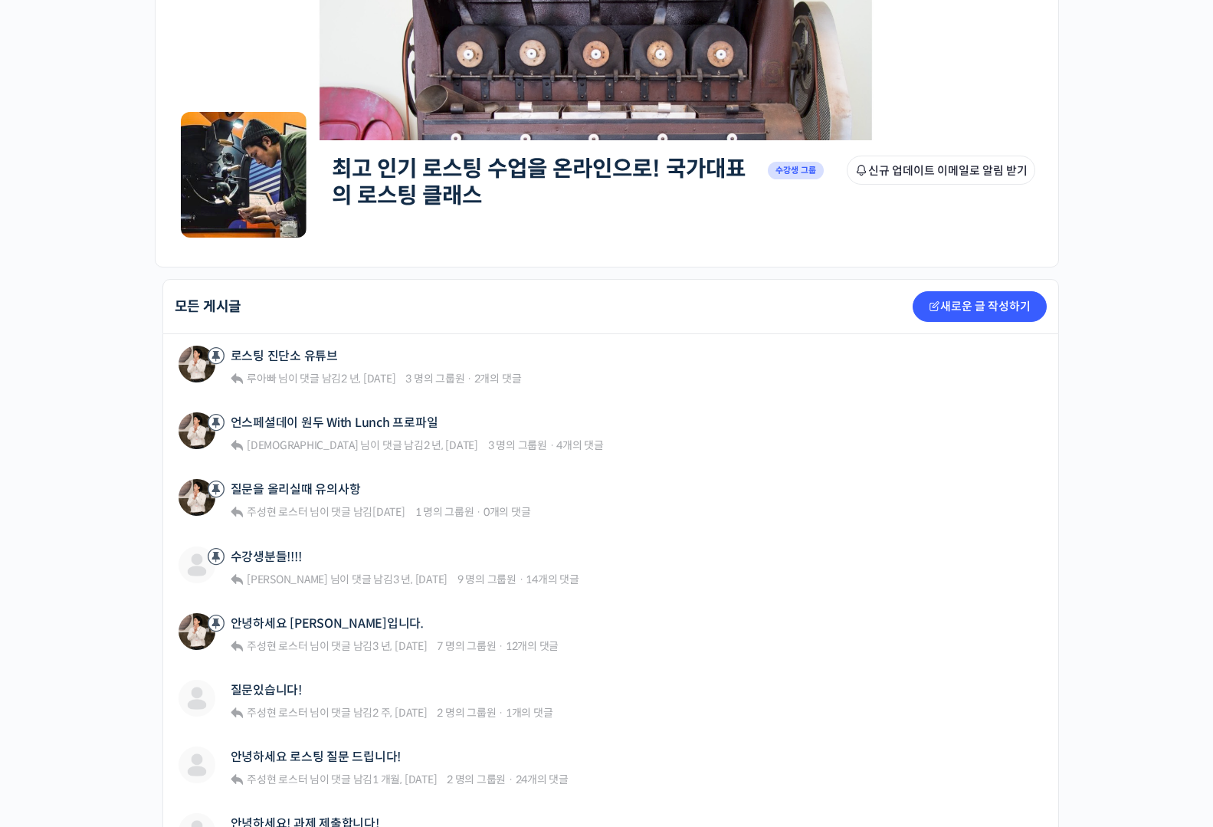
scroll to position [126, 0]
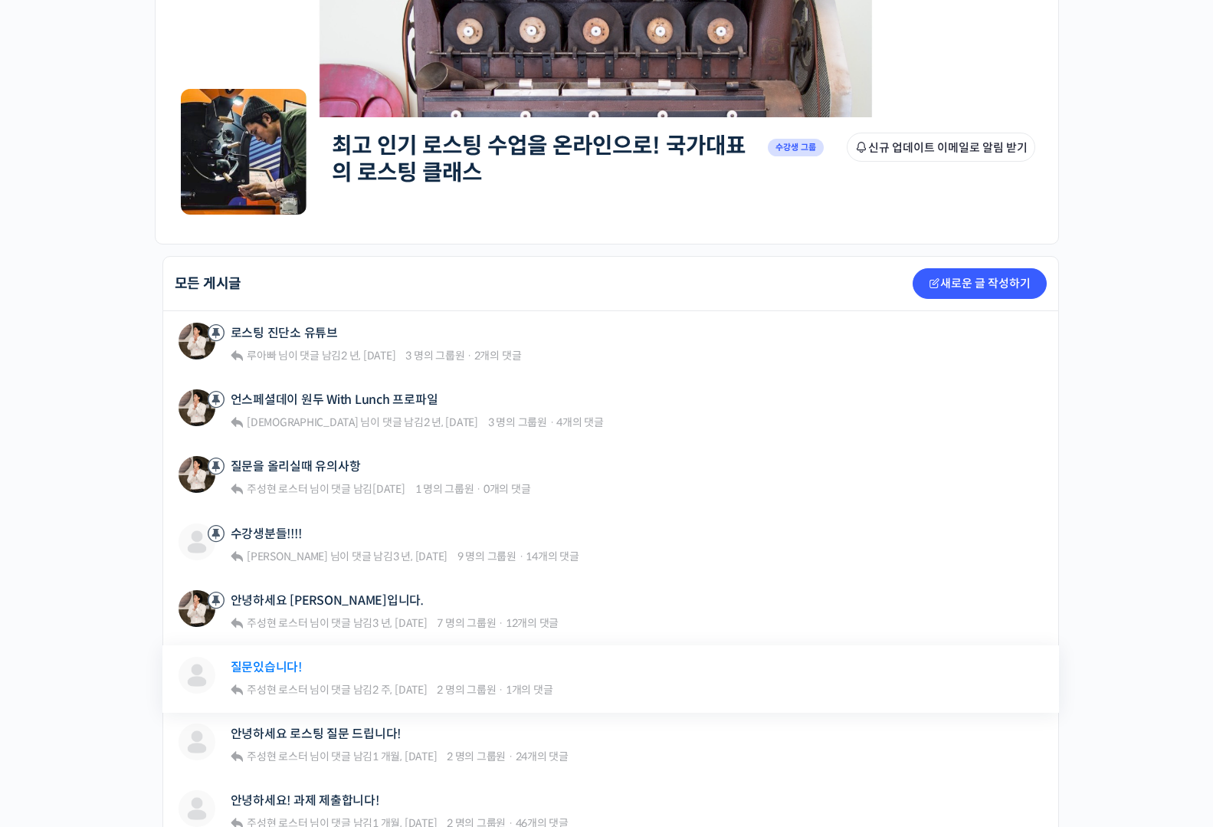
click at [283, 664] on link "질문있습니다!" at bounding box center [266, 667] width 71 height 15
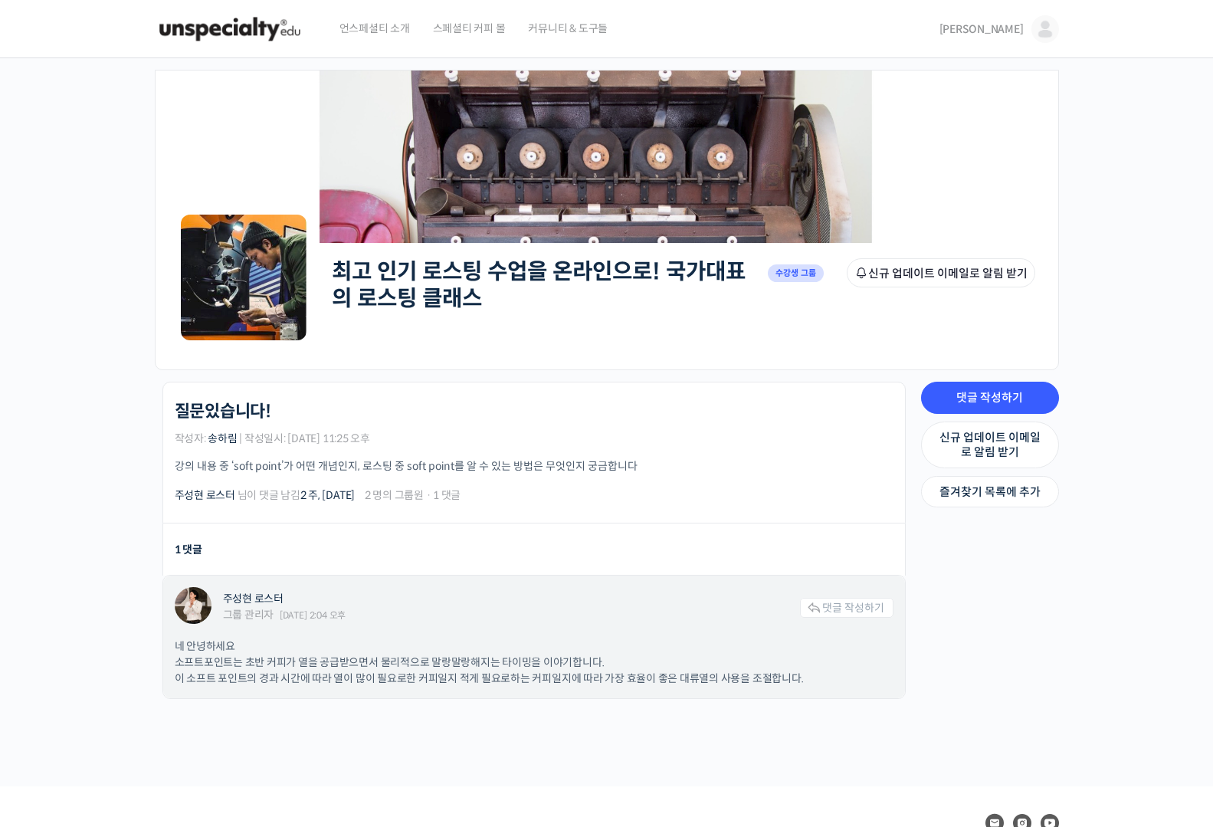
scroll to position [106, 0]
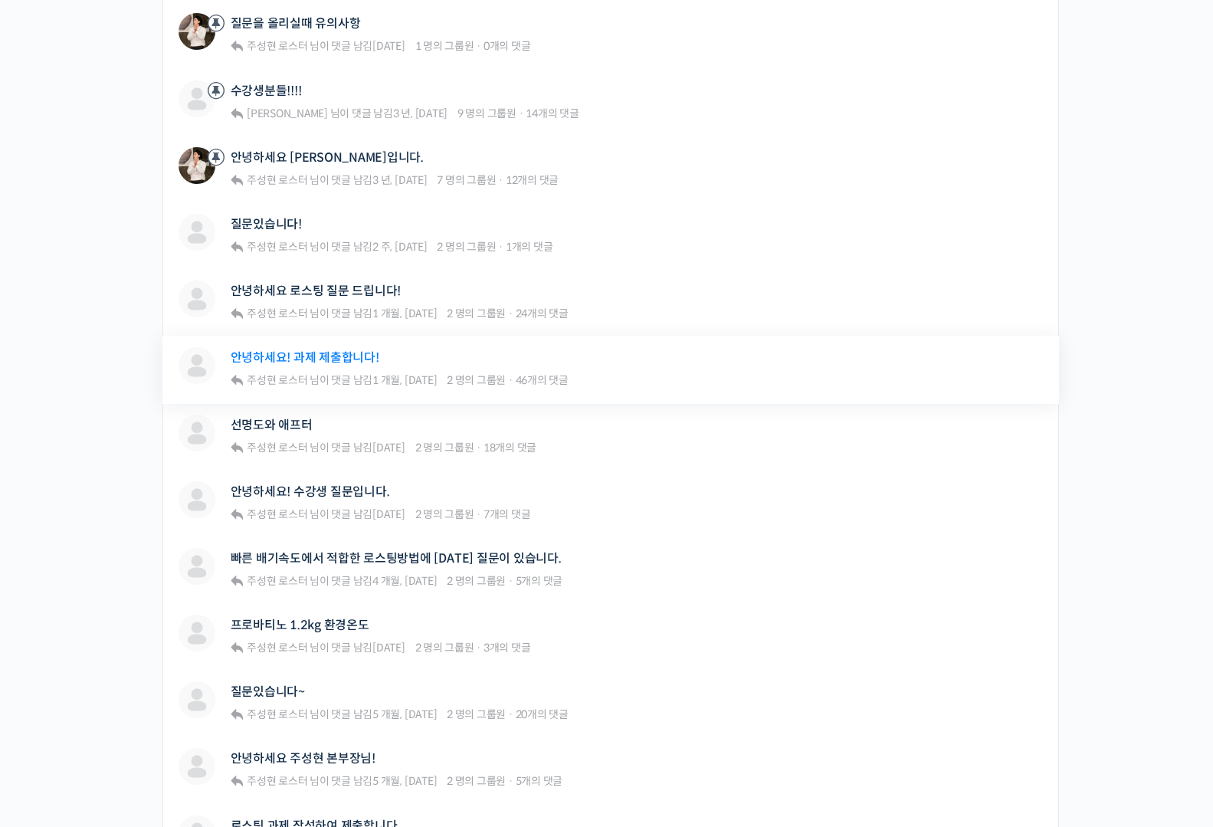
click at [332, 360] on link "안녕하세요! 과제 제출합니다!" at bounding box center [305, 357] width 149 height 15
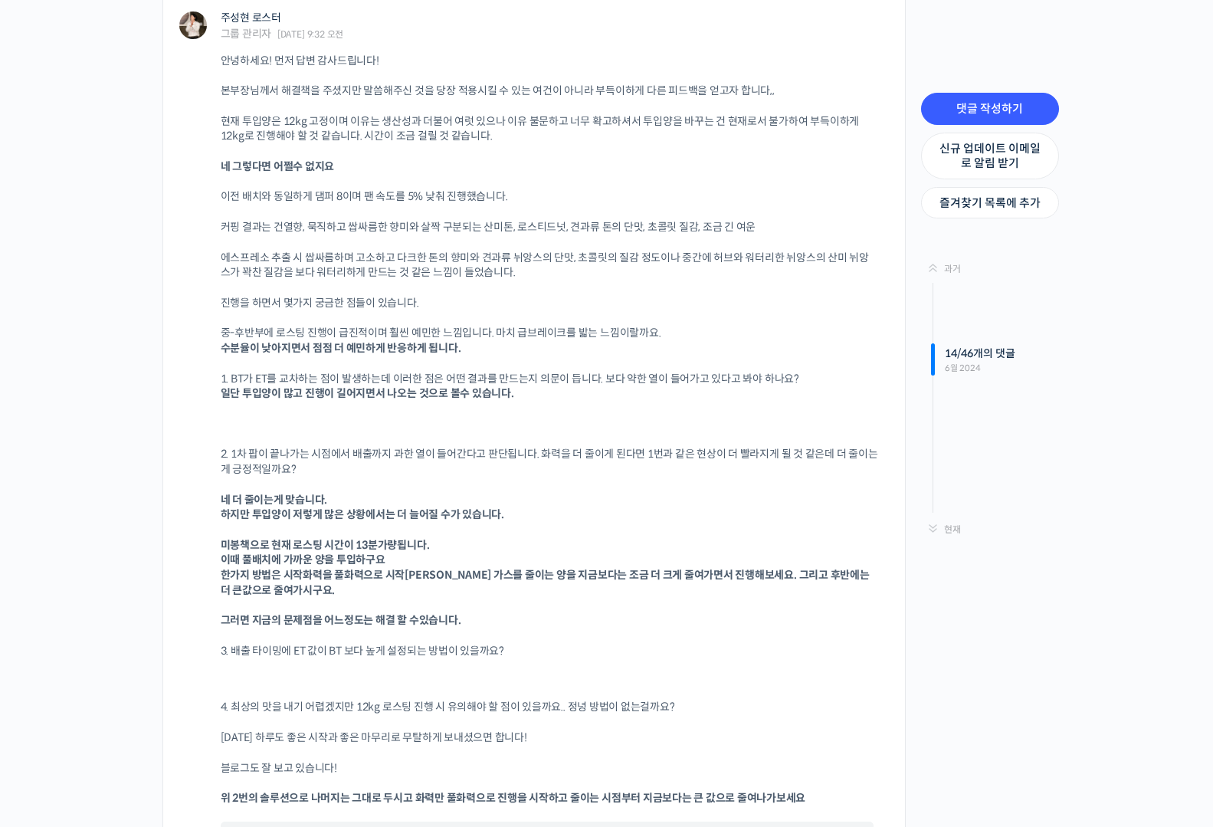
scroll to position [17970, 0]
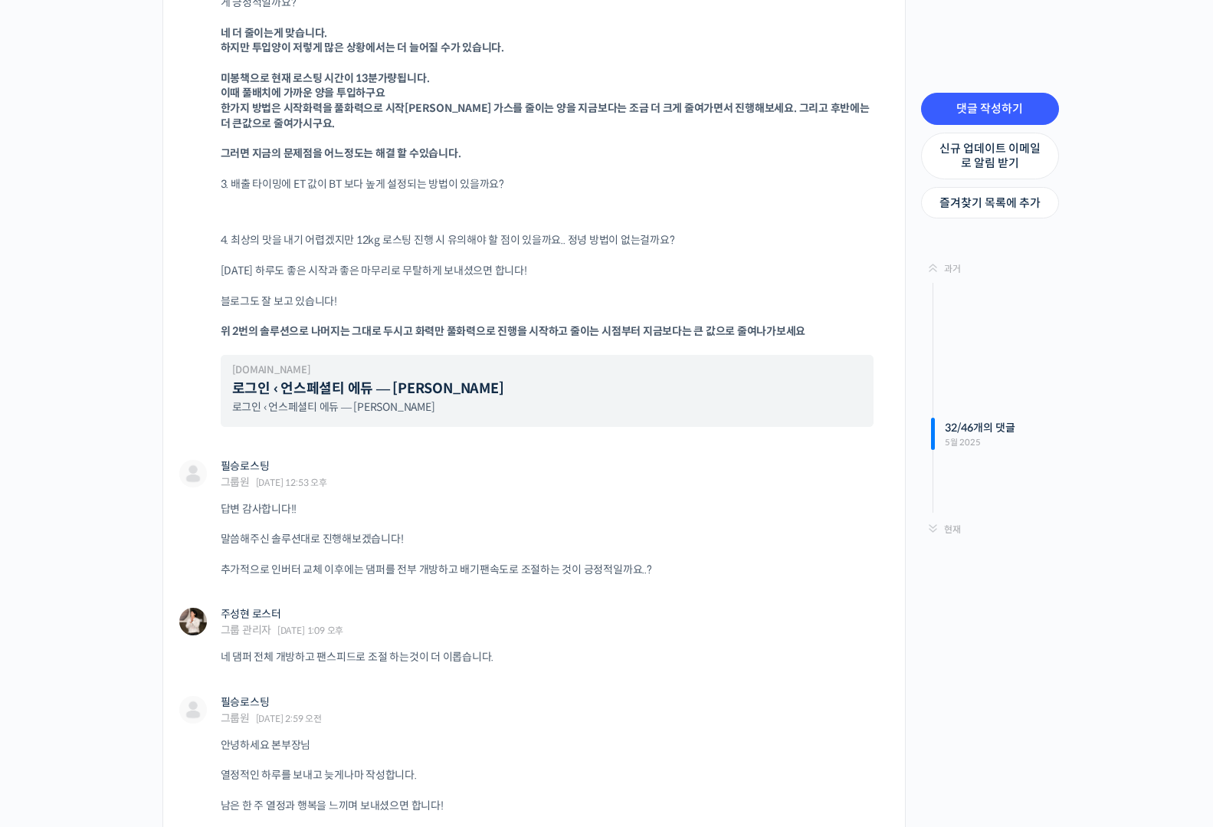
click at [934, 440] on div "32 / 46 개의 댓글 5월 2025" at bounding box center [997, 434] width 126 height 32
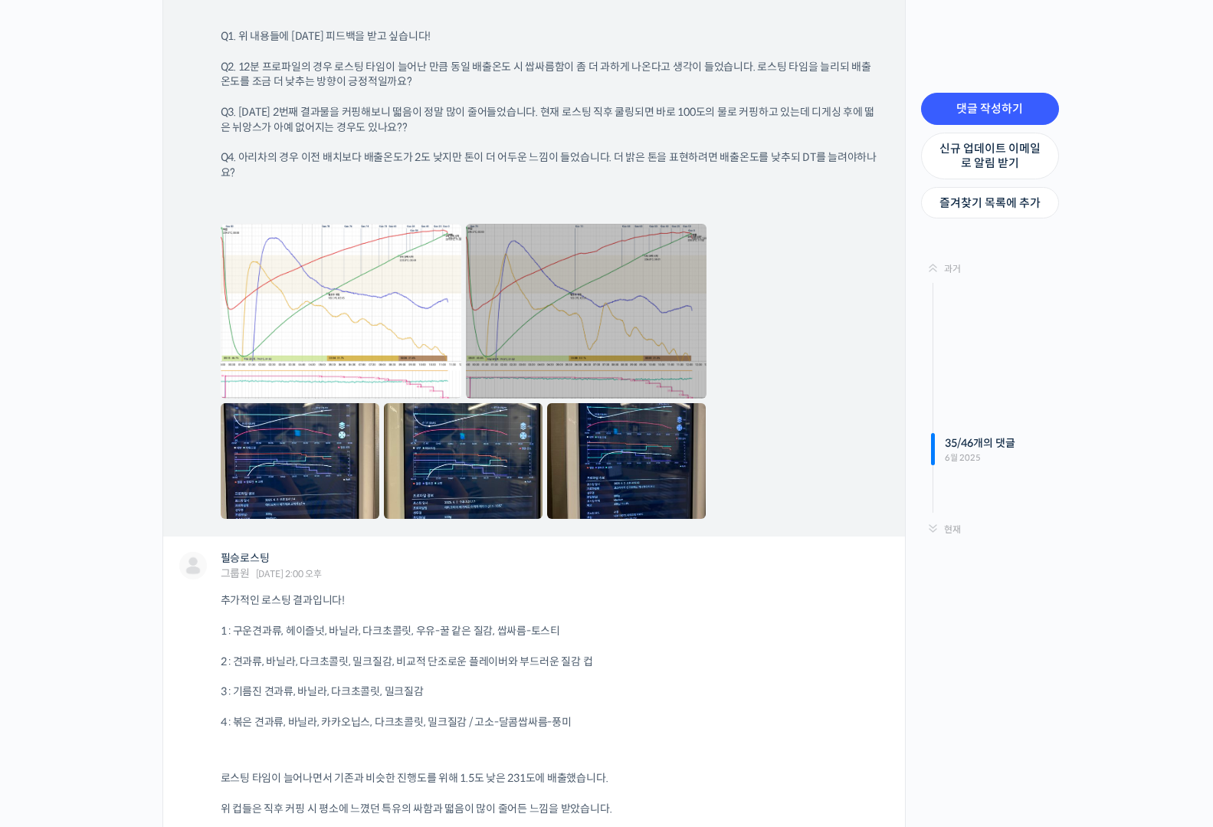
scroll to position [33880, 0]
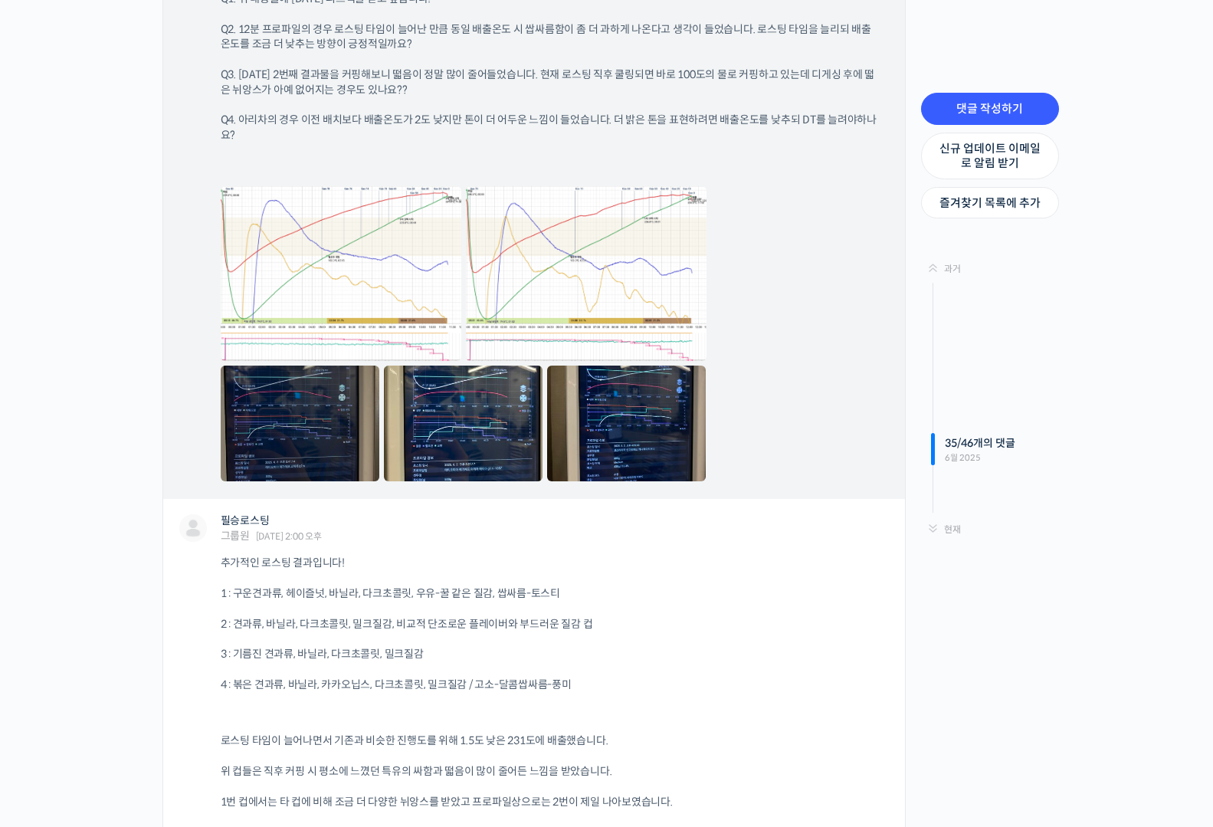
click at [310, 366] on link at bounding box center [300, 423] width 159 height 115
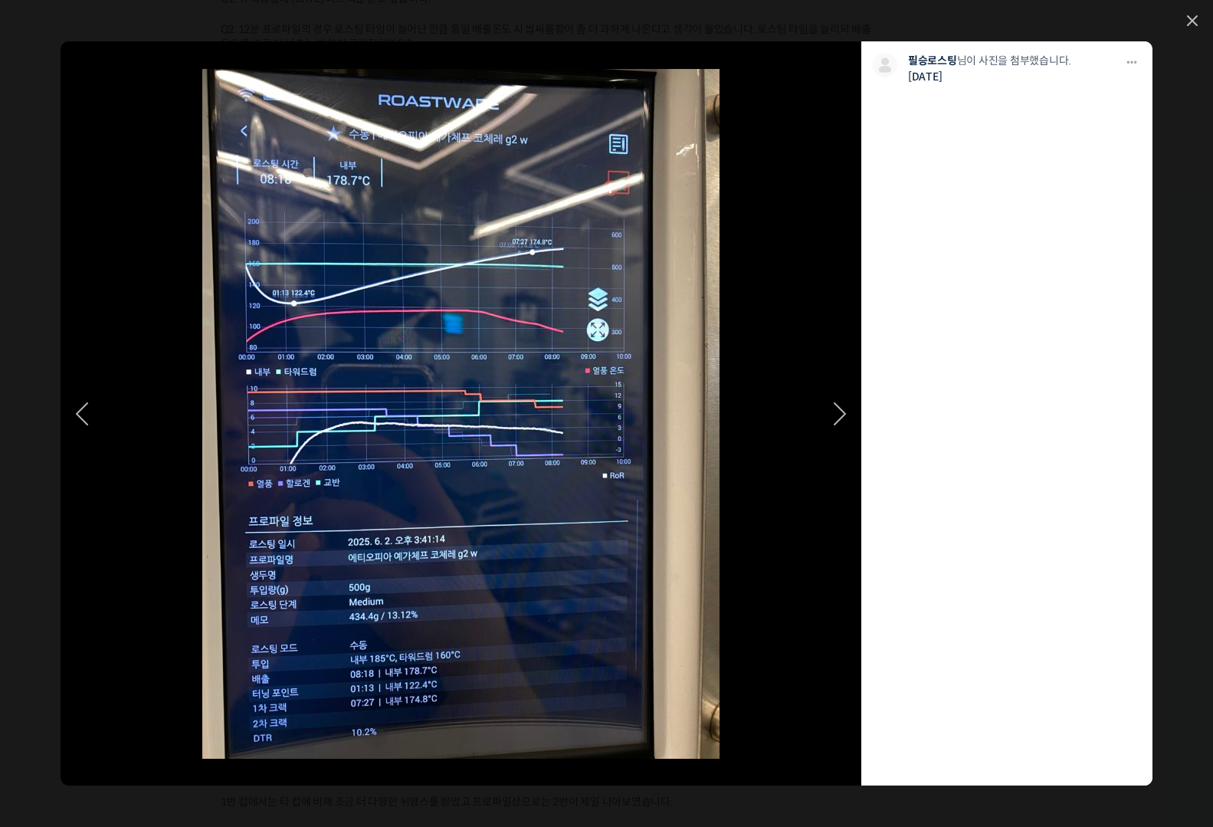
click at [839, 422] on icon at bounding box center [840, 413] width 12 height 23
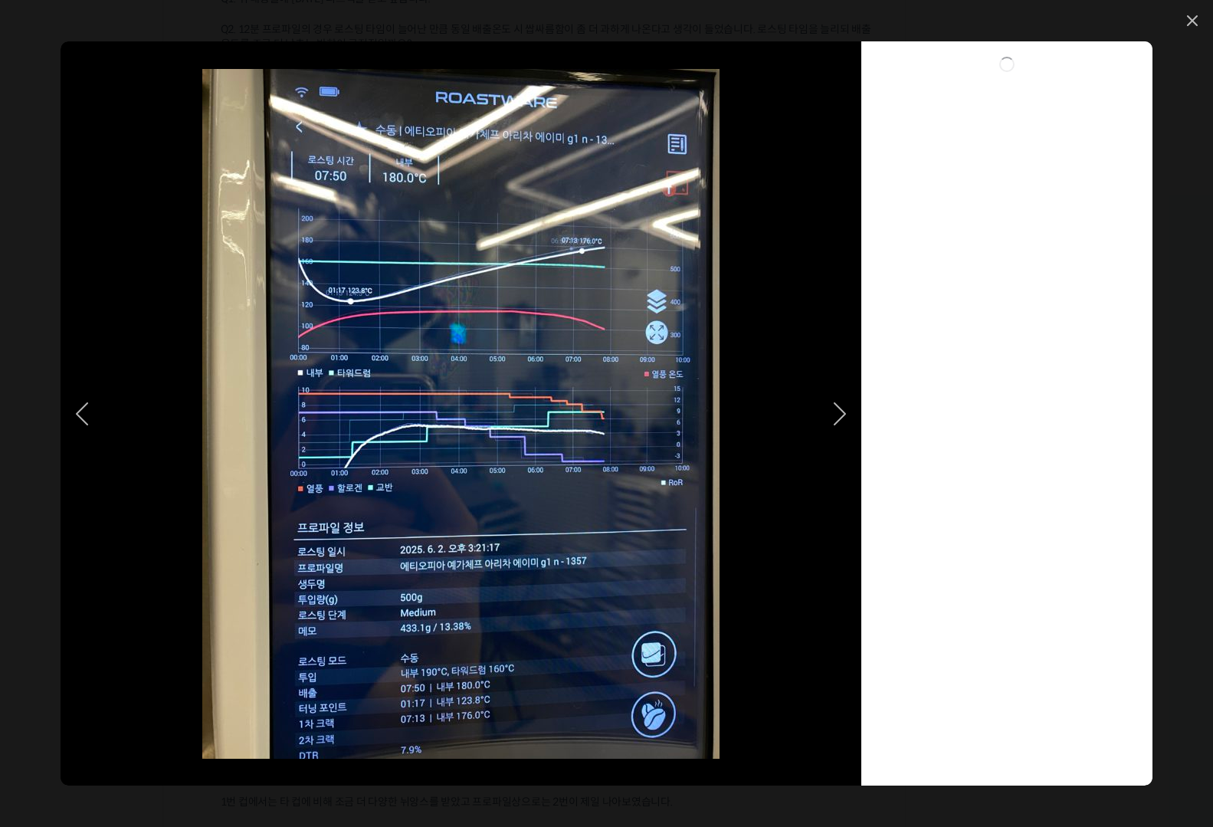
click at [839, 422] on icon at bounding box center [840, 413] width 12 height 23
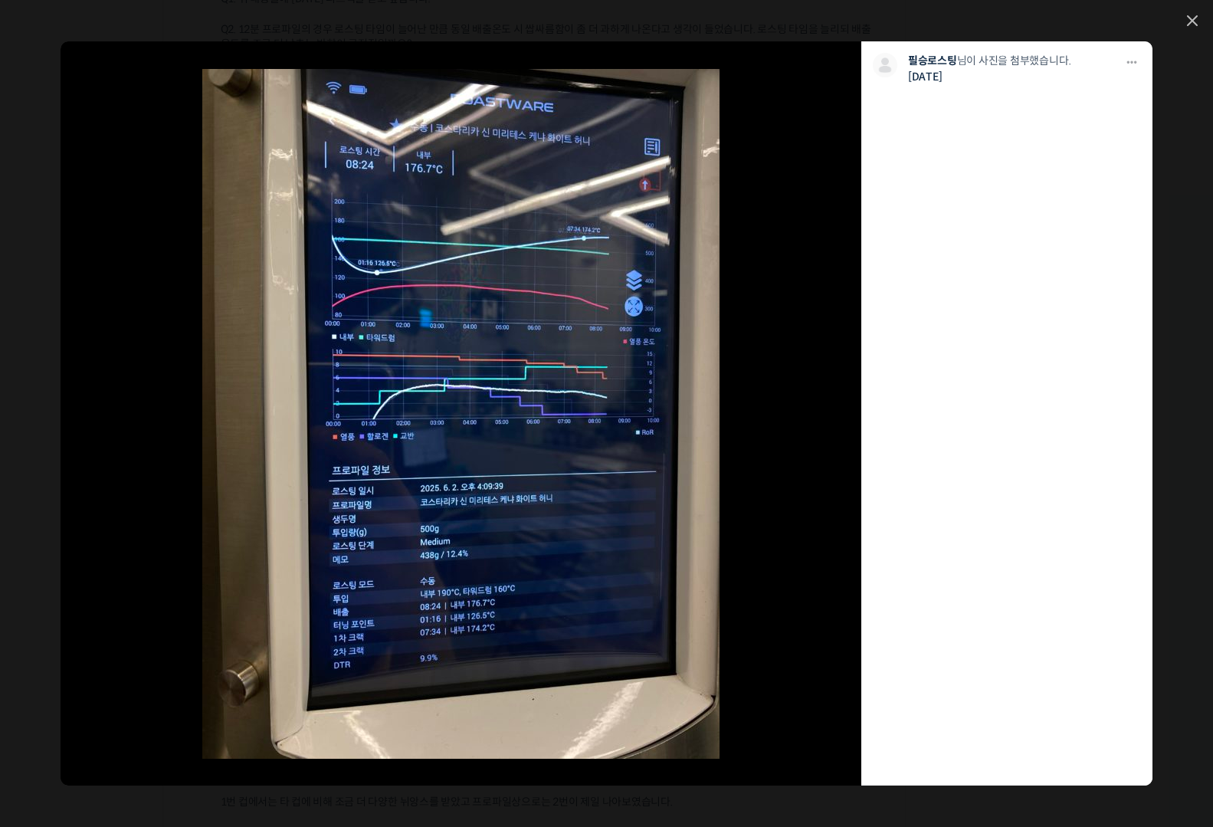
click at [1200, 4] on div "모두 공개 모든 회원 나만 보기 다운로드 다운로드 필승로스팅 님이 사진을 첨부했습니다. 2개월 전" at bounding box center [606, 413] width 1213 height 827
click at [1188, 20] on icon at bounding box center [1192, 20] width 11 height 11
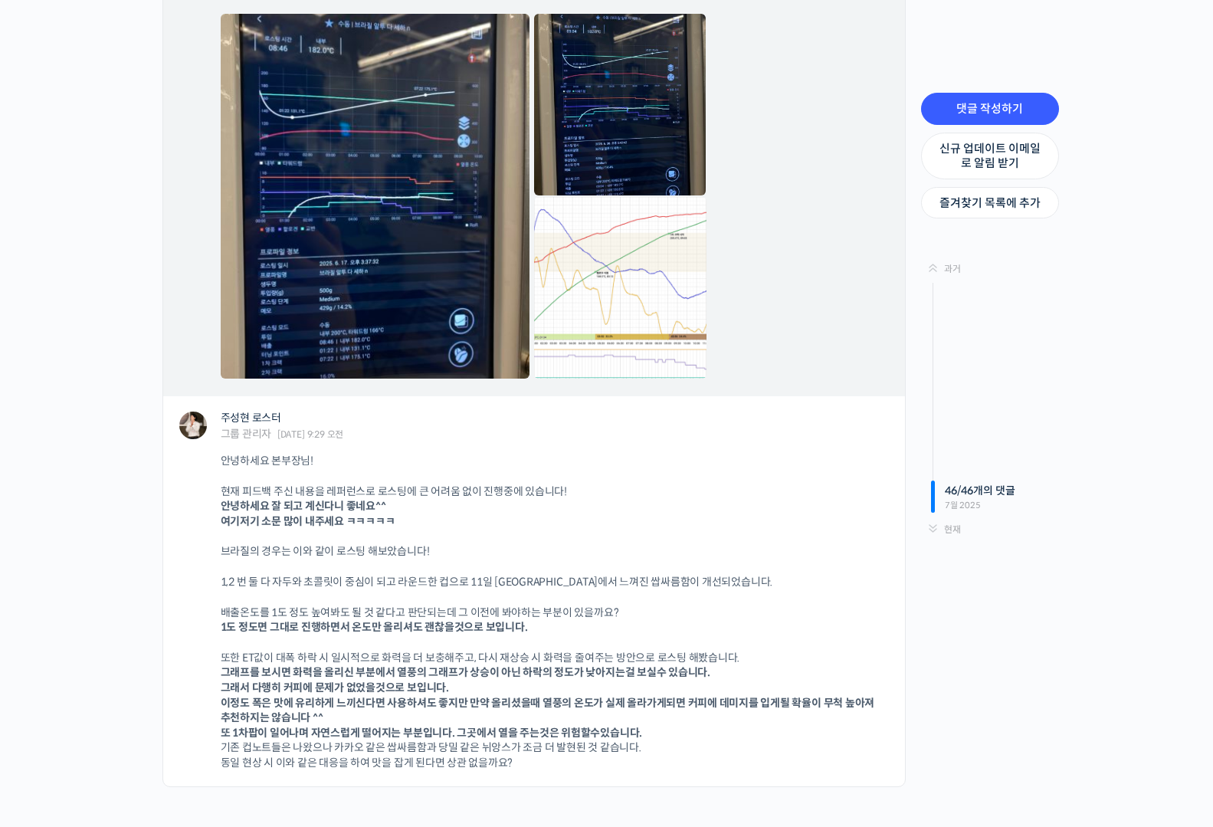
scroll to position [42197, 0]
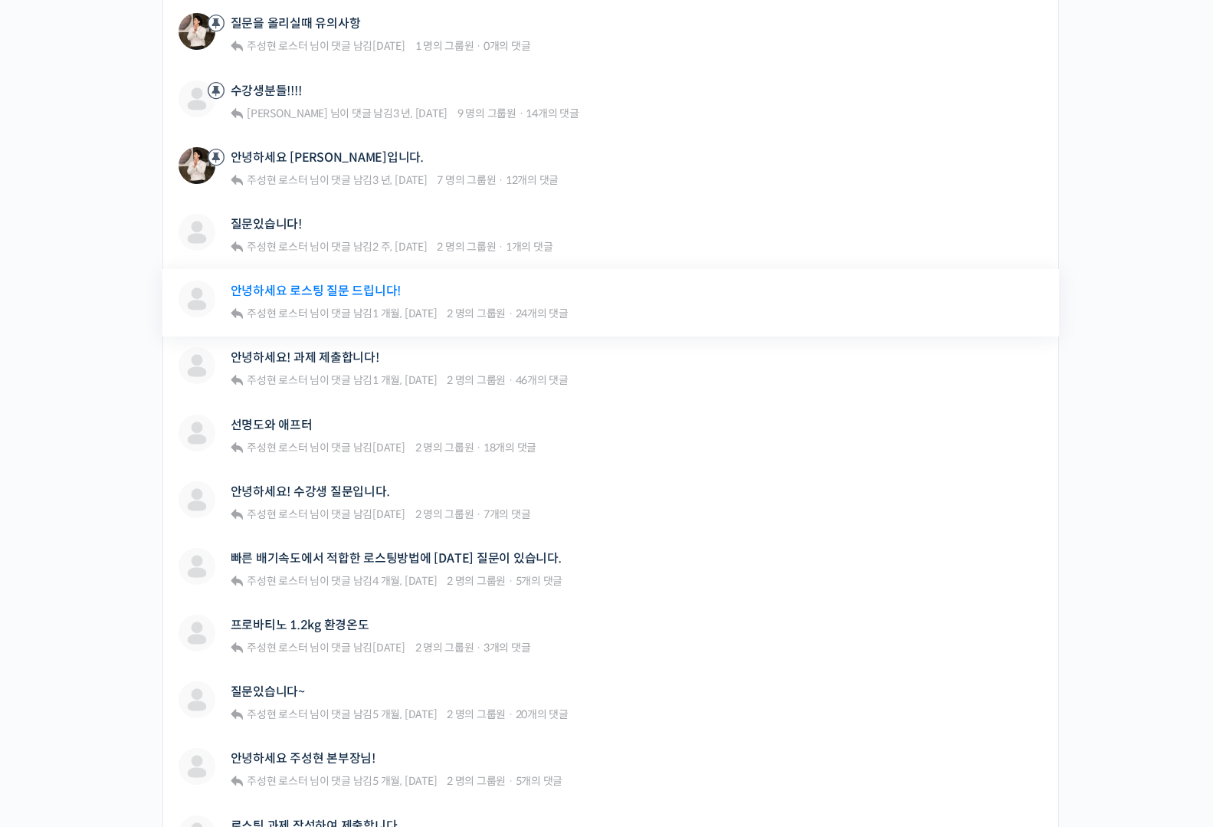
click at [333, 291] on link "안녕하세요 로스팅 질문 드립니다!" at bounding box center [316, 291] width 171 height 15
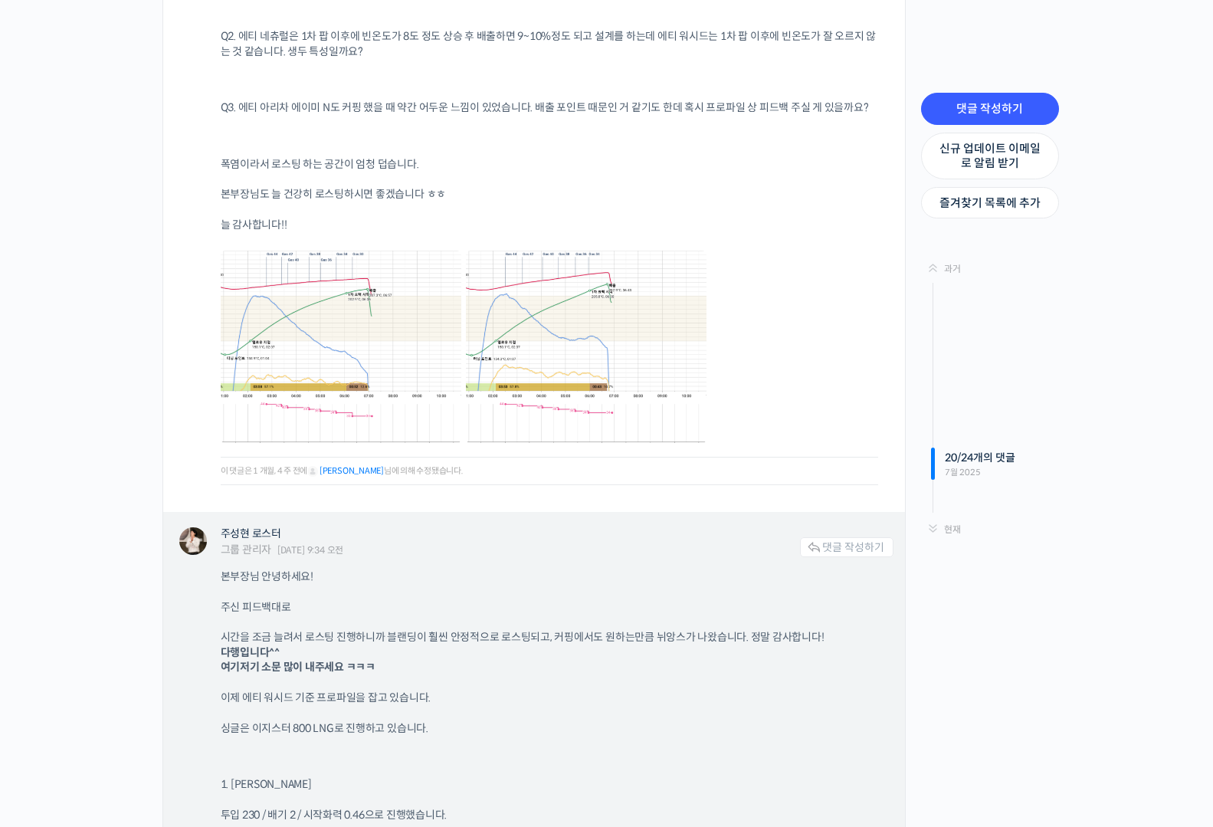
scroll to position [14069, 0]
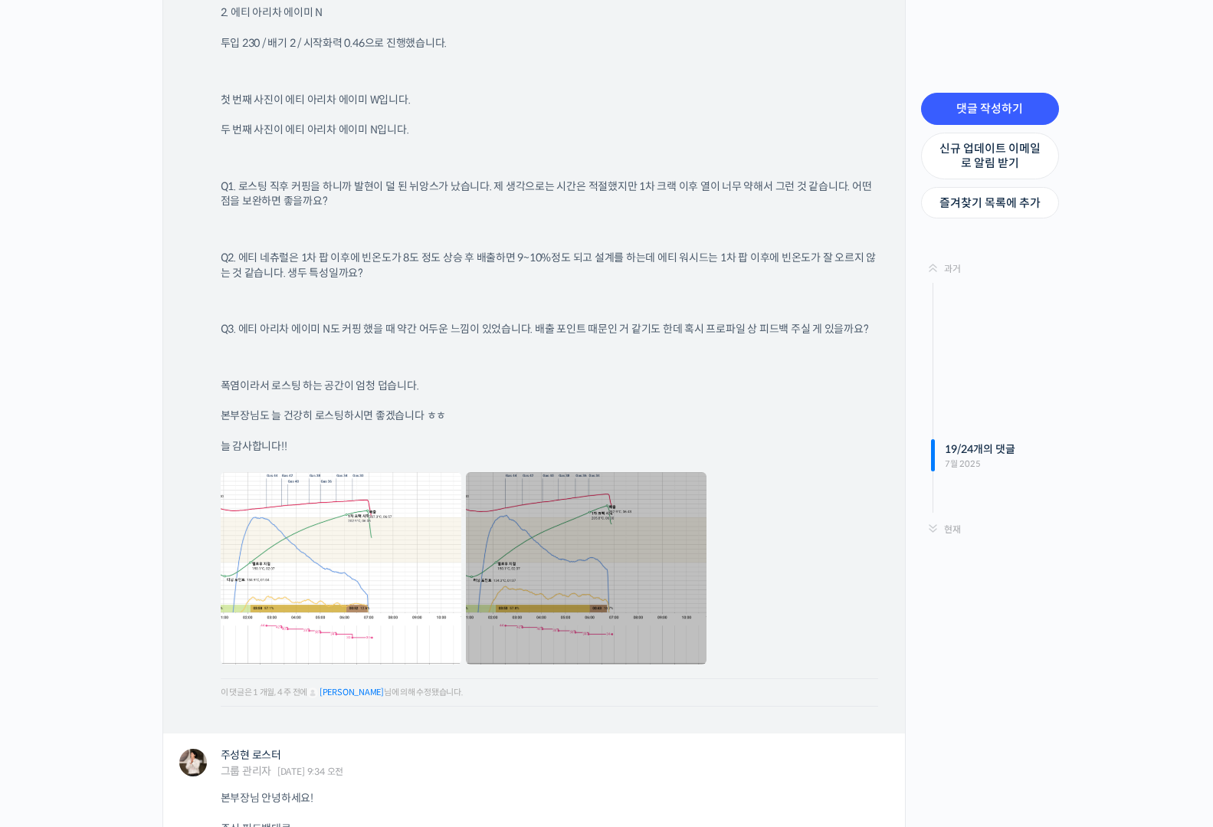
click at [570, 539] on link at bounding box center [586, 568] width 241 height 192
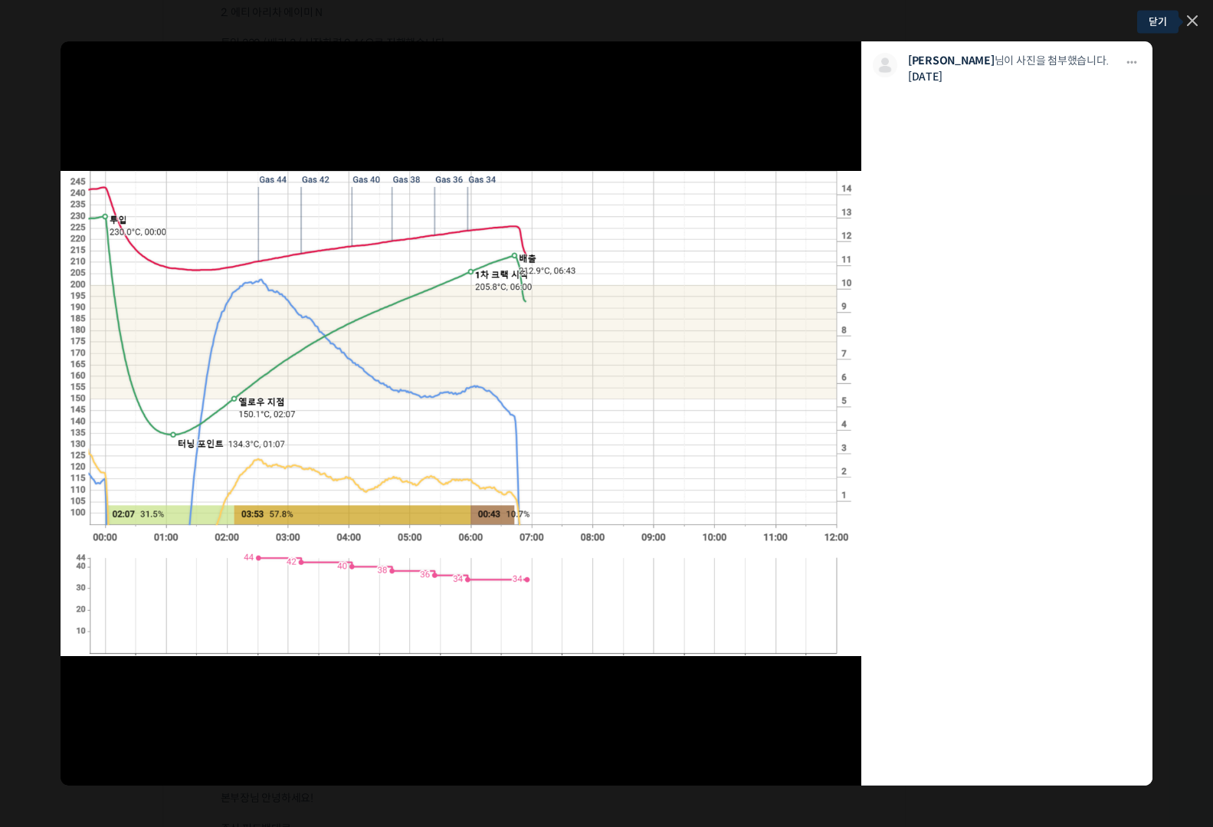
click at [1187, 23] on link at bounding box center [1192, 21] width 11 height 13
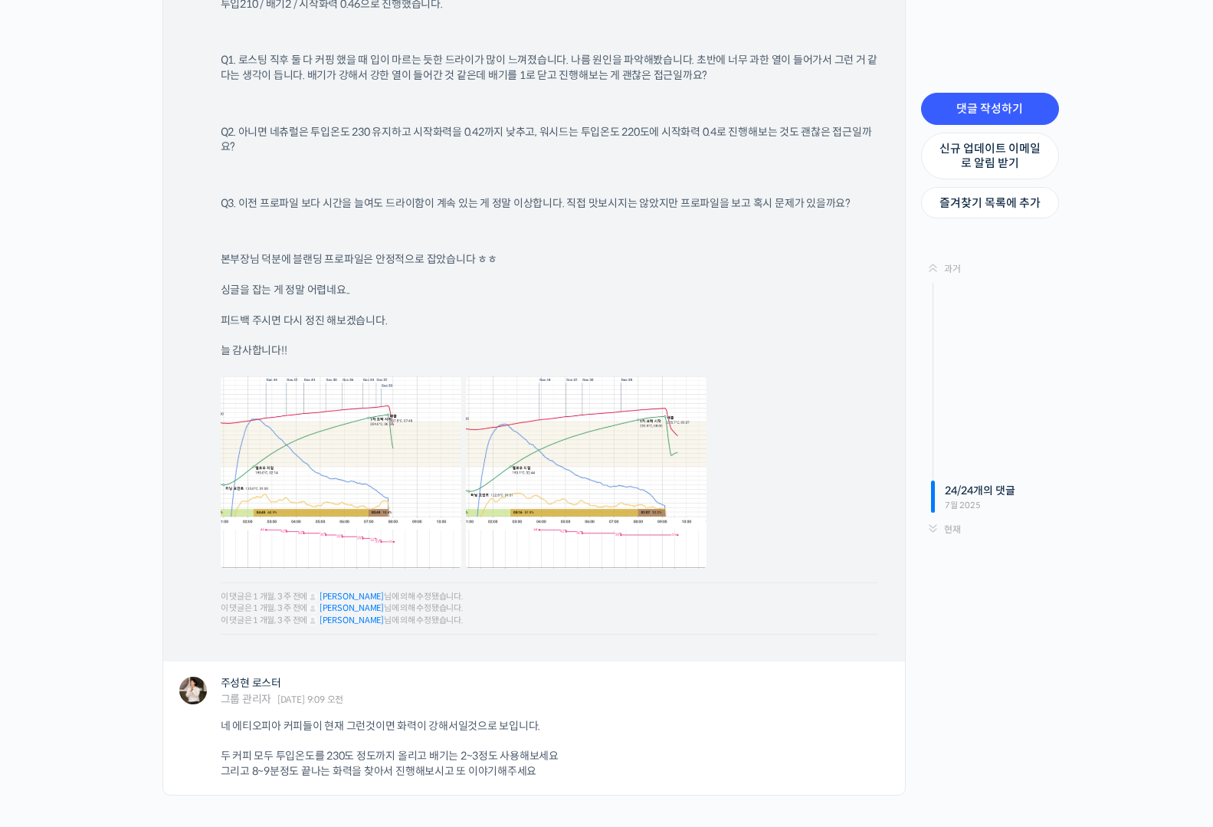
scroll to position [17120, 0]
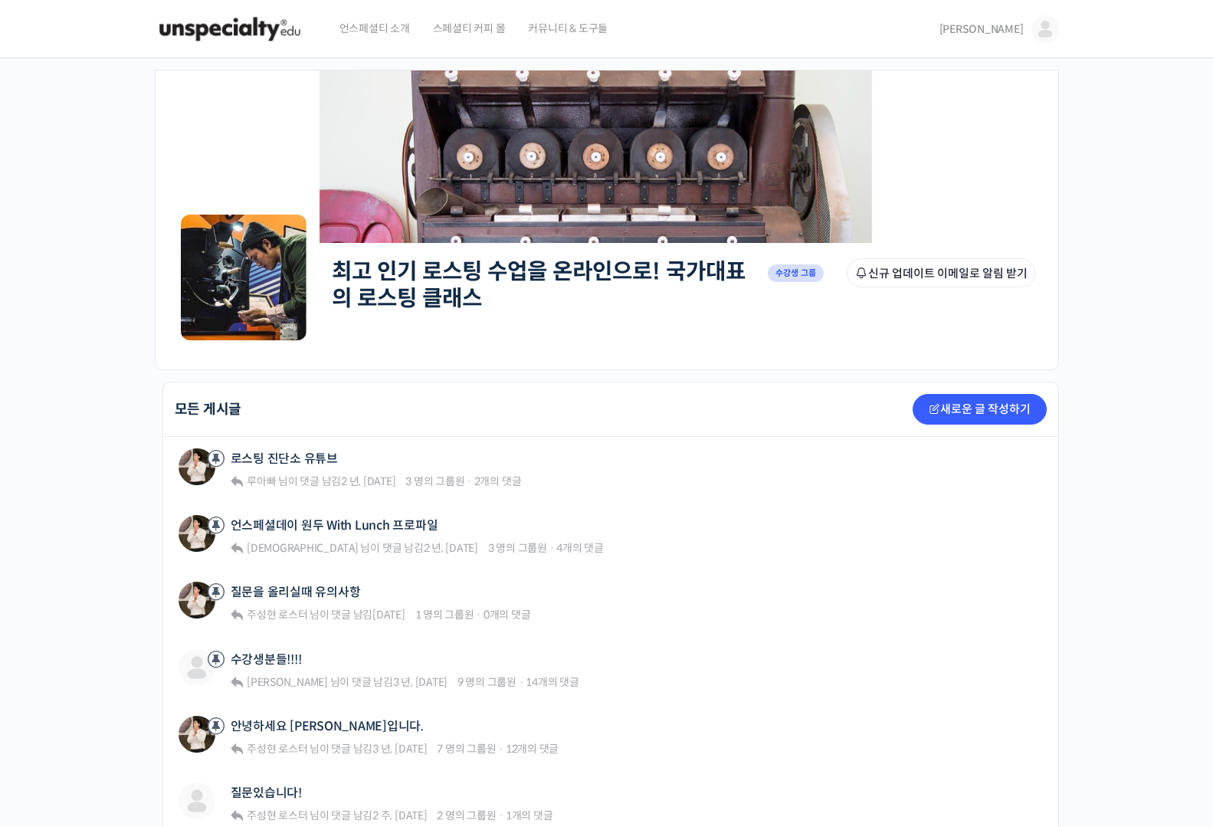
click at [243, 44] on img at bounding box center [230, 29] width 150 height 46
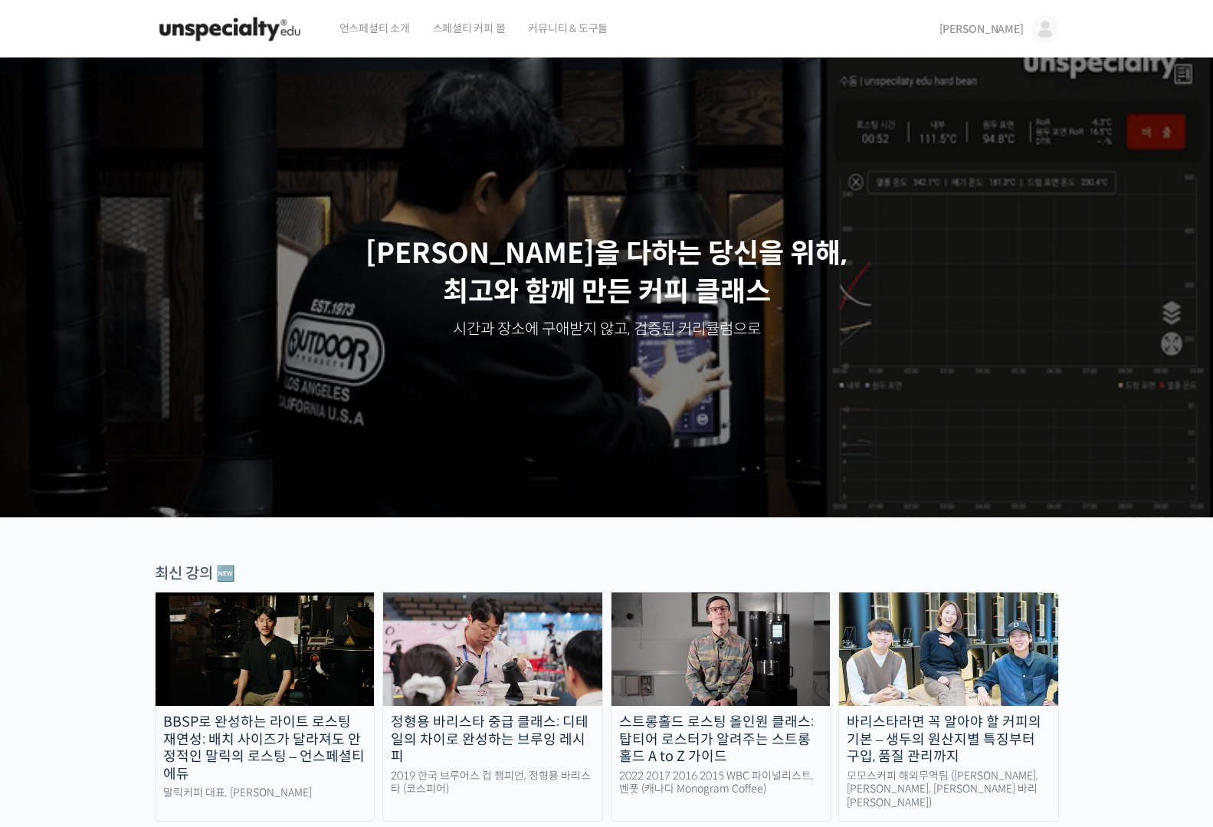
click at [1024, 31] on link "[PERSON_NAME]" at bounding box center [1000, 29] width 120 height 58
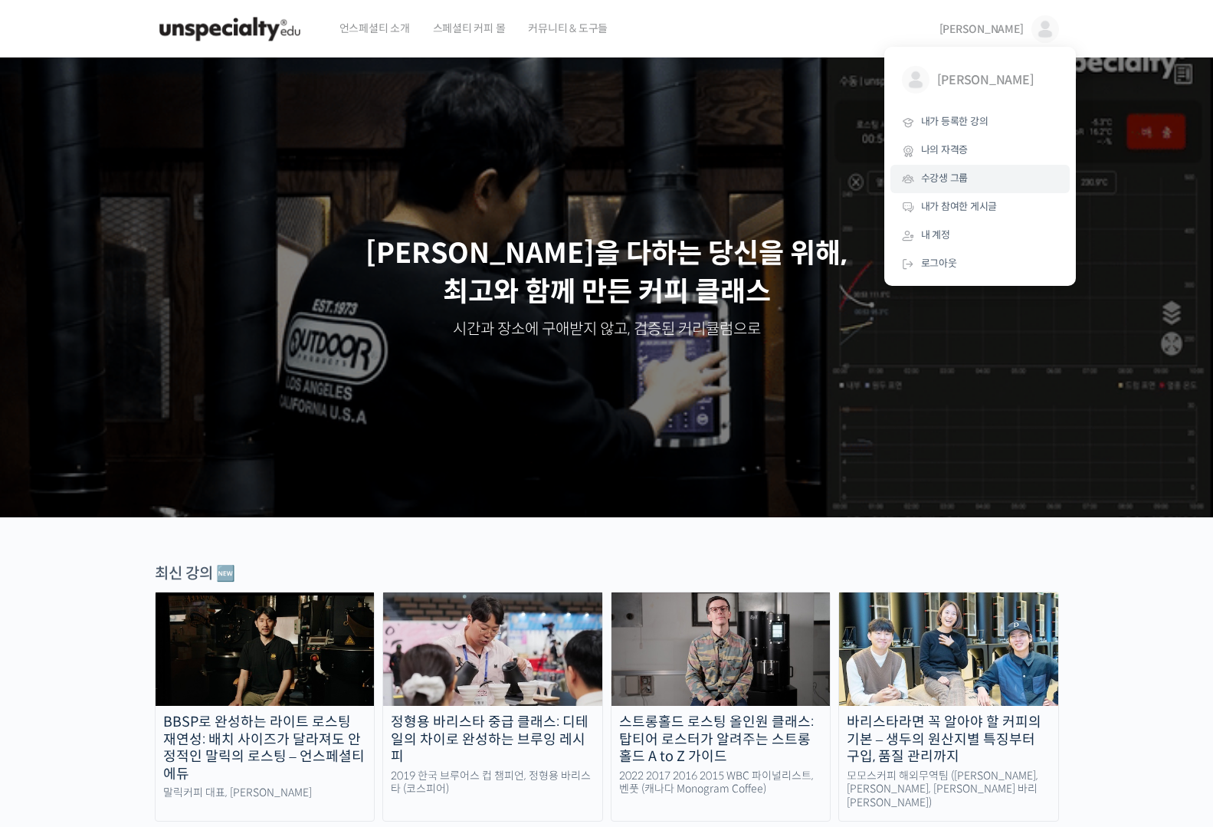
click at [962, 176] on span "수강생 그룹" at bounding box center [945, 178] width 48 height 13
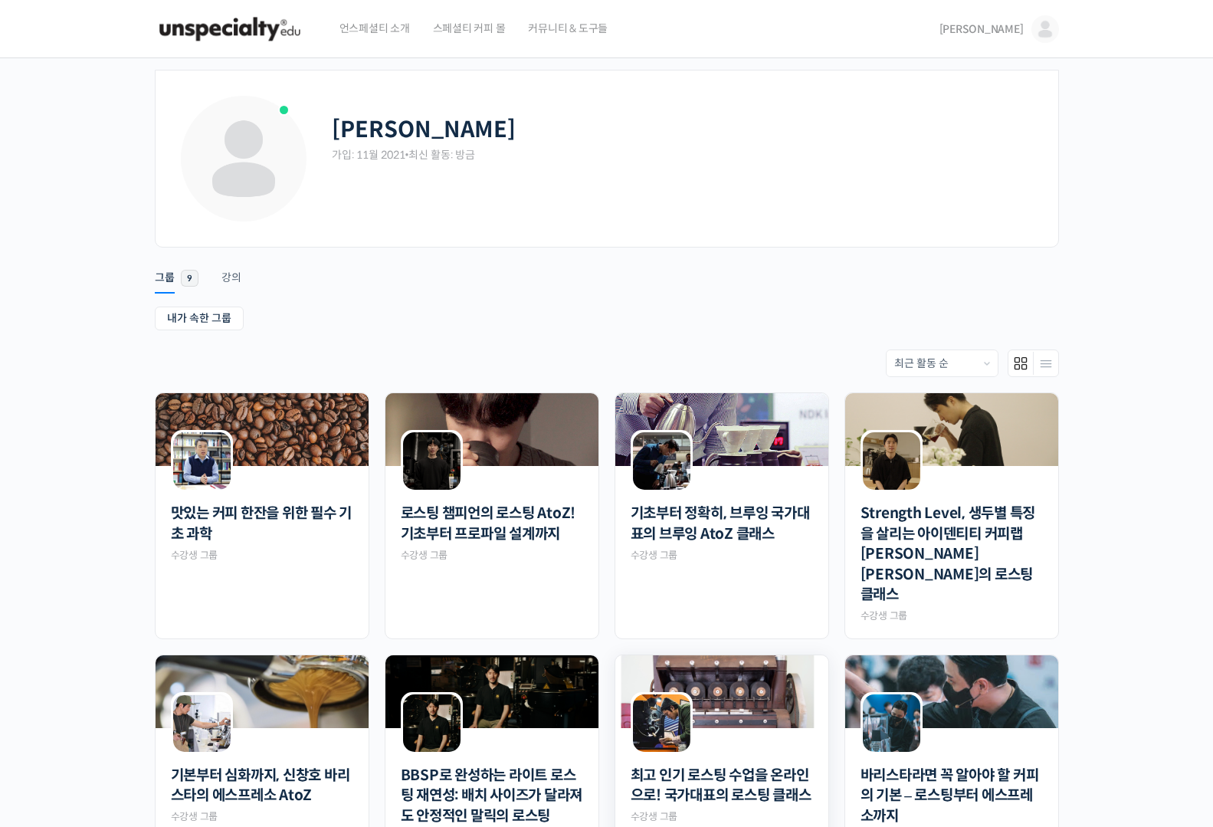
scroll to position [317, 0]
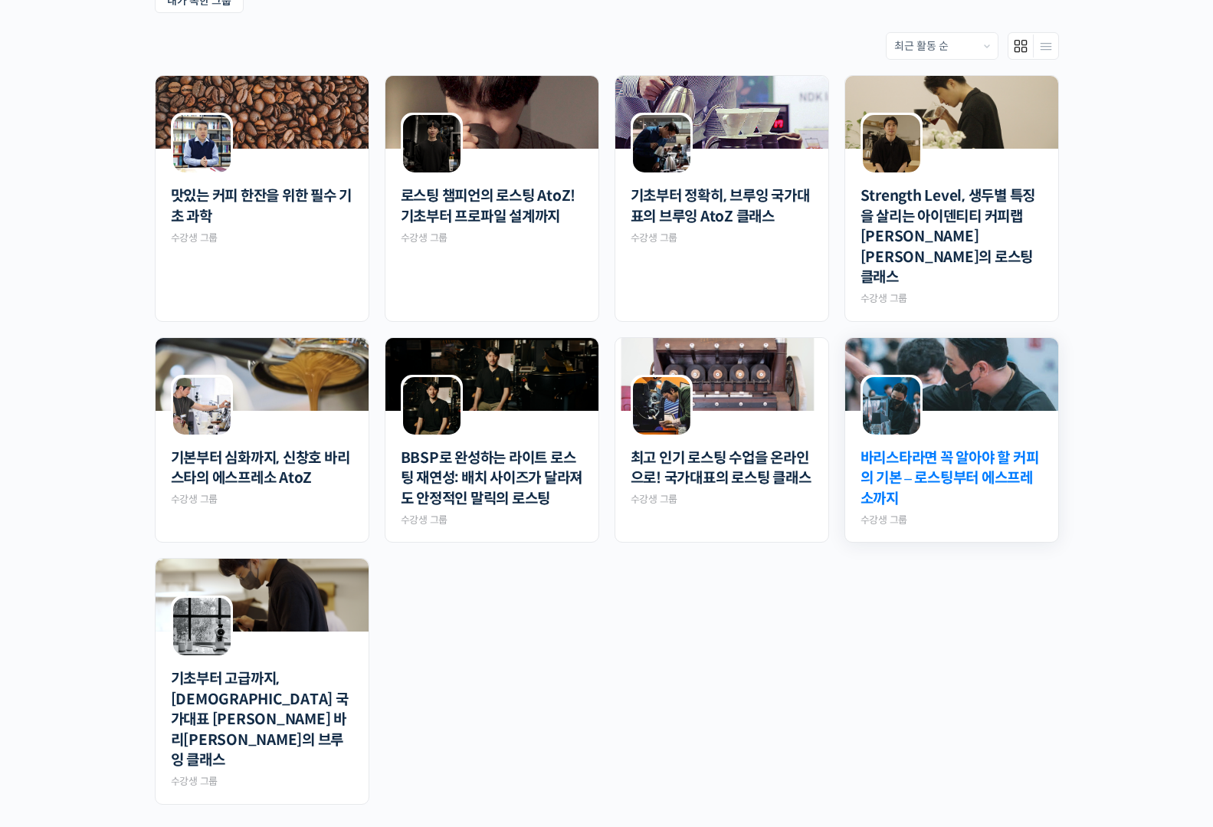
click at [996, 448] on link "바리스타라면 꼭 알아야 할 커피의 기본 – 로스팅부터 에스프레소까지" at bounding box center [952, 478] width 182 height 61
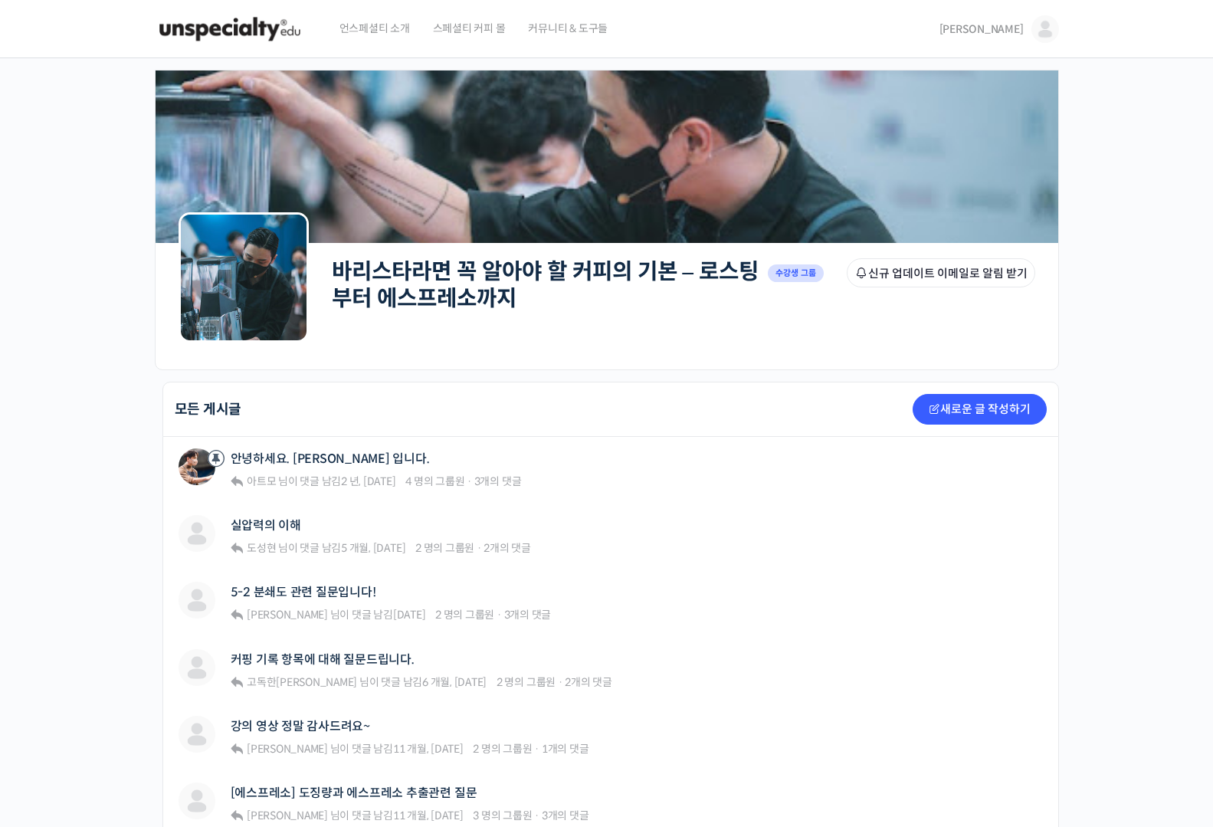
click at [999, 42] on link "[PERSON_NAME]" at bounding box center [1000, 29] width 120 height 58
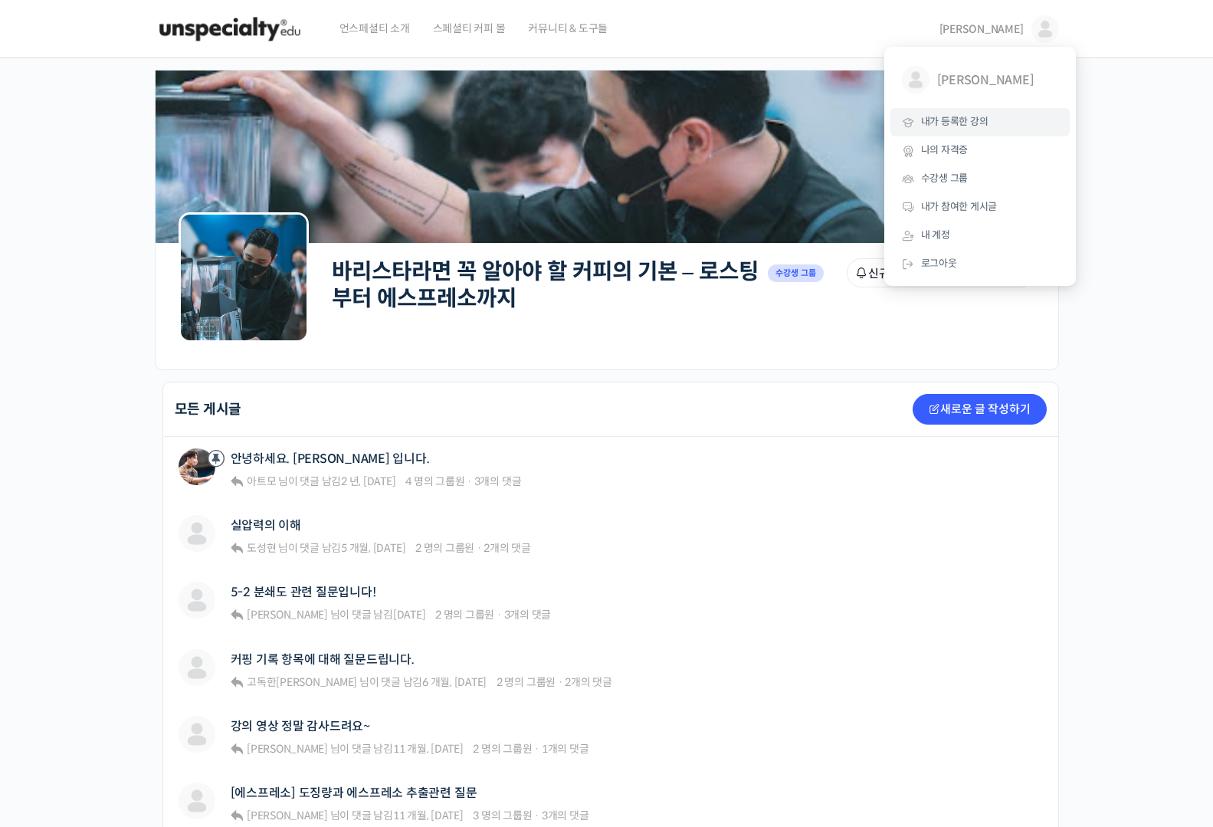
click at [972, 123] on span "내가 등록한 강의" at bounding box center [954, 121] width 67 height 13
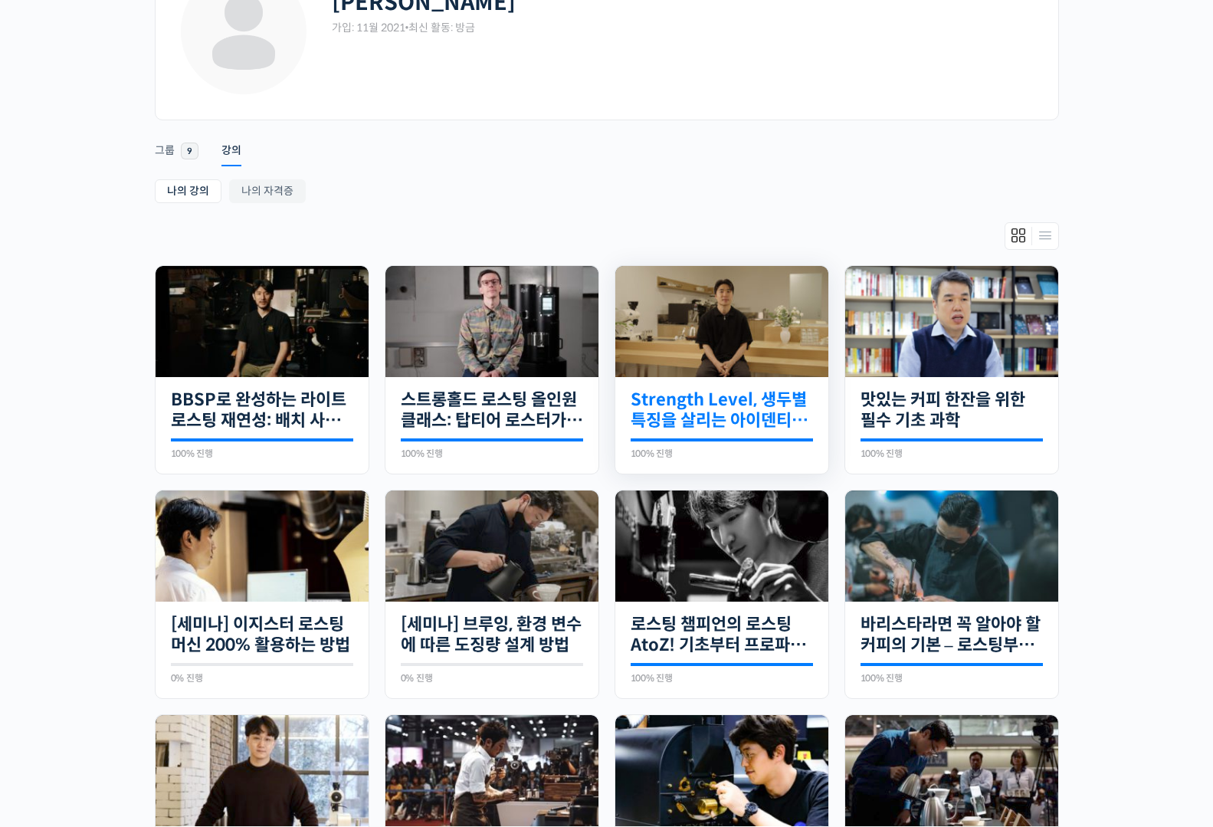
scroll to position [238, 0]
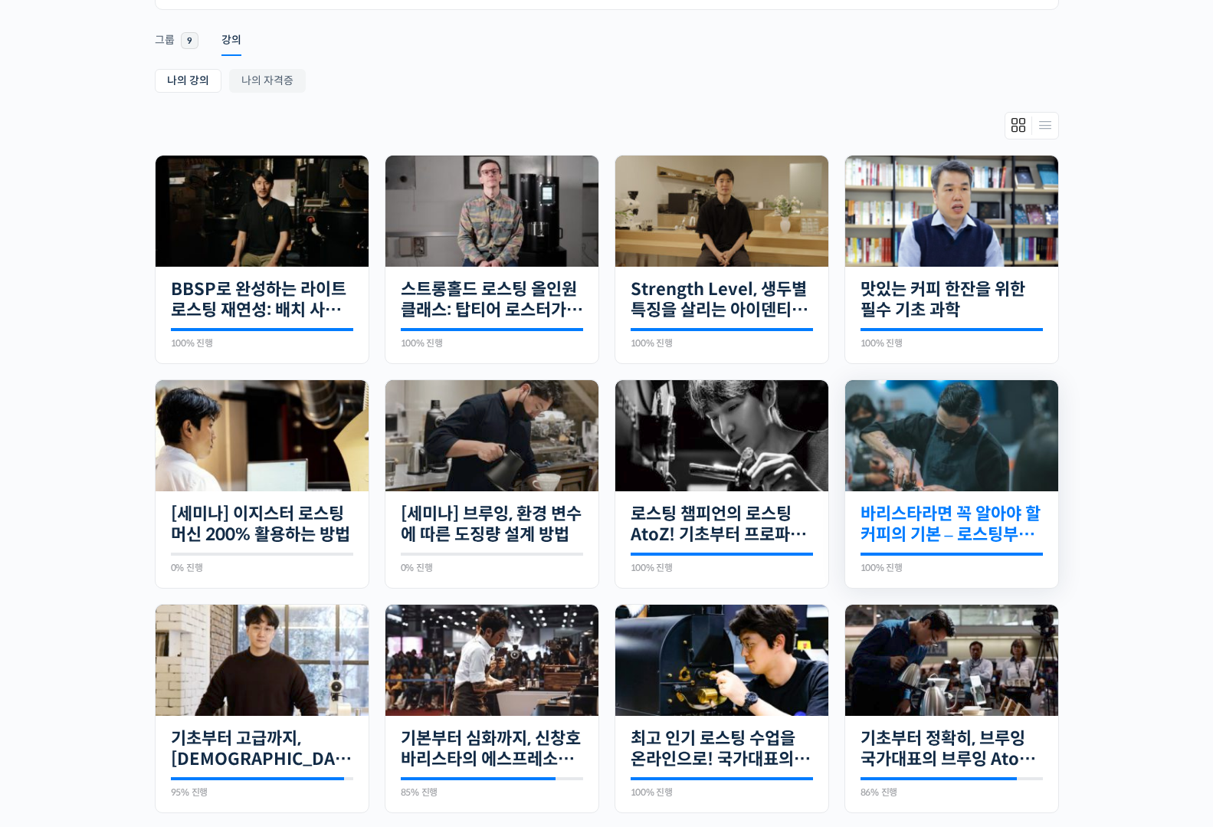
click at [995, 528] on link "바리스타라면 꼭 알아야 할 커피의 기본 – 로스팅부터 에스프레소까지" at bounding box center [952, 525] width 182 height 42
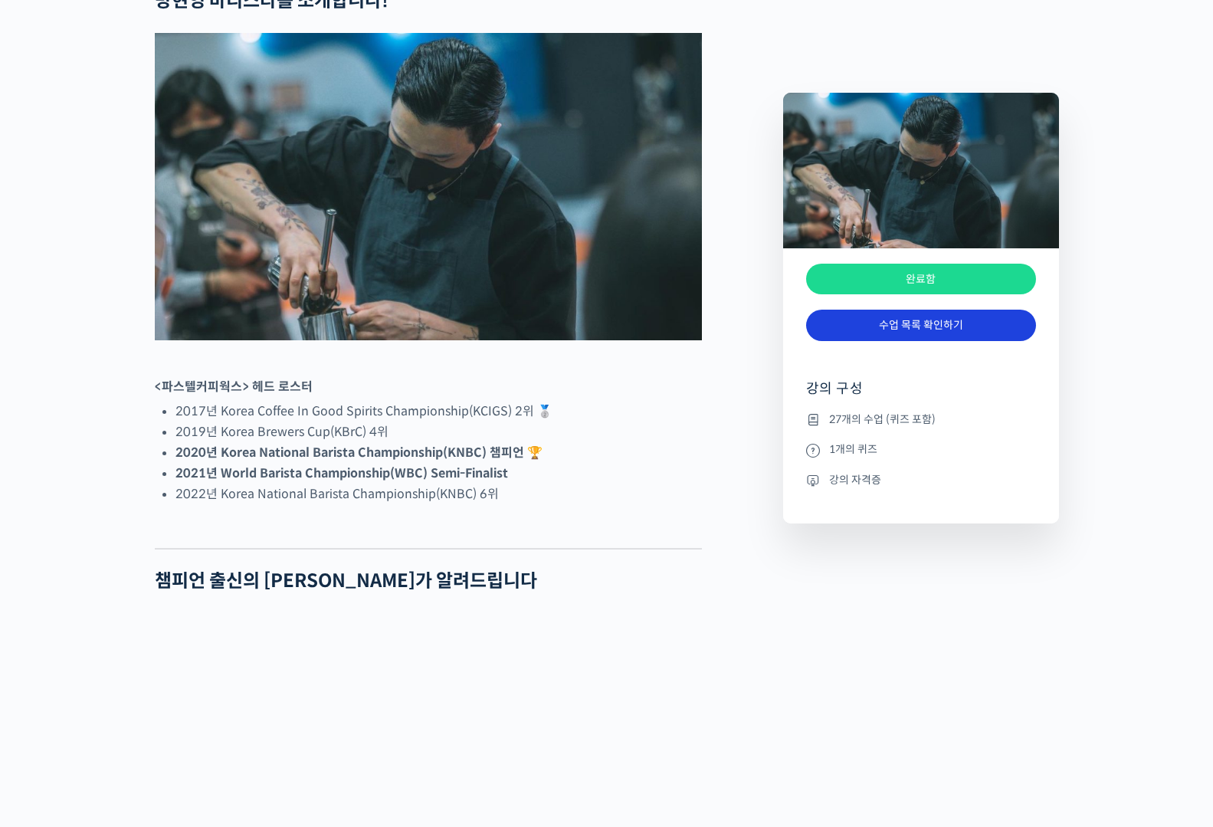
click at [934, 338] on link "수업 목록 확인하기" at bounding box center [921, 325] width 230 height 31
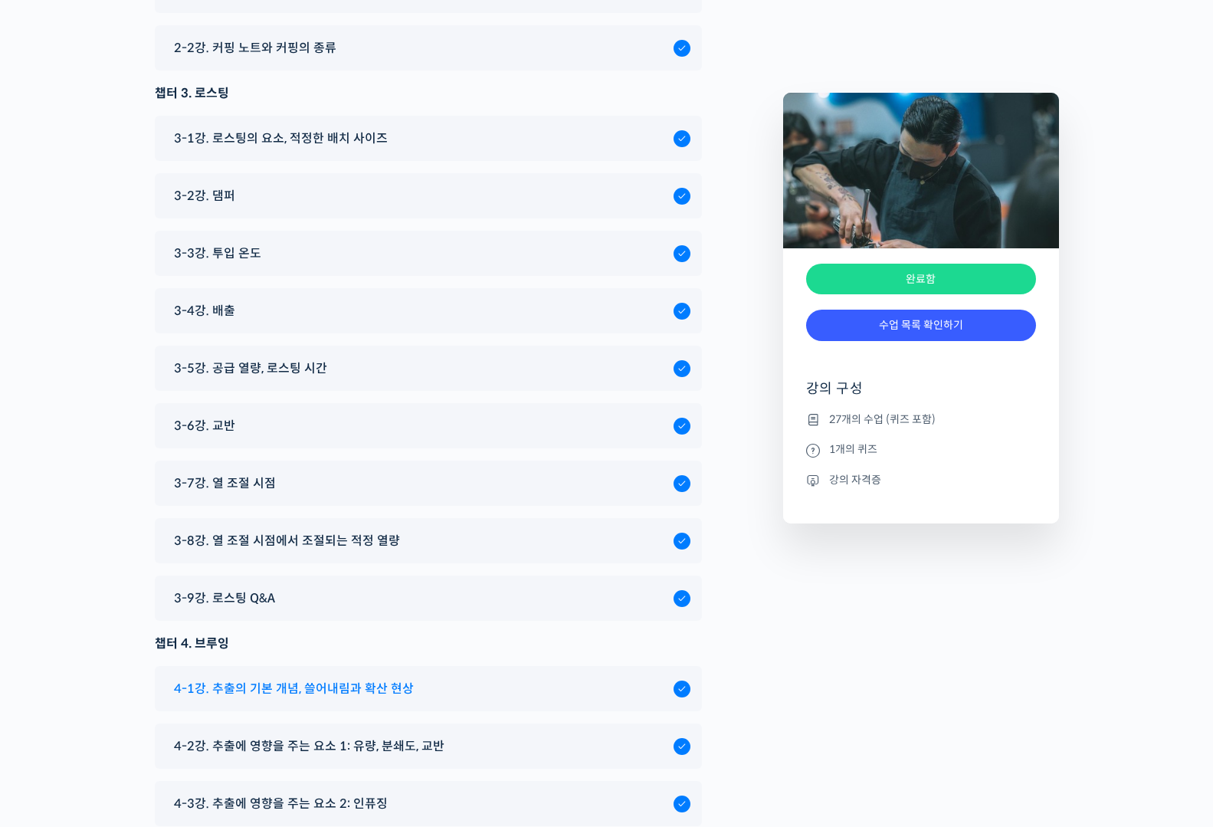
scroll to position [6740, 0]
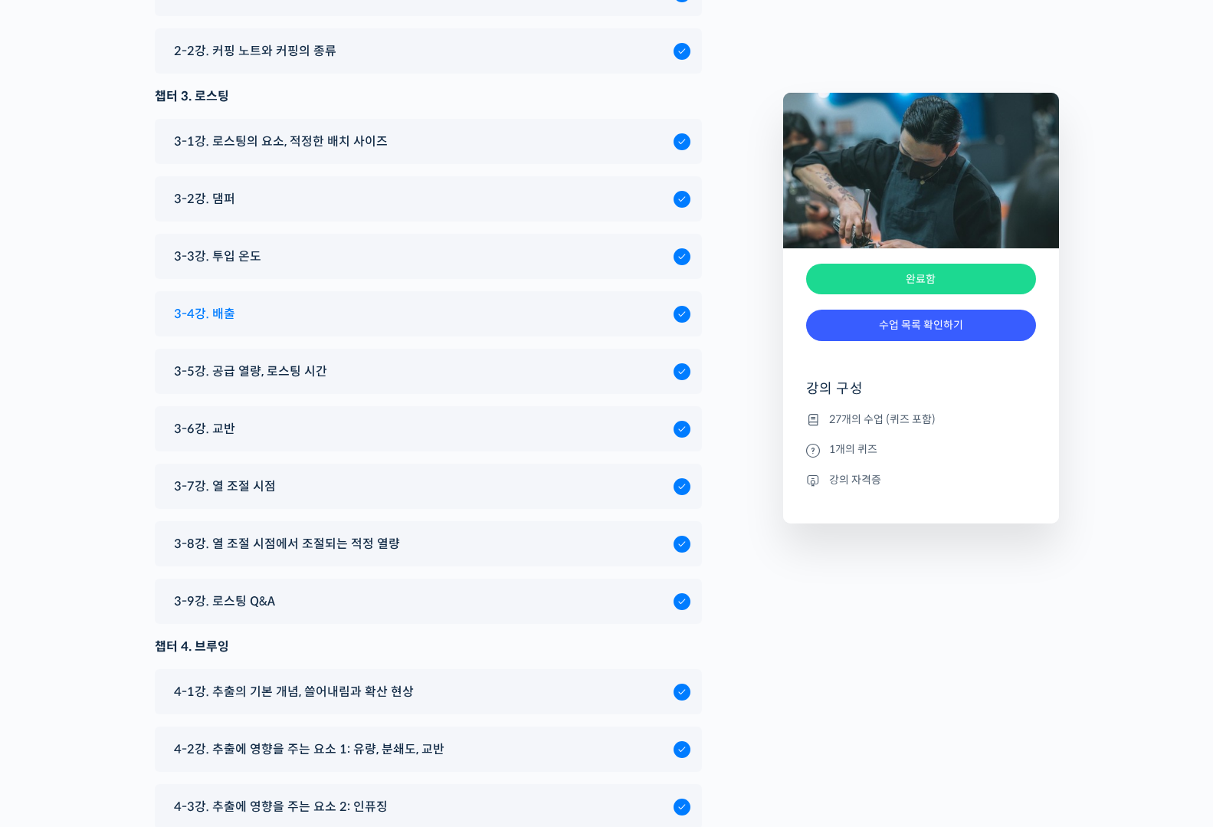
click at [386, 304] on div "3-4강. 배출" at bounding box center [419, 314] width 507 height 21
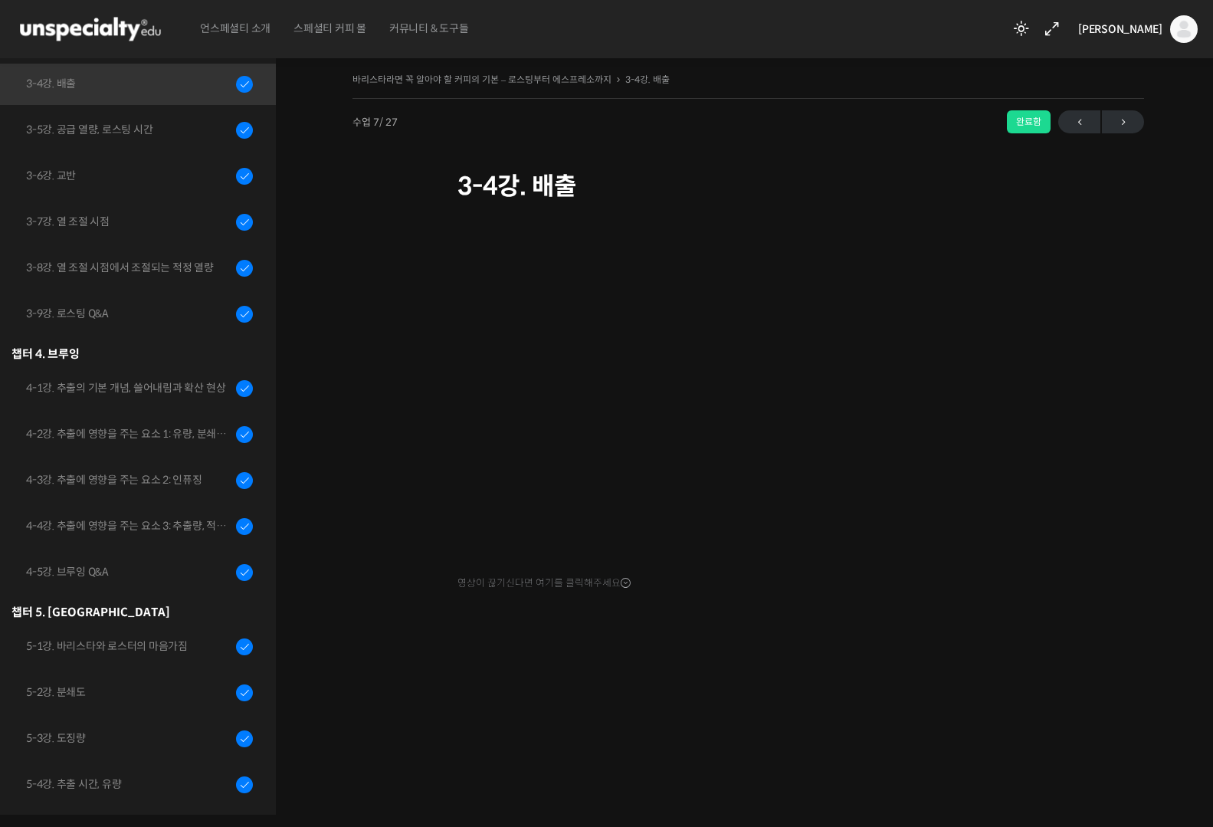
scroll to position [556, 0]
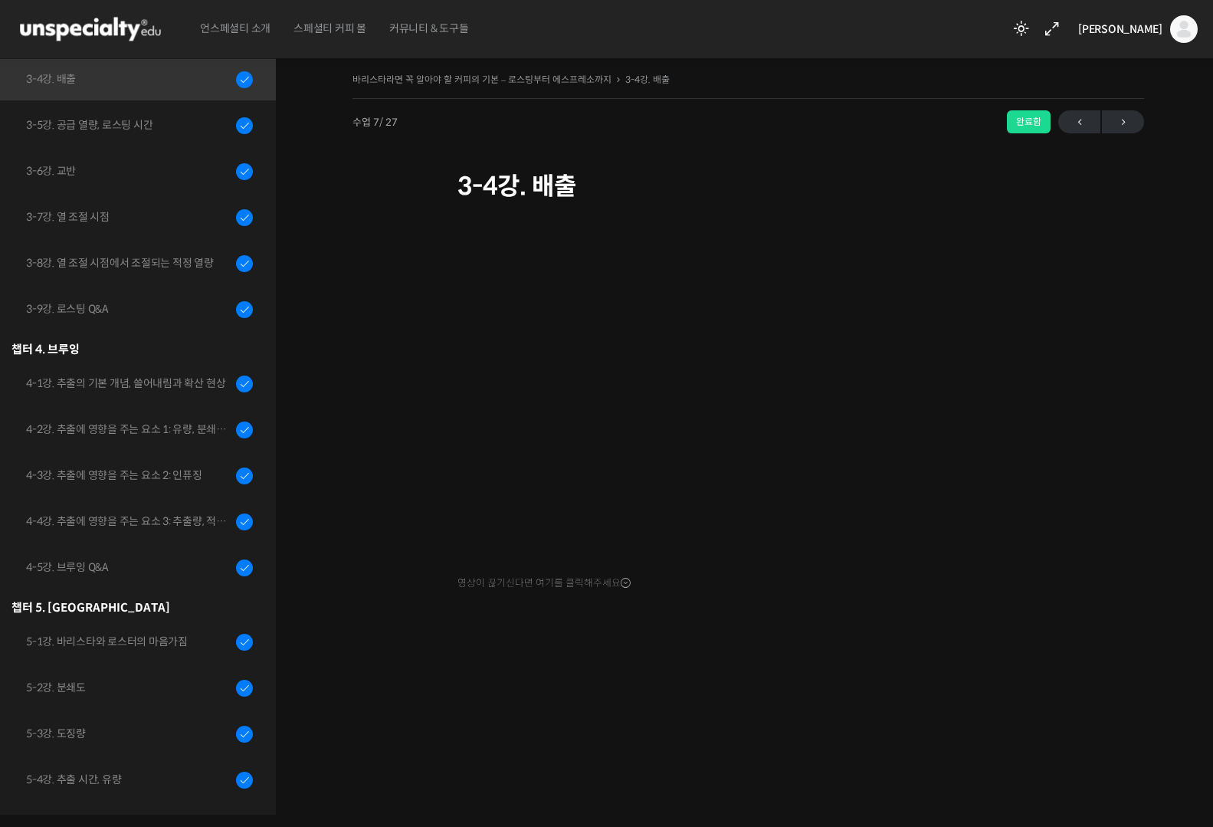
click at [623, 676] on div "바리스타라면 꼭 알아야 할 커피의 기본 – 로스팅부터 에스프레소까지 3-4강. 배출 완료함 수업 7 / 27 완료함 ← 이전 다음 → 3-4강…" at bounding box center [749, 382] width 792 height 626
